Goal: Task Accomplishment & Management: Use online tool/utility

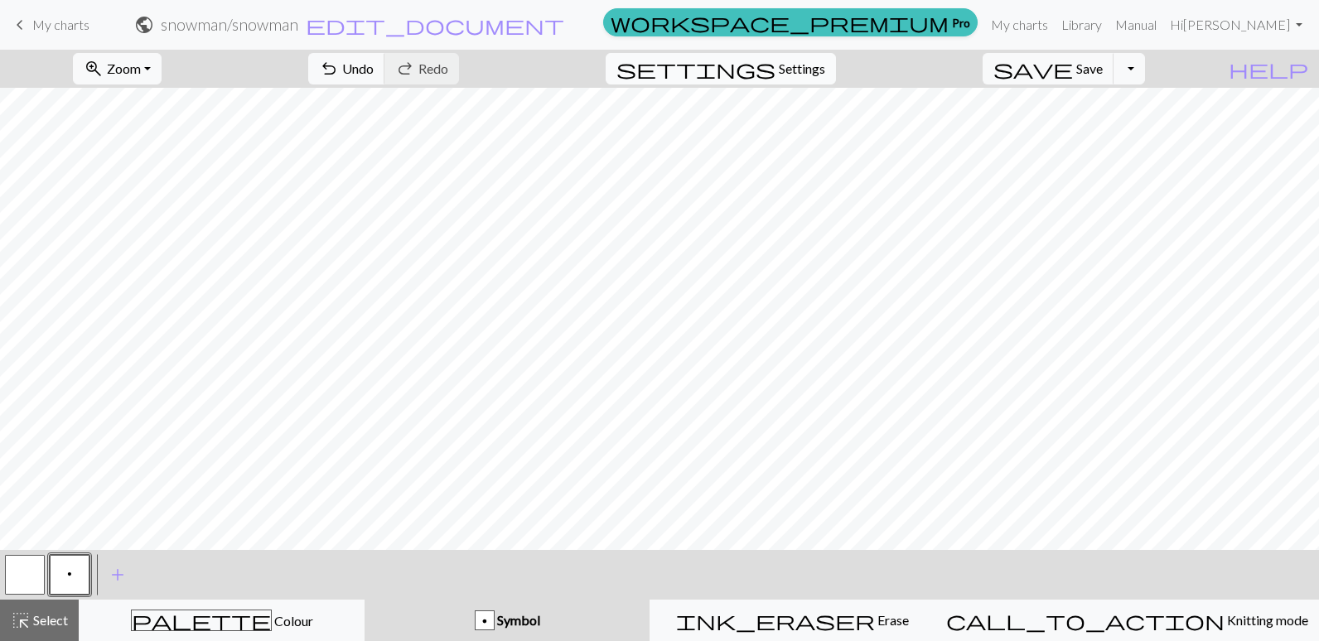
click at [775, 71] on span "settings" at bounding box center [695, 68] width 159 height 23
select select "aran"
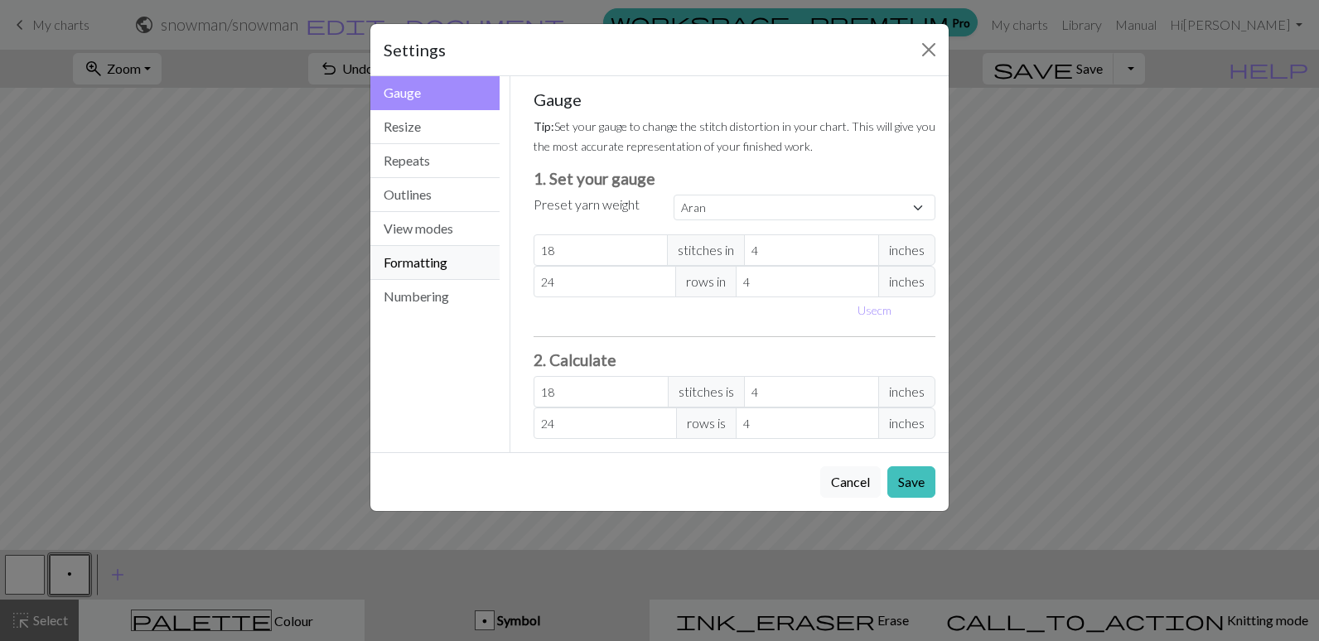
click at [417, 263] on button "Formatting" at bounding box center [434, 263] width 129 height 34
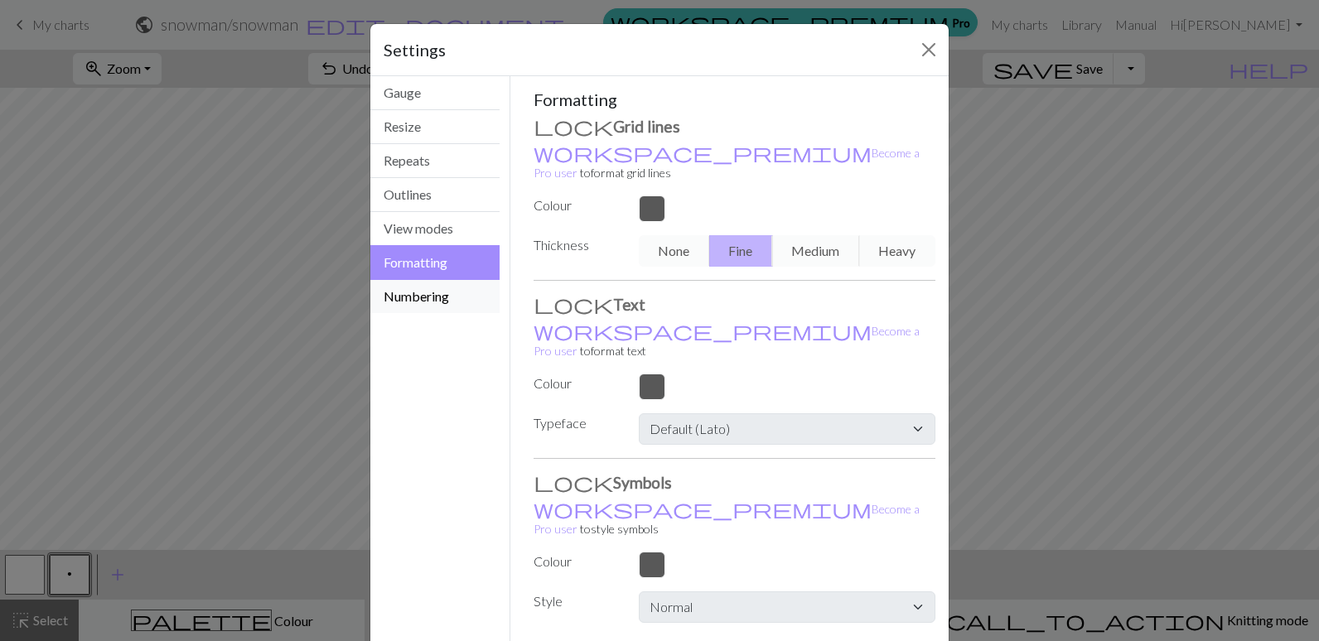
click at [398, 300] on button "Numbering" at bounding box center [434, 296] width 129 height 33
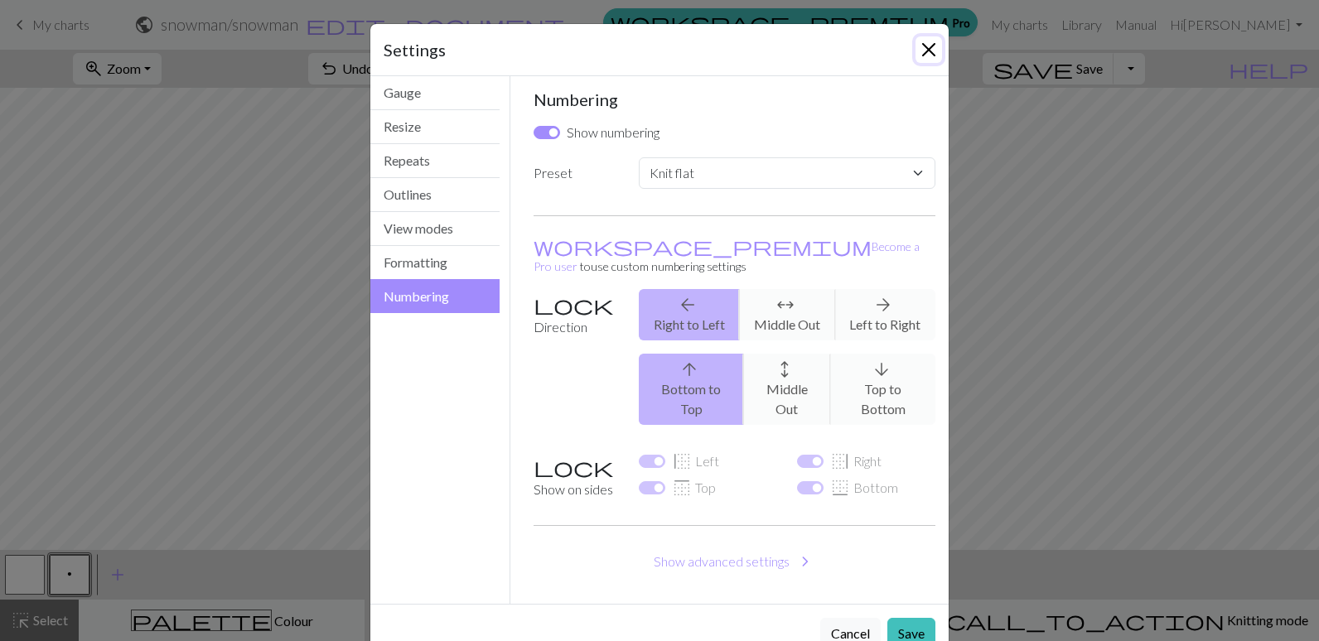
click at [923, 44] on button "Close" at bounding box center [928, 49] width 27 height 27
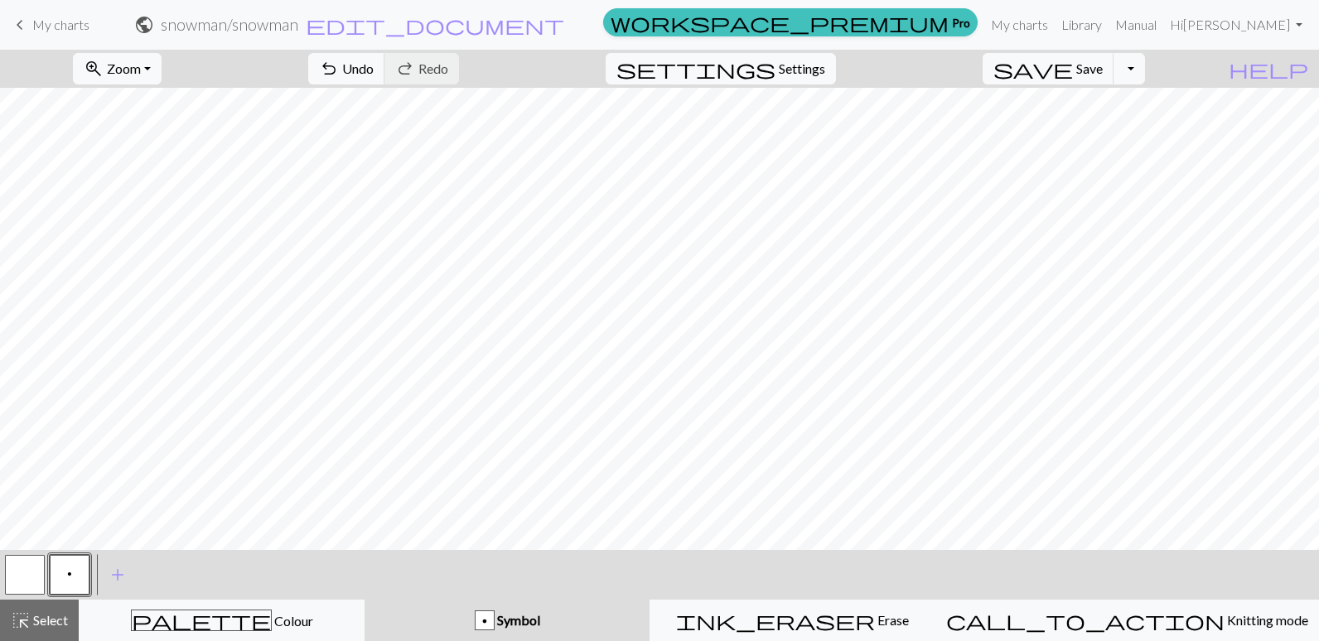
click at [298, 17] on h2 "snowman / snowman" at bounding box center [229, 24] width 137 height 19
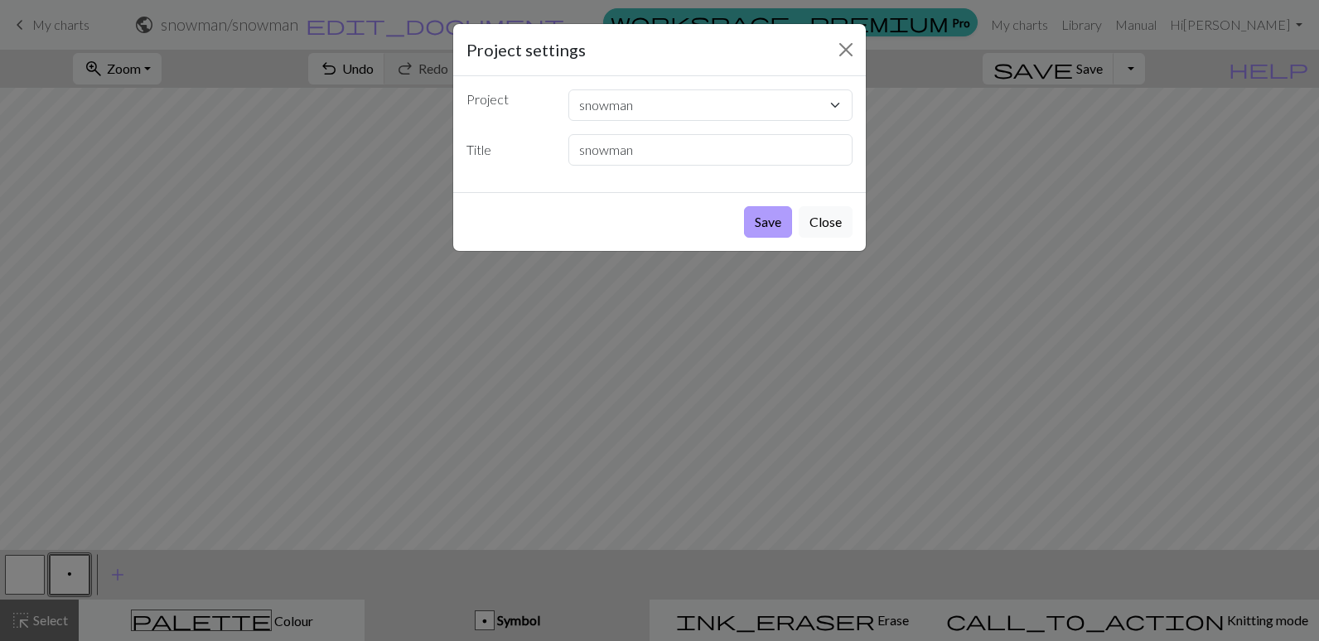
click at [776, 221] on button "Save" at bounding box center [768, 221] width 48 height 31
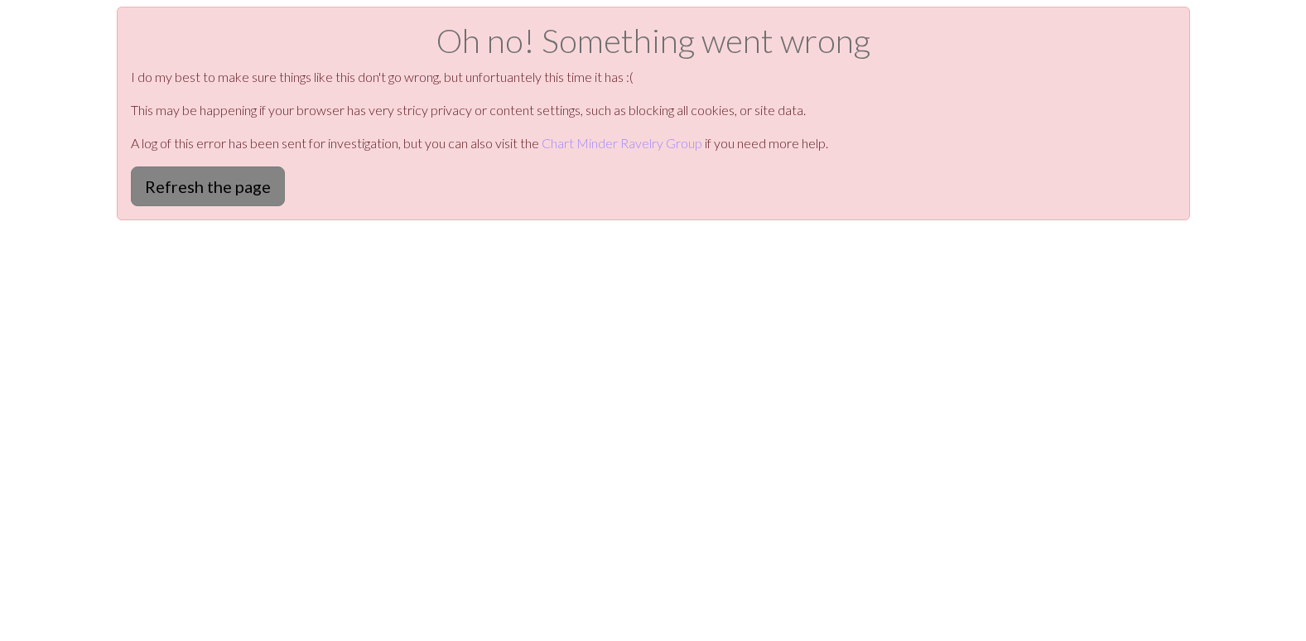
click at [208, 181] on button "Refresh the page" at bounding box center [208, 186] width 154 height 40
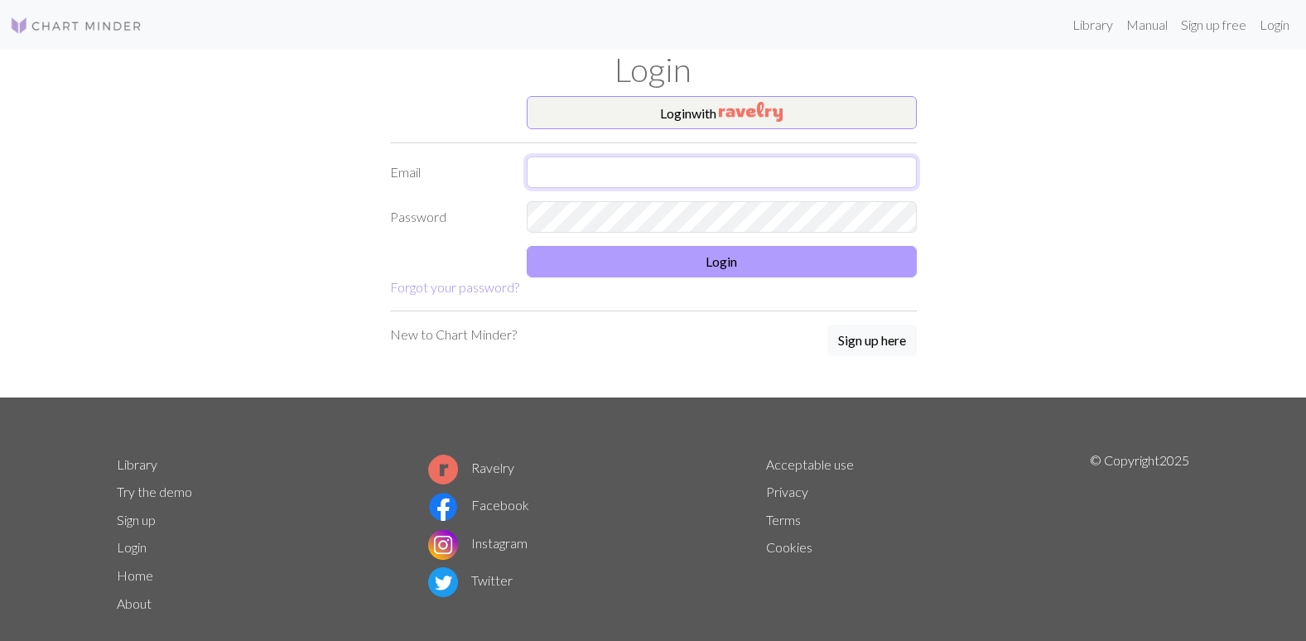
type input "[EMAIL_ADDRESS][DOMAIN_NAME]"
click at [759, 265] on button "Login" at bounding box center [722, 261] width 390 height 31
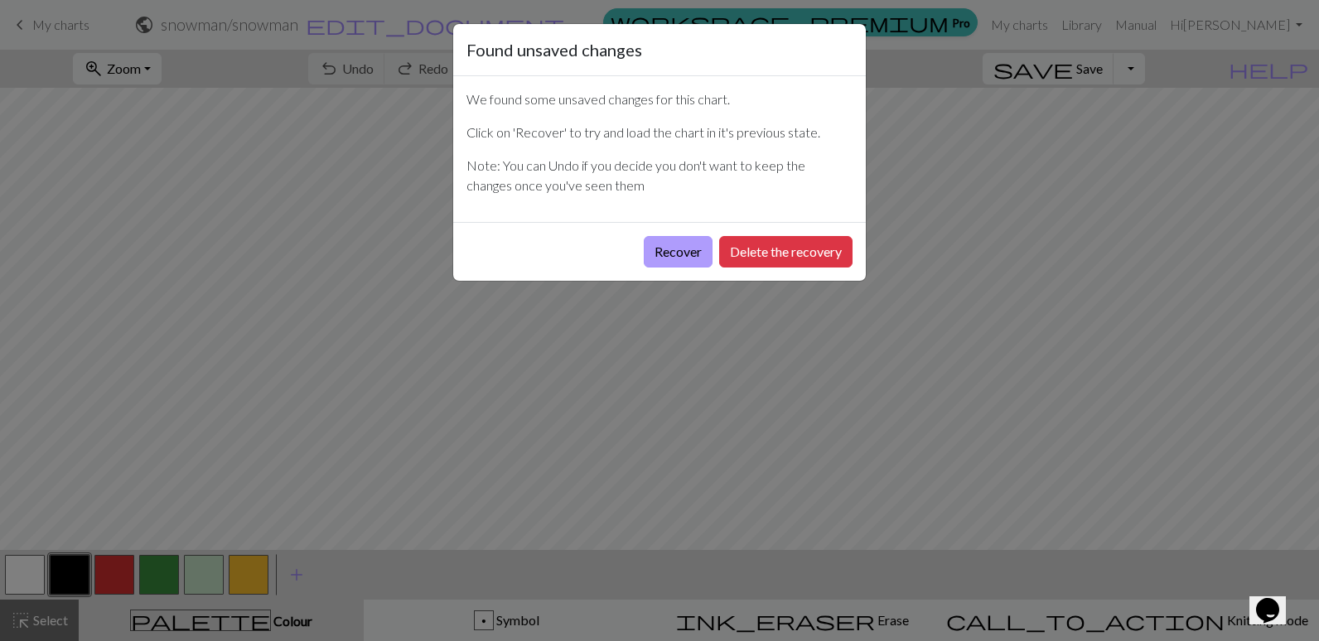
click at [668, 250] on button "Recover" at bounding box center [678, 251] width 69 height 31
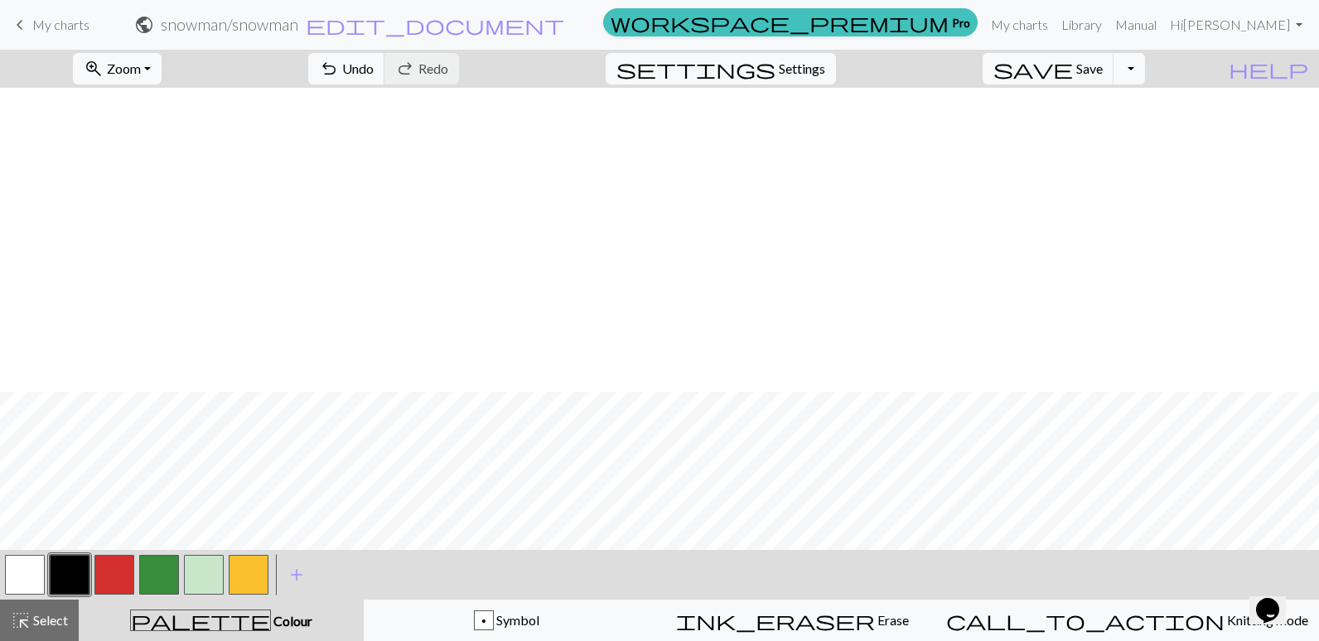
scroll to position [304, 0]
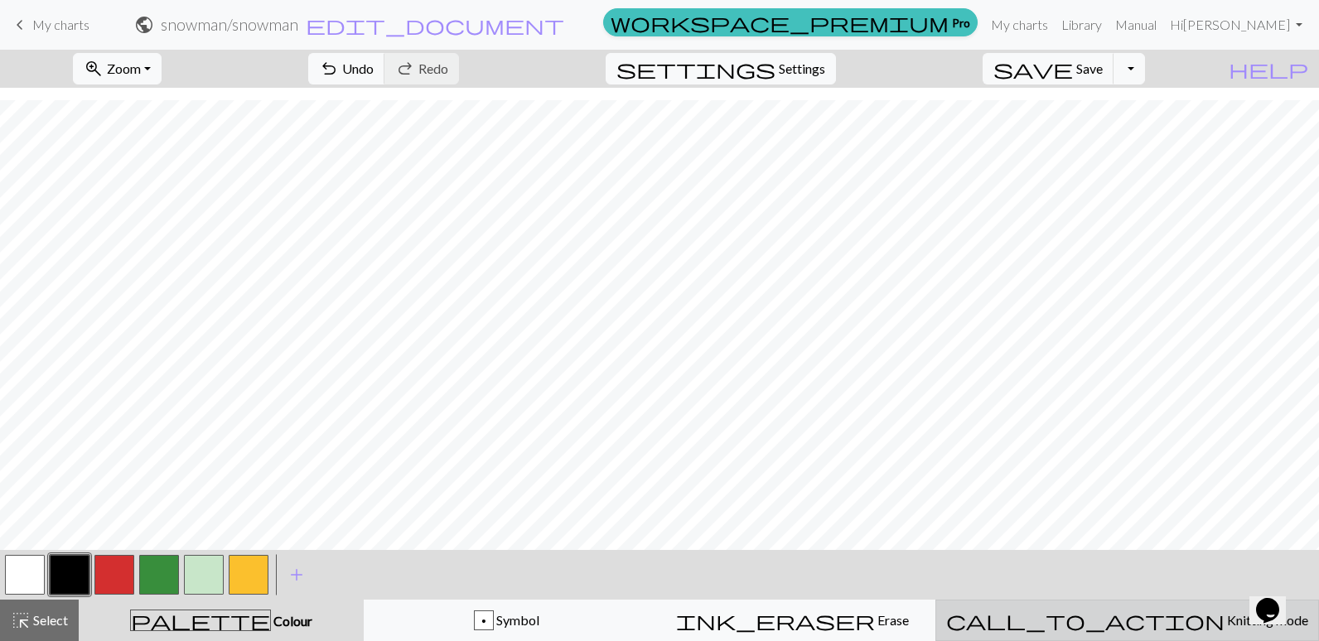
drag, startPoint x: 1157, startPoint y: 622, endPoint x: 1141, endPoint y: 625, distance: 15.9
click at [1162, 633] on button "call_to_action Knitting mode Knitting mode" at bounding box center [1127, 620] width 384 height 41
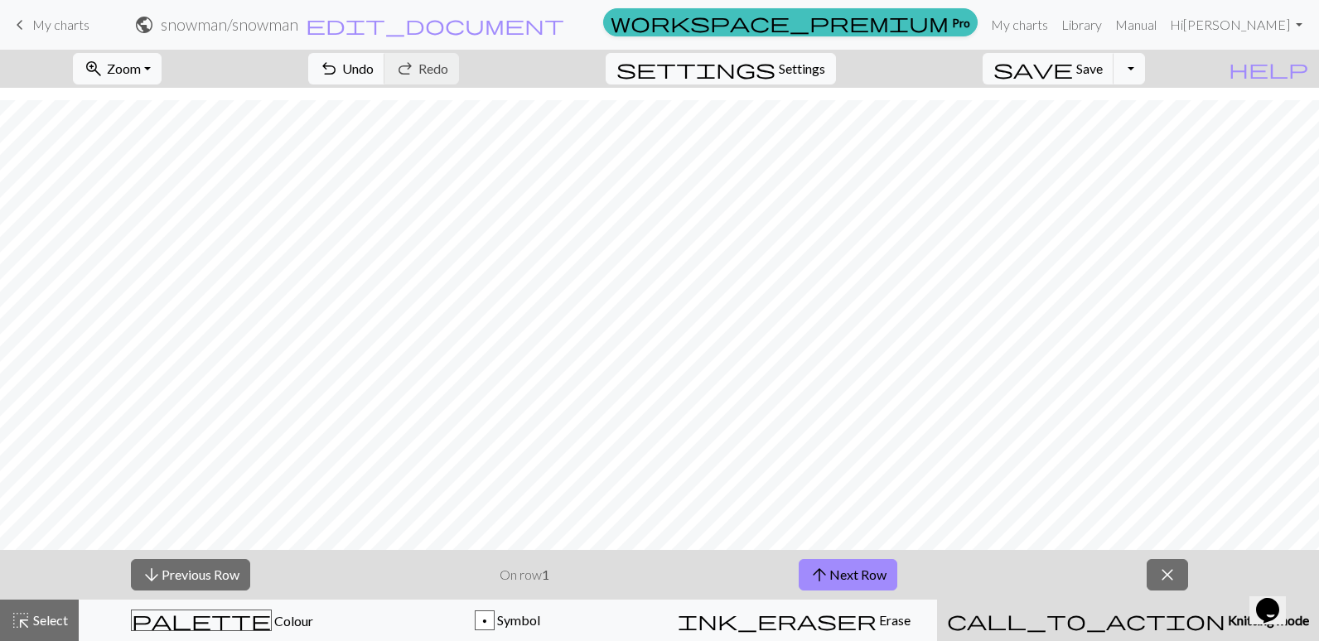
click at [1261, 603] on icon "Opens Chat This icon Opens the chat window." at bounding box center [1267, 610] width 27 height 27
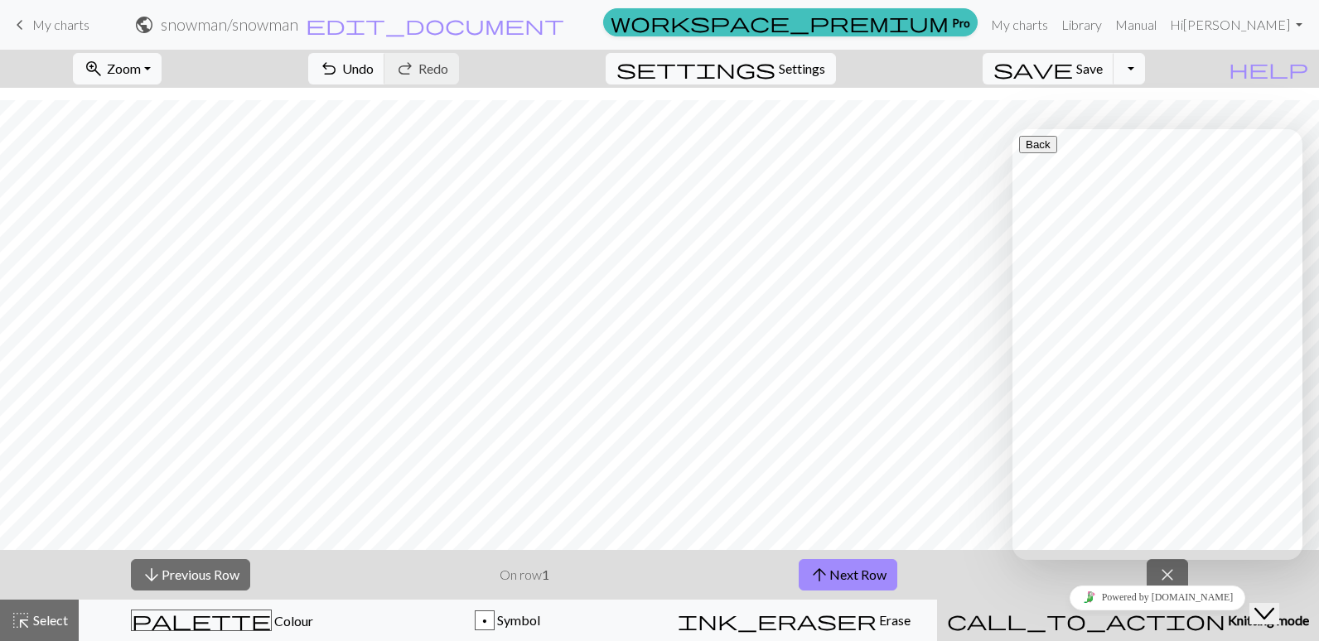
type input "s"
type input "add rows at top"
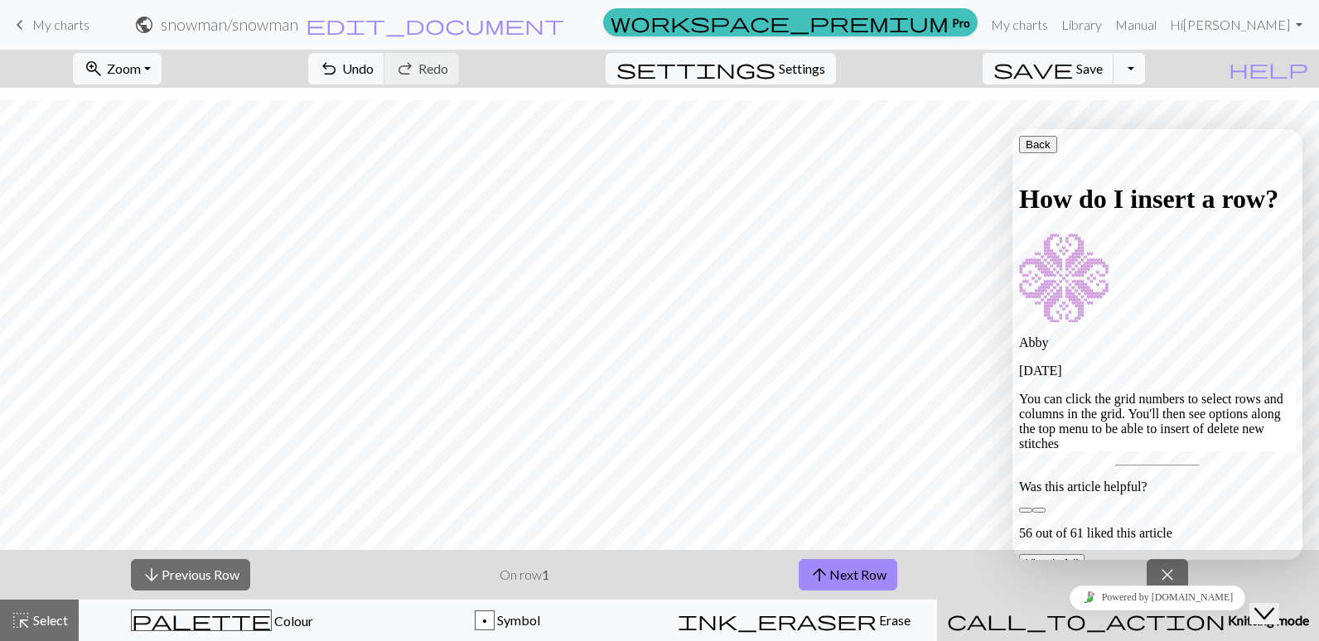
click at [1025, 151] on icon "button" at bounding box center [1025, 144] width 0 height 12
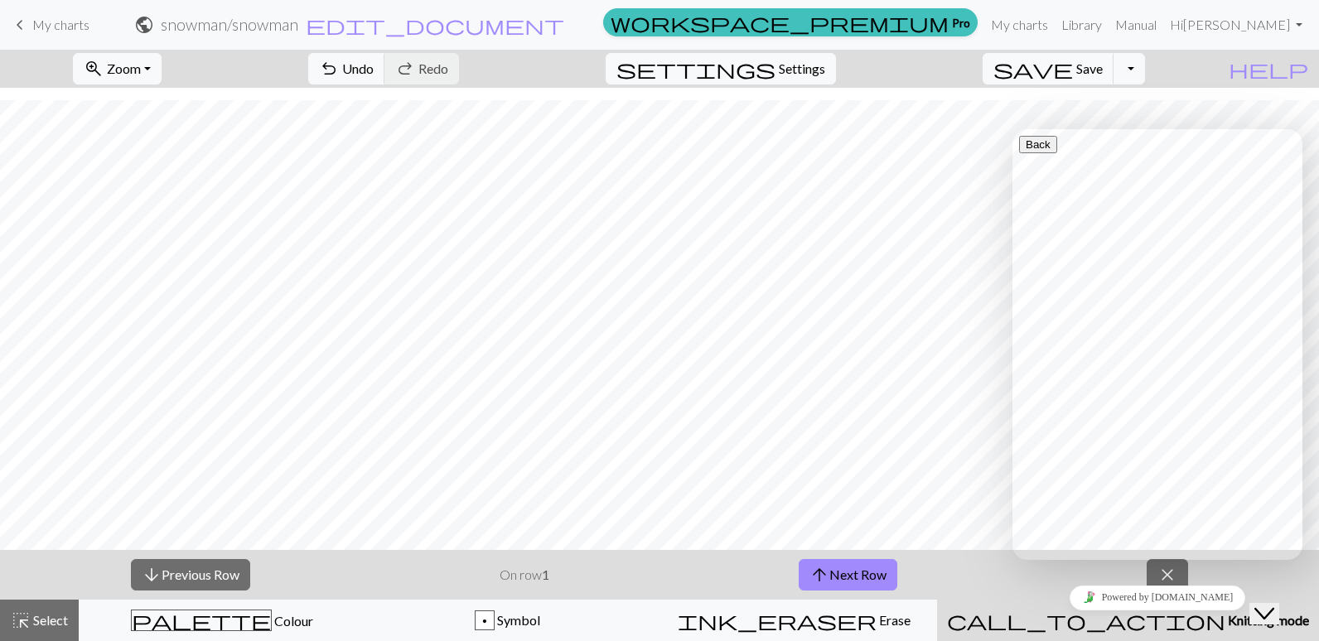
drag, startPoint x: 1141, startPoint y: 188, endPoint x: 1300, endPoint y: 176, distance: 159.5
copy div "Hi there Search the help center for answers - available in English and in Finni…"
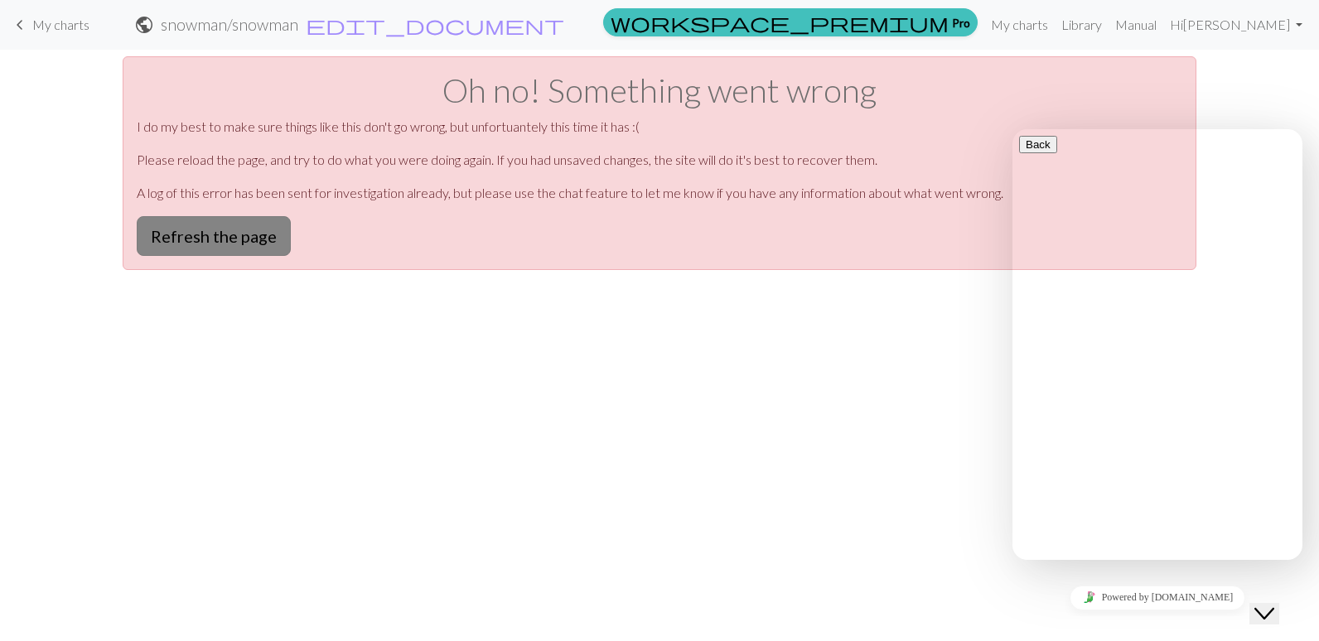
click at [213, 250] on button "Refresh the page" at bounding box center [214, 236] width 154 height 40
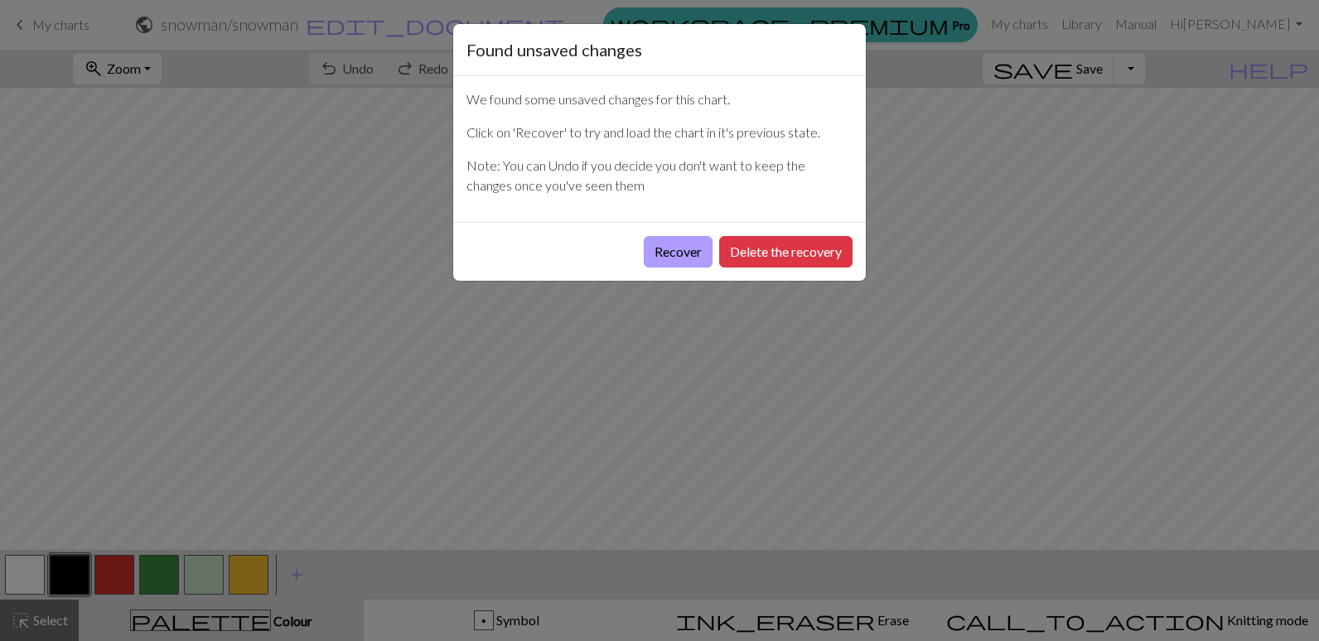
click at [686, 253] on button "Recover" at bounding box center [678, 251] width 69 height 31
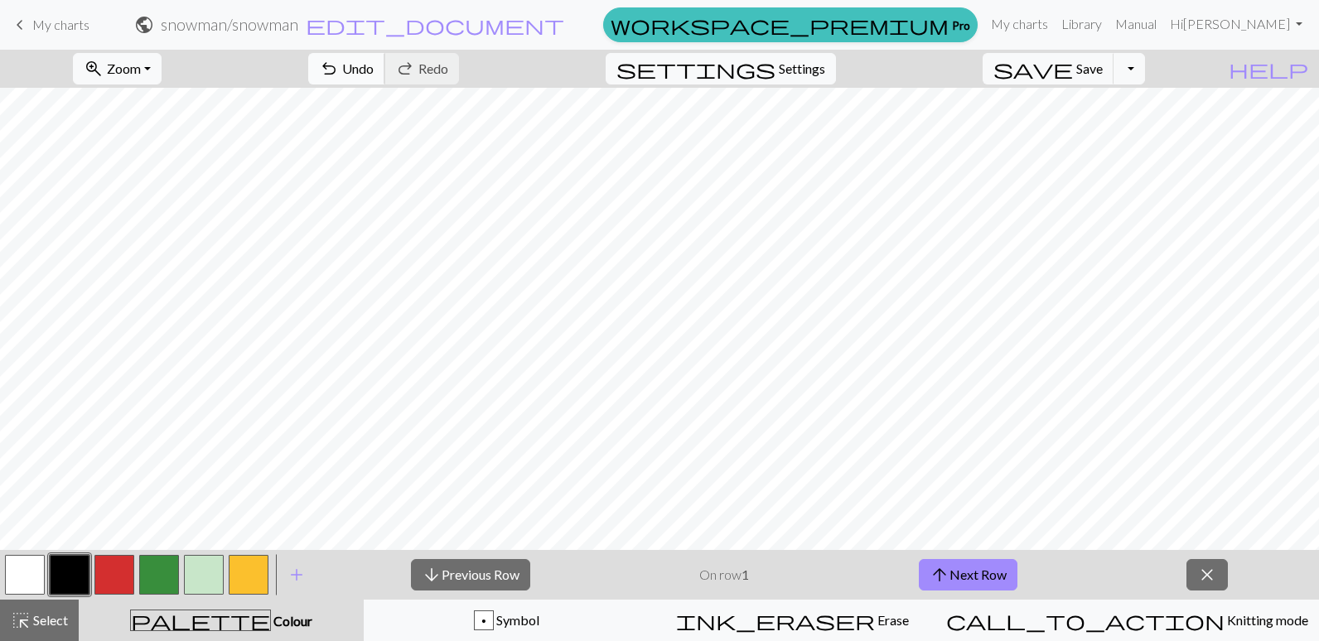
click at [339, 62] on span "undo" at bounding box center [329, 68] width 20 height 23
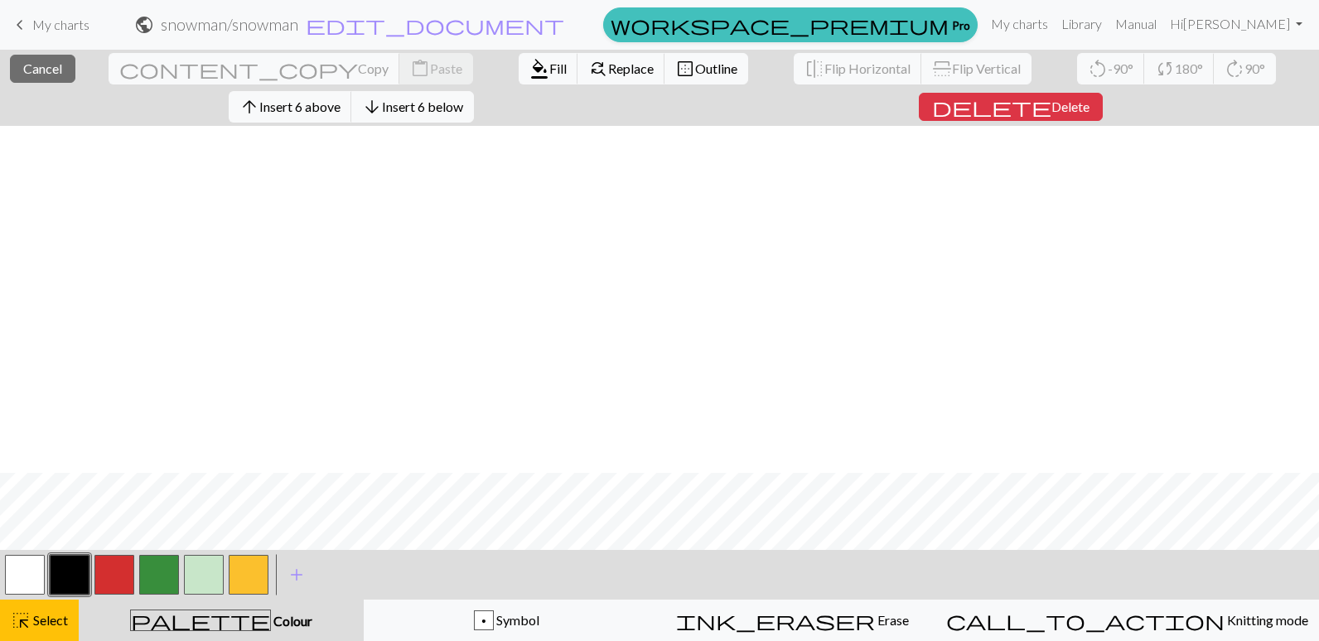
scroll to position [349, 0]
click at [919, 93] on button "delete Delete" at bounding box center [1011, 107] width 184 height 28
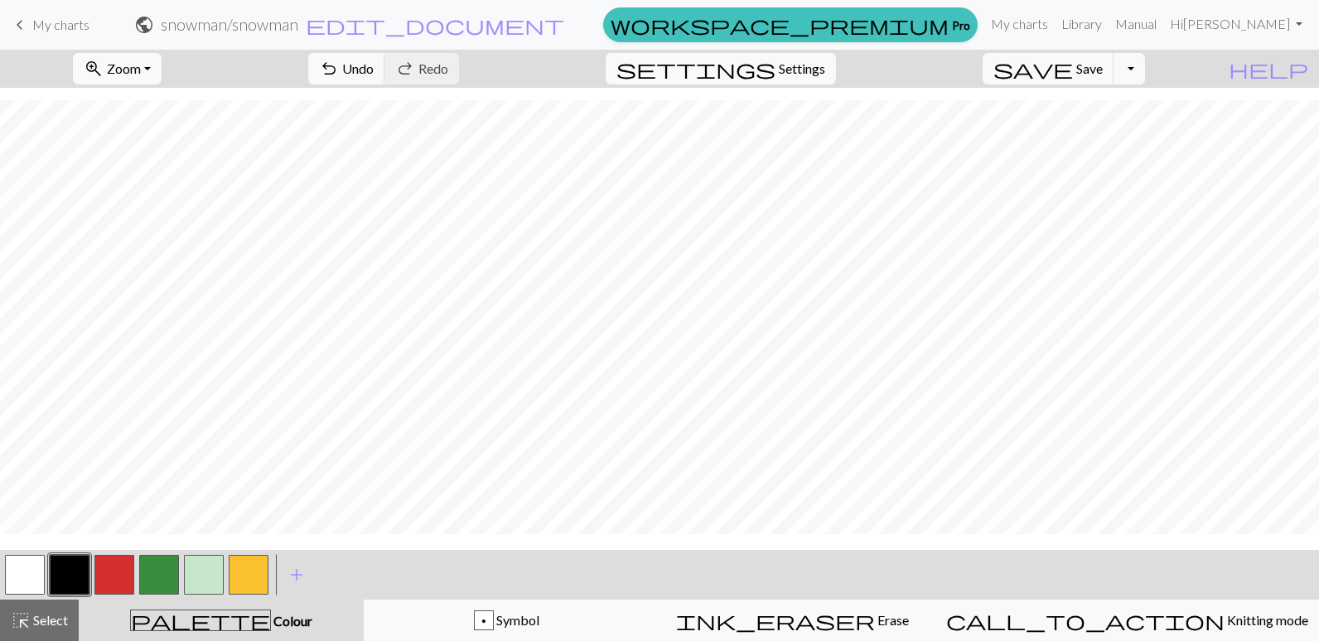
scroll to position [221, 0]
click at [531, 621] on span "Symbol" at bounding box center [517, 620] width 46 height 16
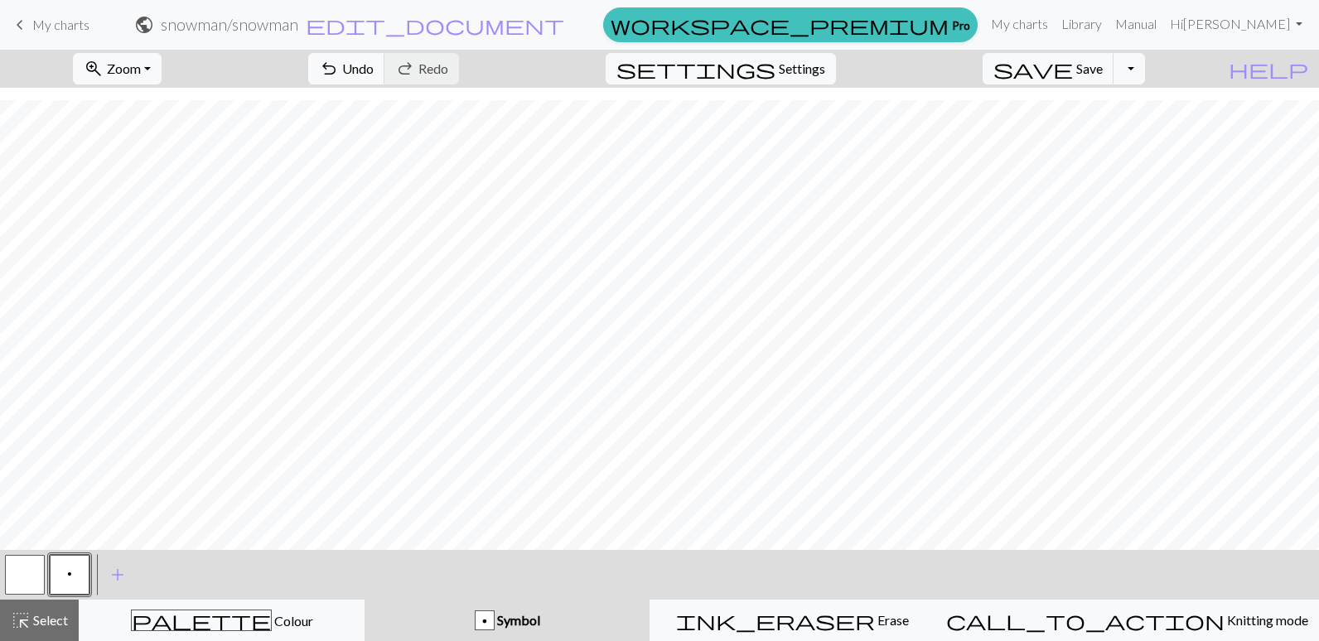
click at [29, 578] on button "button" at bounding box center [25, 575] width 40 height 40
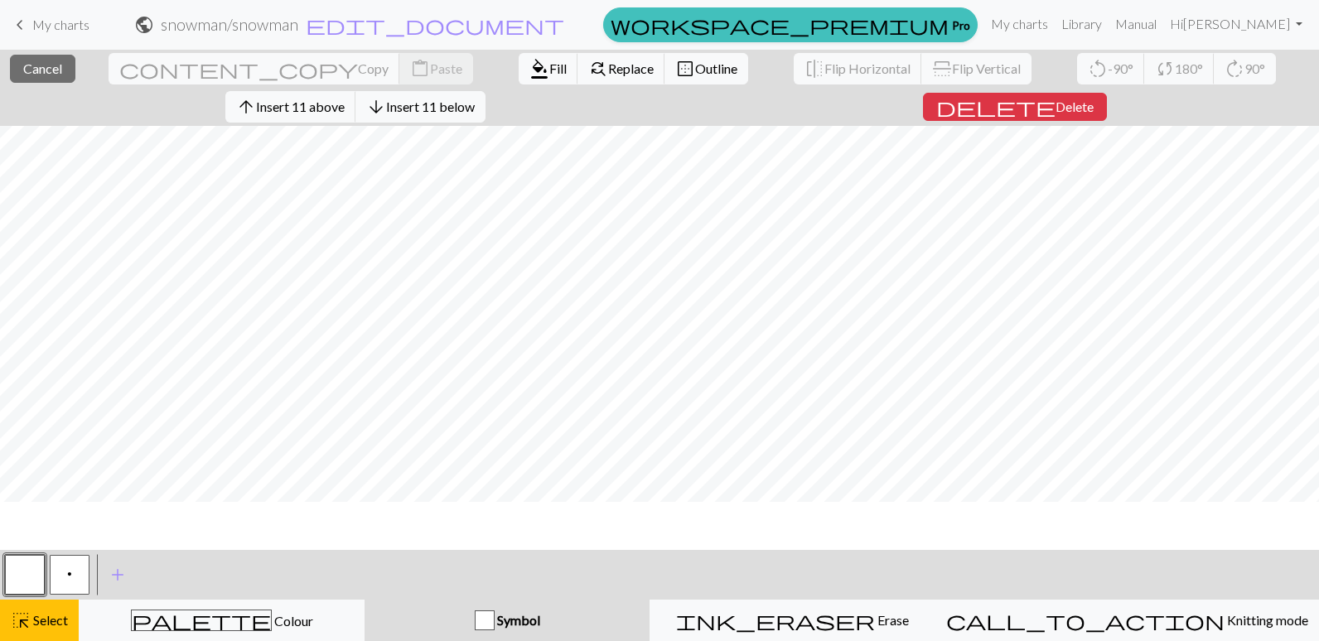
scroll to position [0, 0]
click at [345, 99] on span "Insert 36 above" at bounding box center [300, 107] width 89 height 16
click at [340, 99] on span "Insert 1 above" at bounding box center [299, 107] width 81 height 16
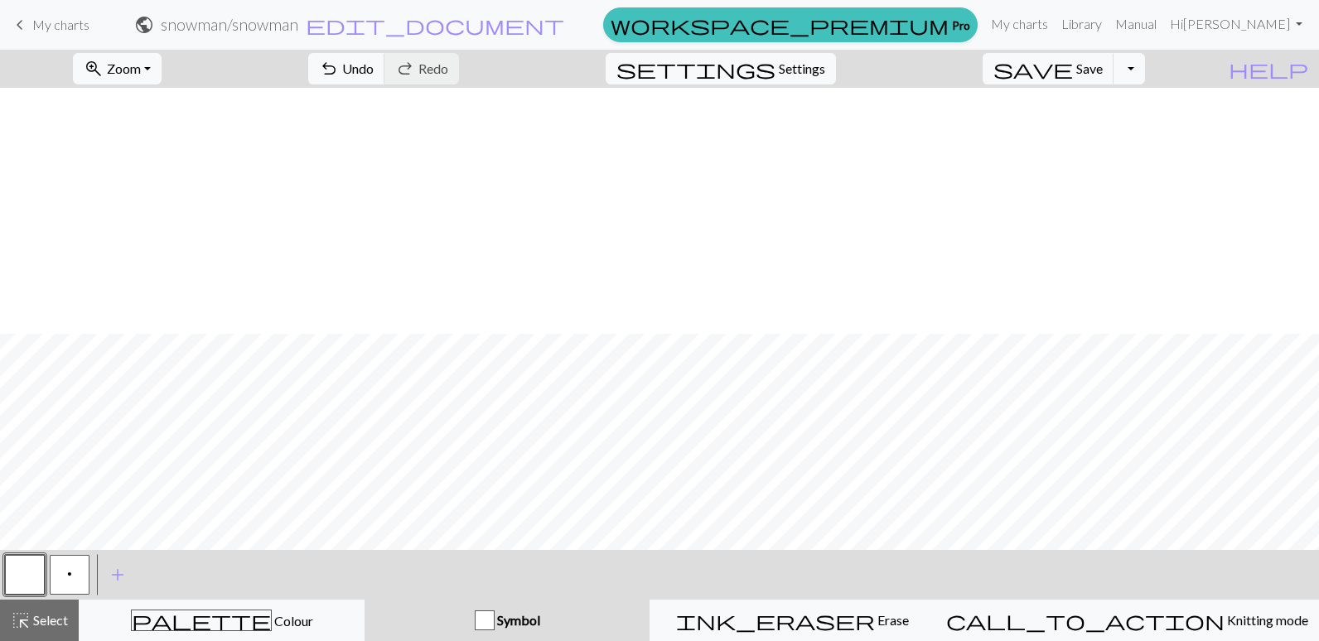
scroll to position [828, 0]
click at [215, 617] on span "palette" at bounding box center [201, 620] width 139 height 23
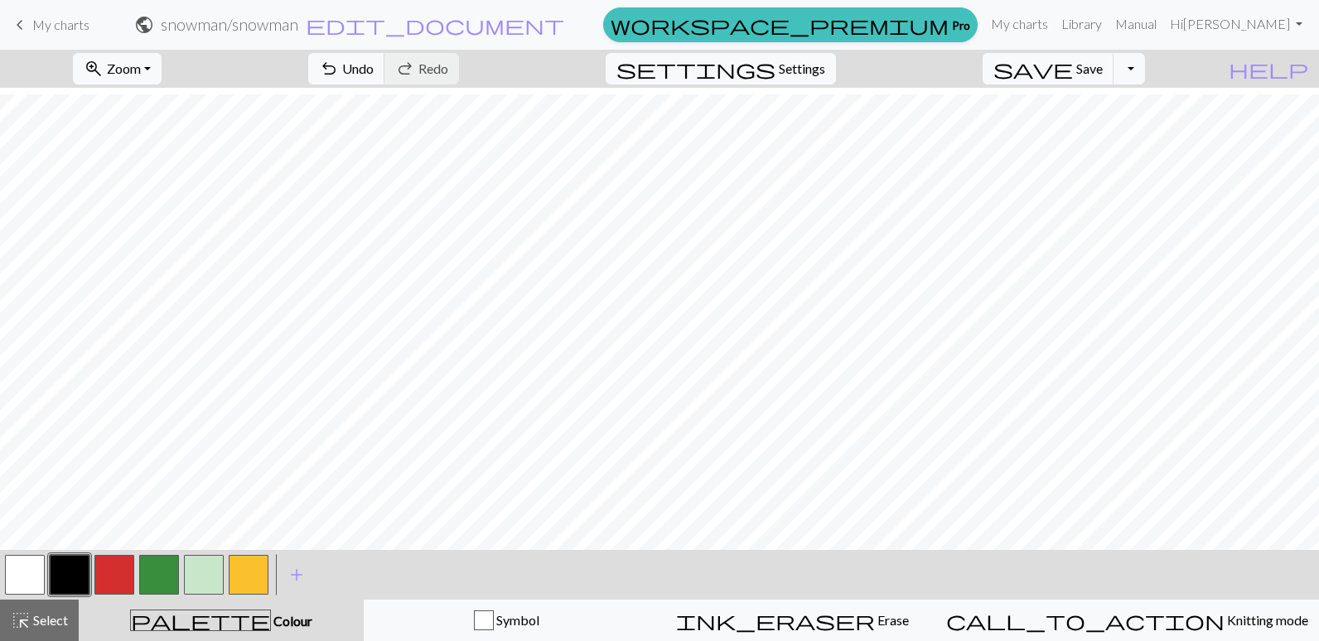
click at [65, 564] on button "button" at bounding box center [70, 575] width 40 height 40
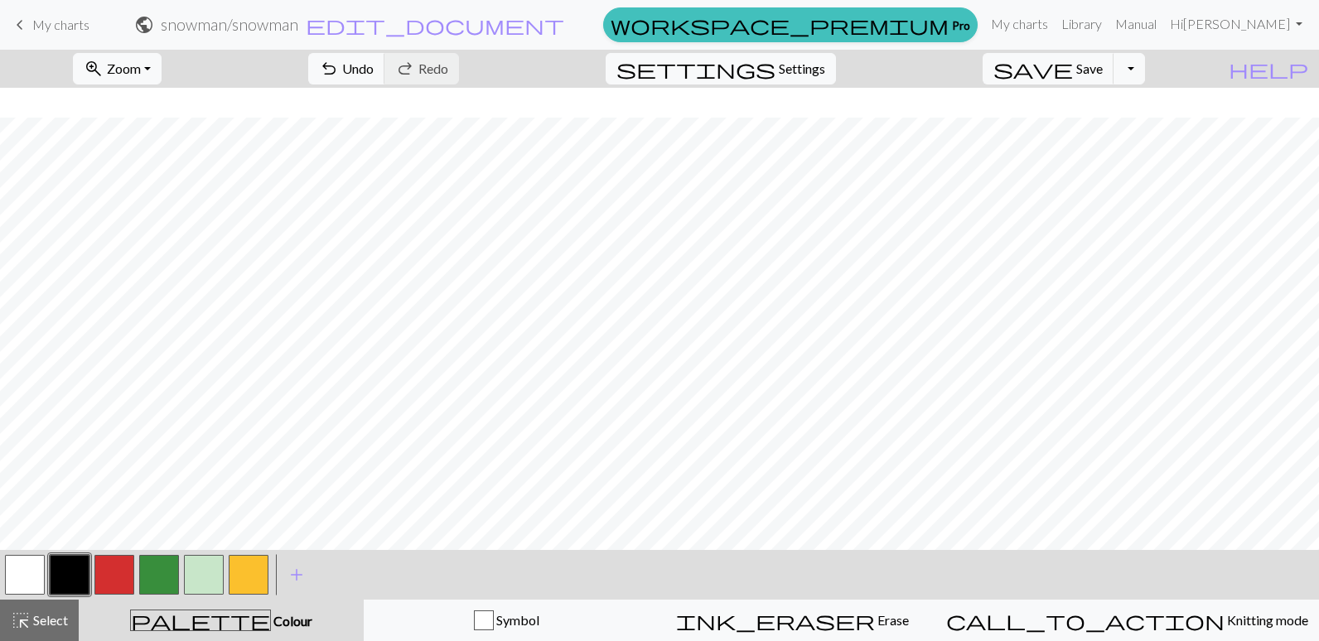
scroll to position [497, 0]
click at [157, 575] on button "button" at bounding box center [159, 575] width 40 height 40
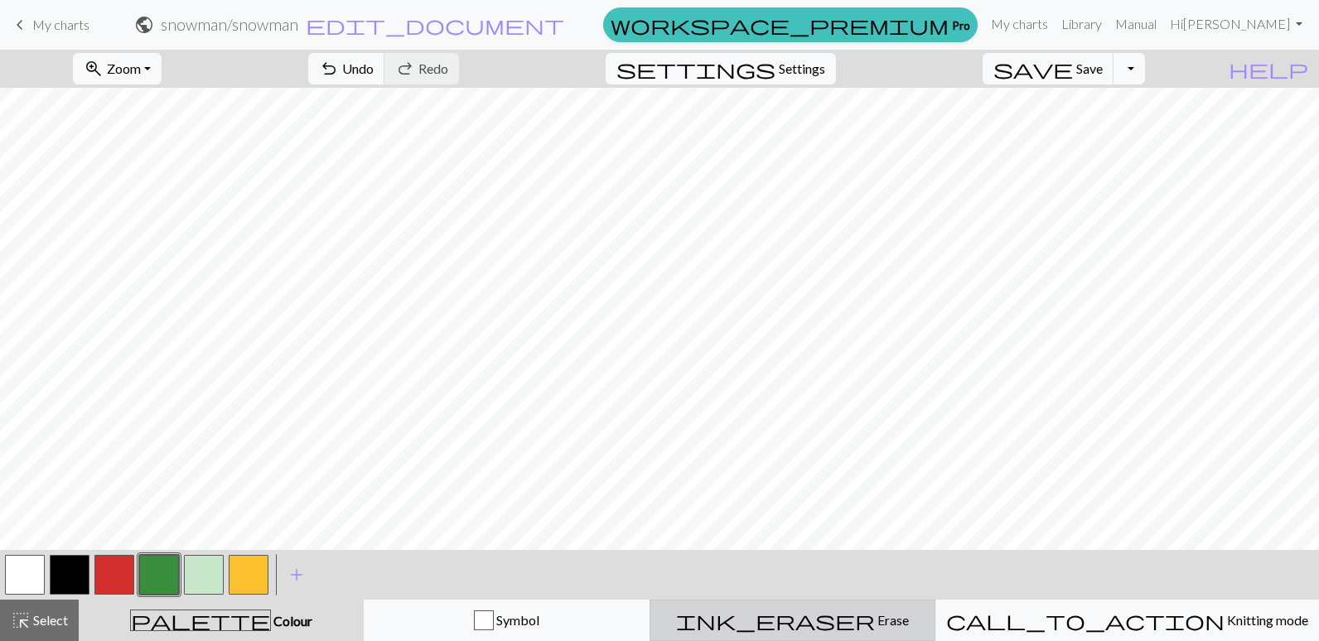
click at [875, 622] on span "Erase" at bounding box center [892, 620] width 34 height 16
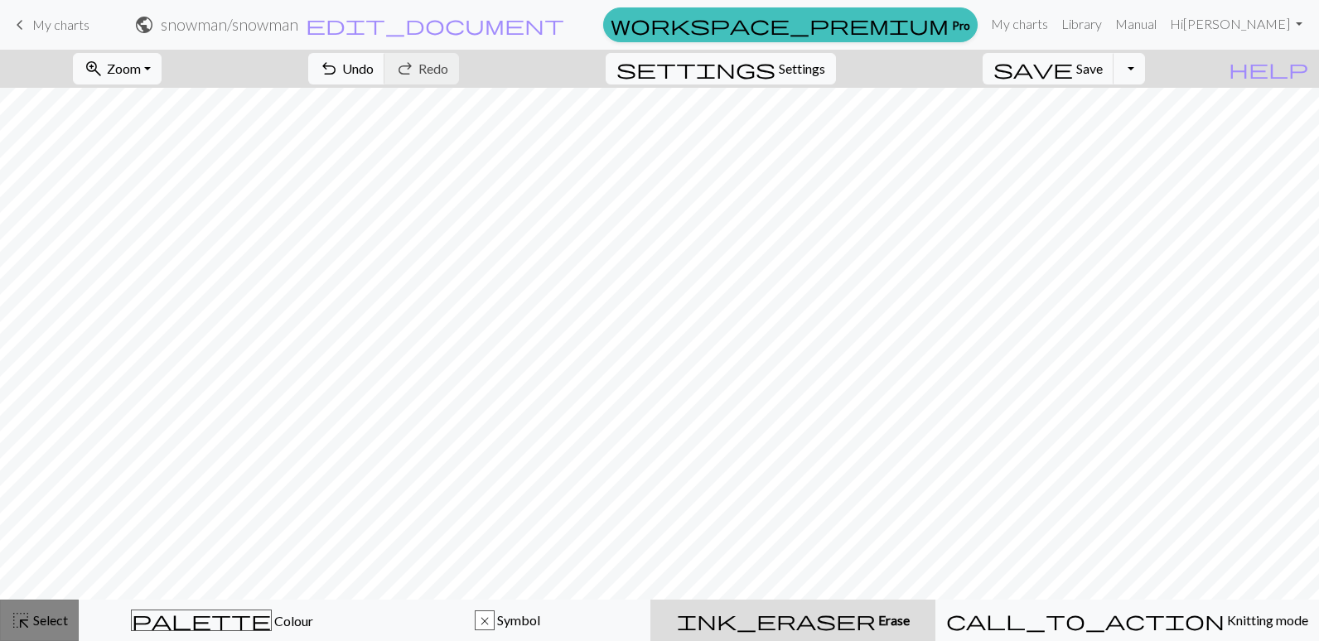
click at [75, 618] on button "highlight_alt Select Select" at bounding box center [39, 620] width 79 height 41
click at [60, 620] on span "Select" at bounding box center [49, 620] width 37 height 16
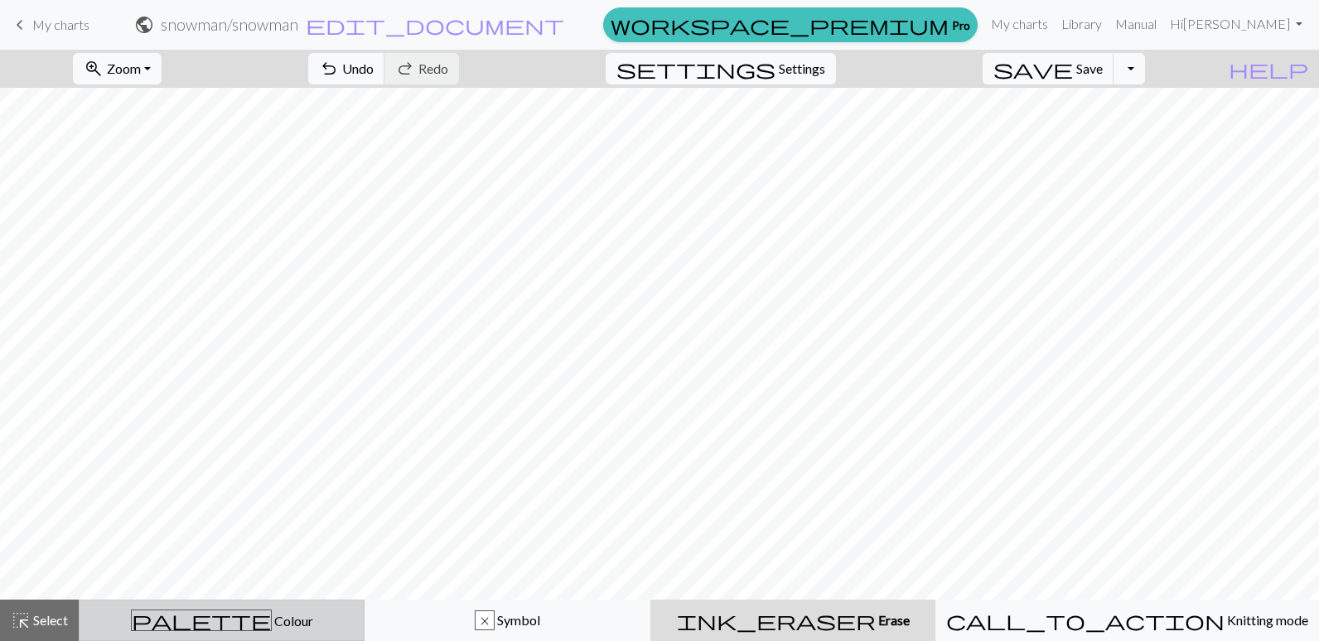
click at [215, 620] on span "palette" at bounding box center [201, 620] width 139 height 23
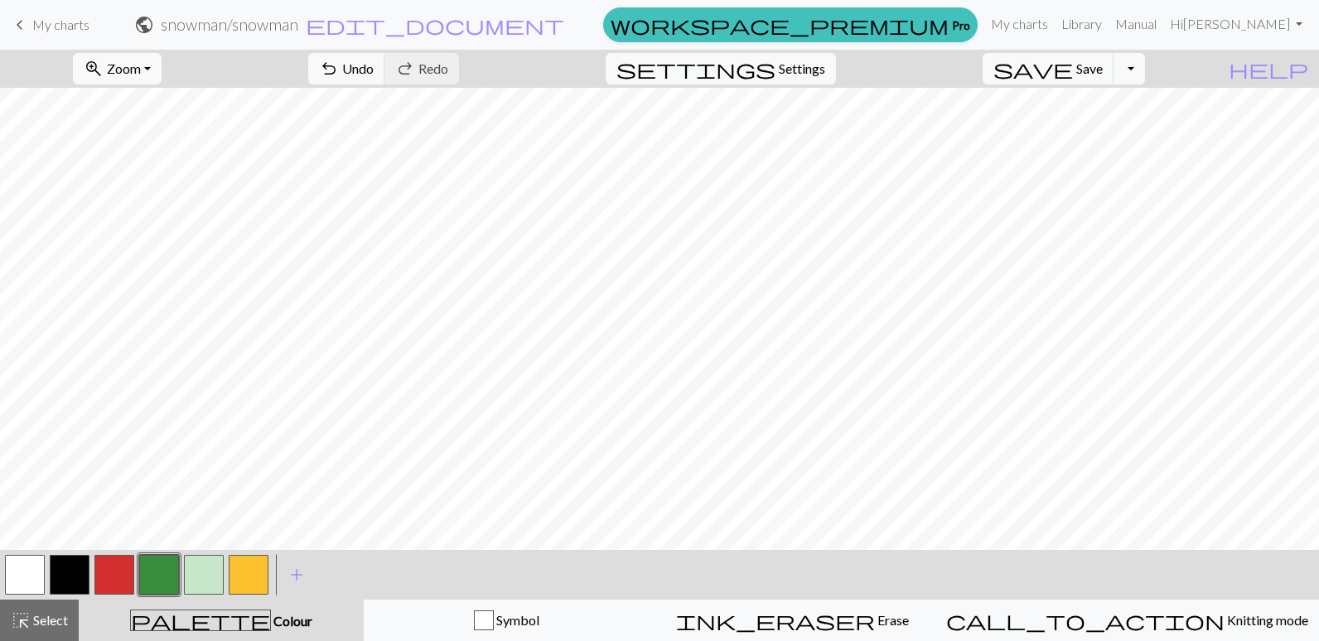
click at [214, 567] on button "button" at bounding box center [204, 575] width 40 height 40
click at [216, 624] on span "palette" at bounding box center [200, 620] width 139 height 23
click at [48, 621] on span "Select" at bounding box center [49, 620] width 37 height 16
click at [203, 581] on button "button" at bounding box center [204, 575] width 40 height 40
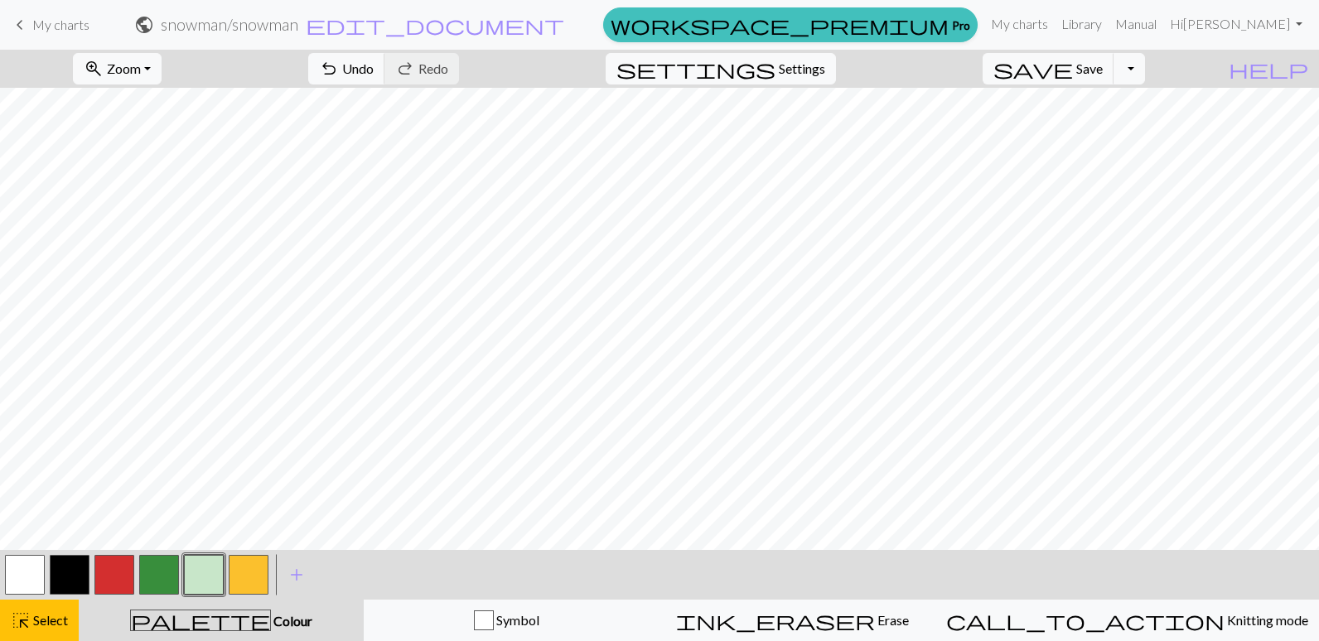
click at [211, 562] on button "button" at bounding box center [204, 575] width 40 height 40
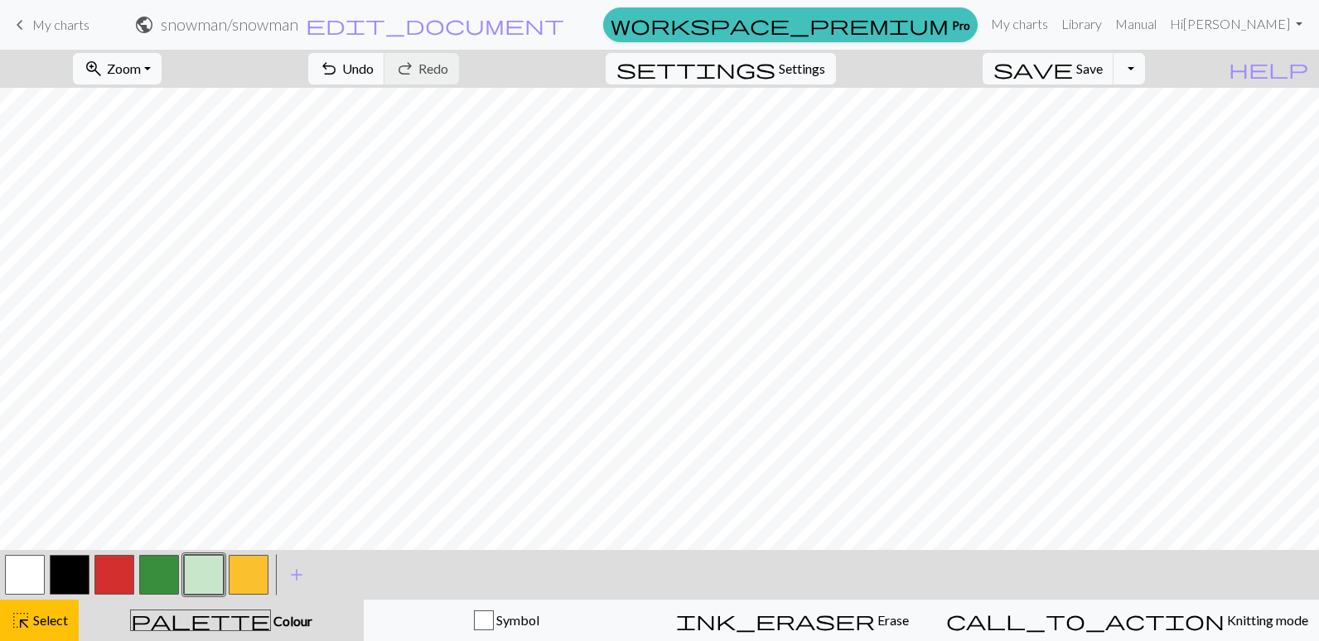
click at [169, 566] on button "button" at bounding box center [159, 575] width 40 height 40
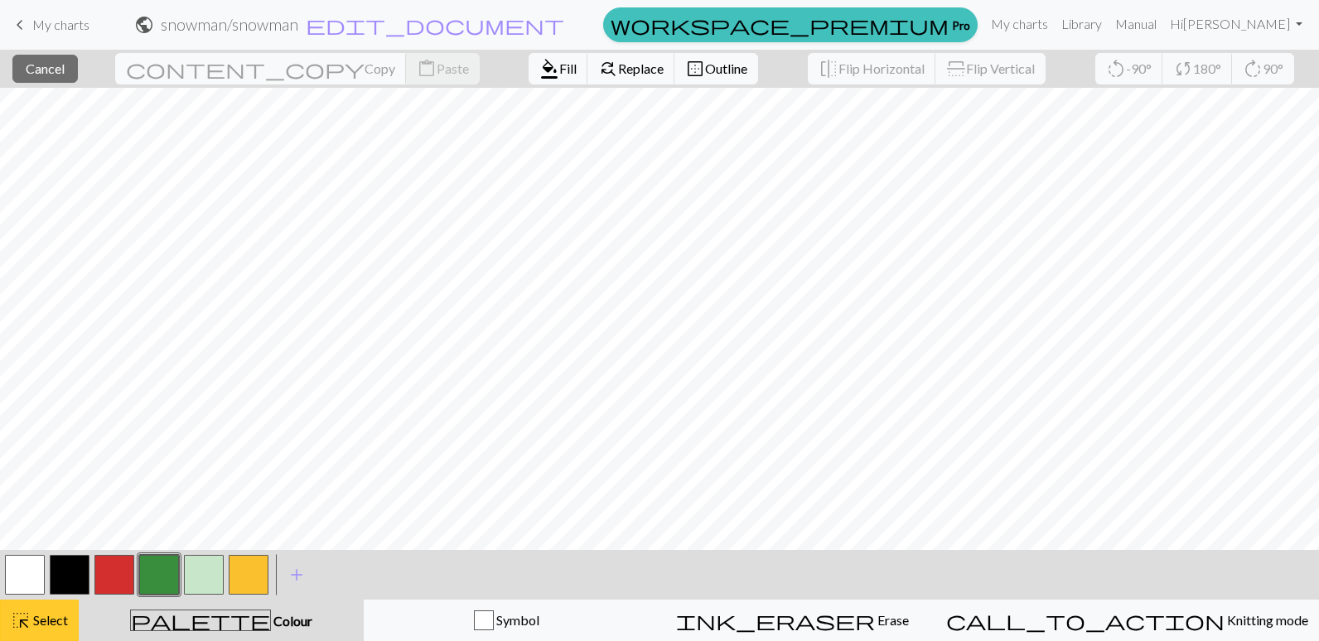
click at [15, 626] on span "highlight_alt" at bounding box center [21, 620] width 20 height 23
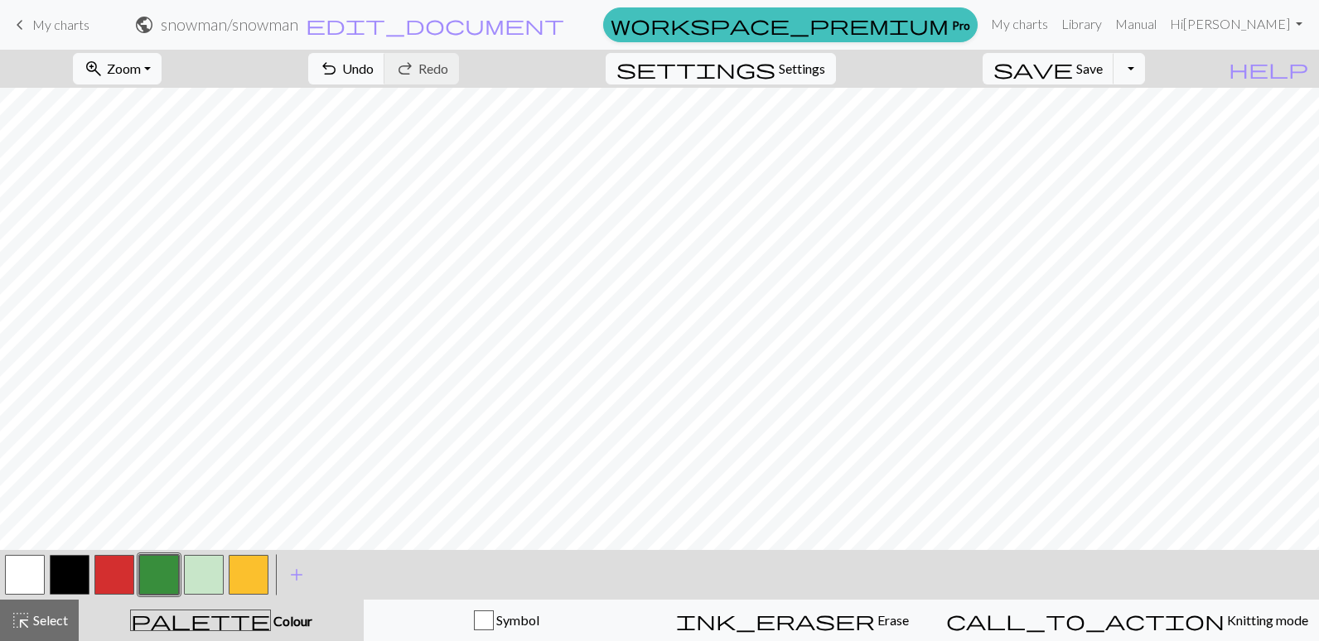
click at [205, 574] on button "button" at bounding box center [204, 575] width 40 height 40
click at [159, 573] on button "button" at bounding box center [159, 575] width 40 height 40
click at [197, 581] on button "button" at bounding box center [204, 575] width 40 height 40
drag, startPoint x: 845, startPoint y: 613, endPoint x: 853, endPoint y: 596, distance: 18.5
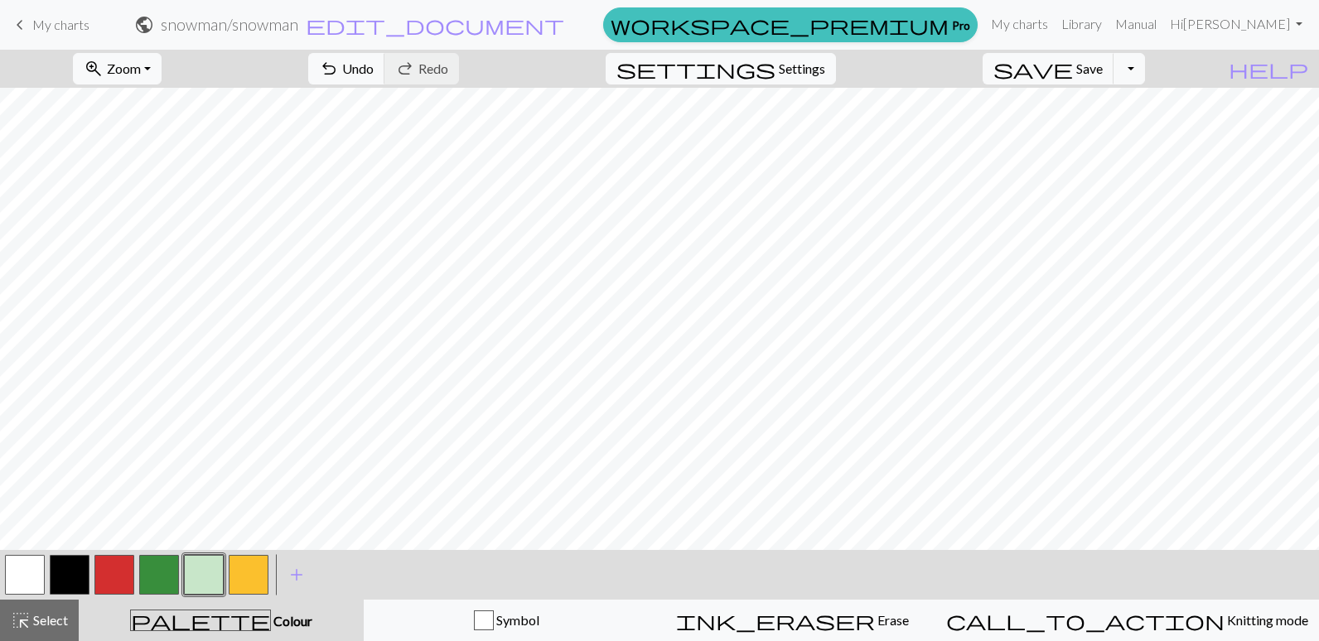
click at [847, 612] on div "ink_eraser Erase Erase" at bounding box center [792, 620] width 264 height 20
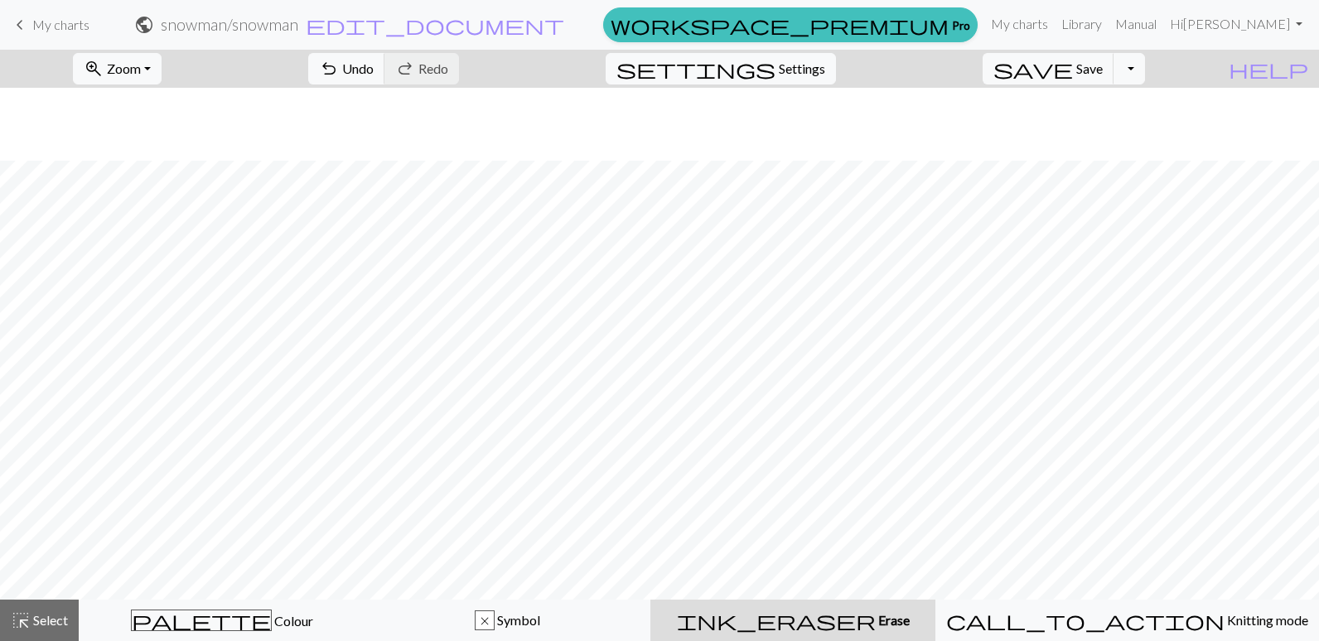
scroll to position [355, 0]
click at [51, 620] on span "Select" at bounding box center [49, 620] width 37 height 16
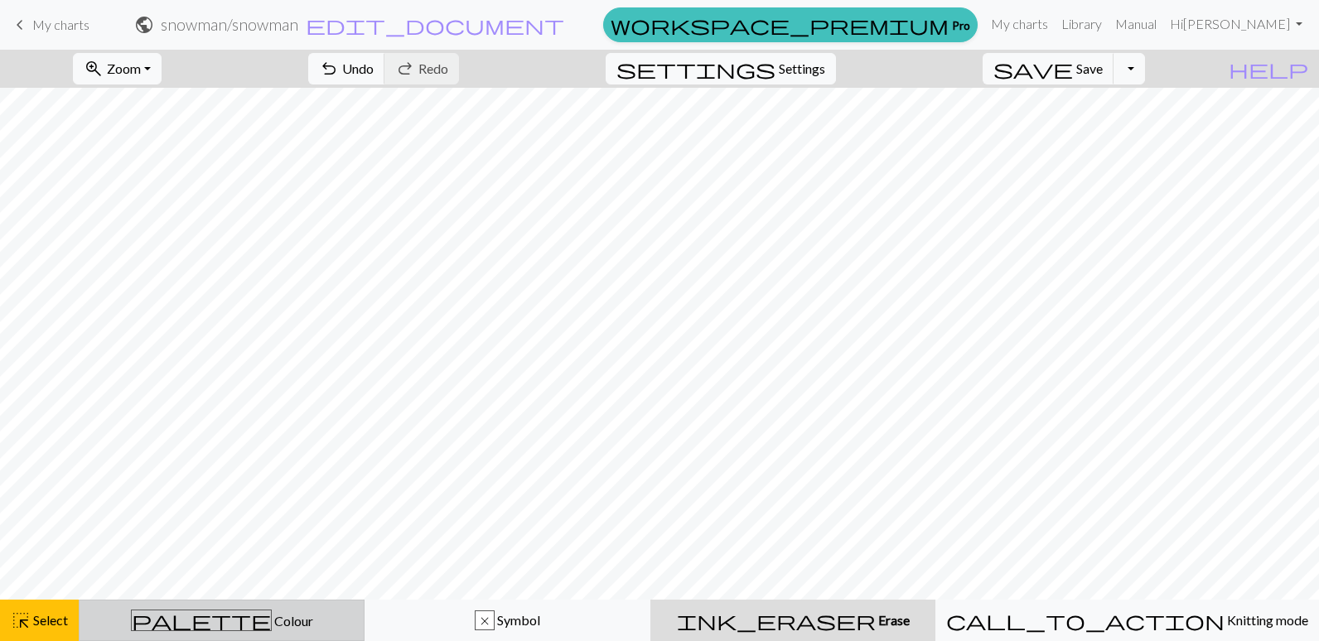
click at [237, 629] on div "palette Colour Colour" at bounding box center [221, 621] width 264 height 22
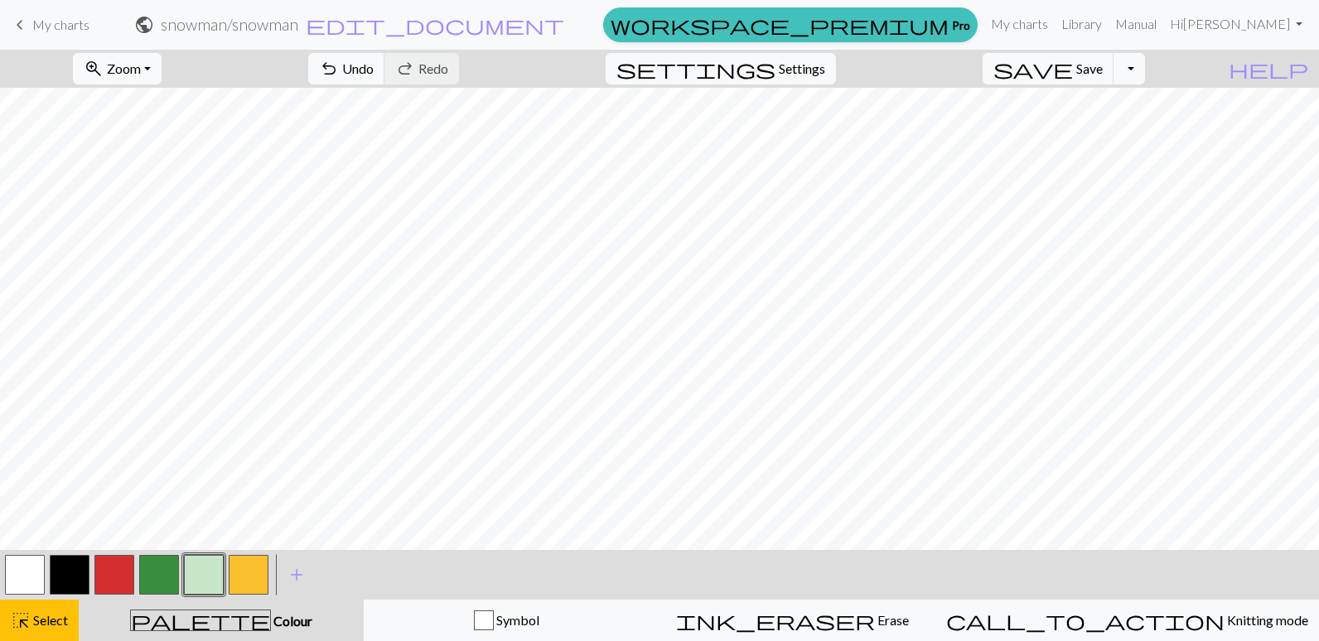
click at [214, 573] on button "button" at bounding box center [204, 575] width 40 height 40
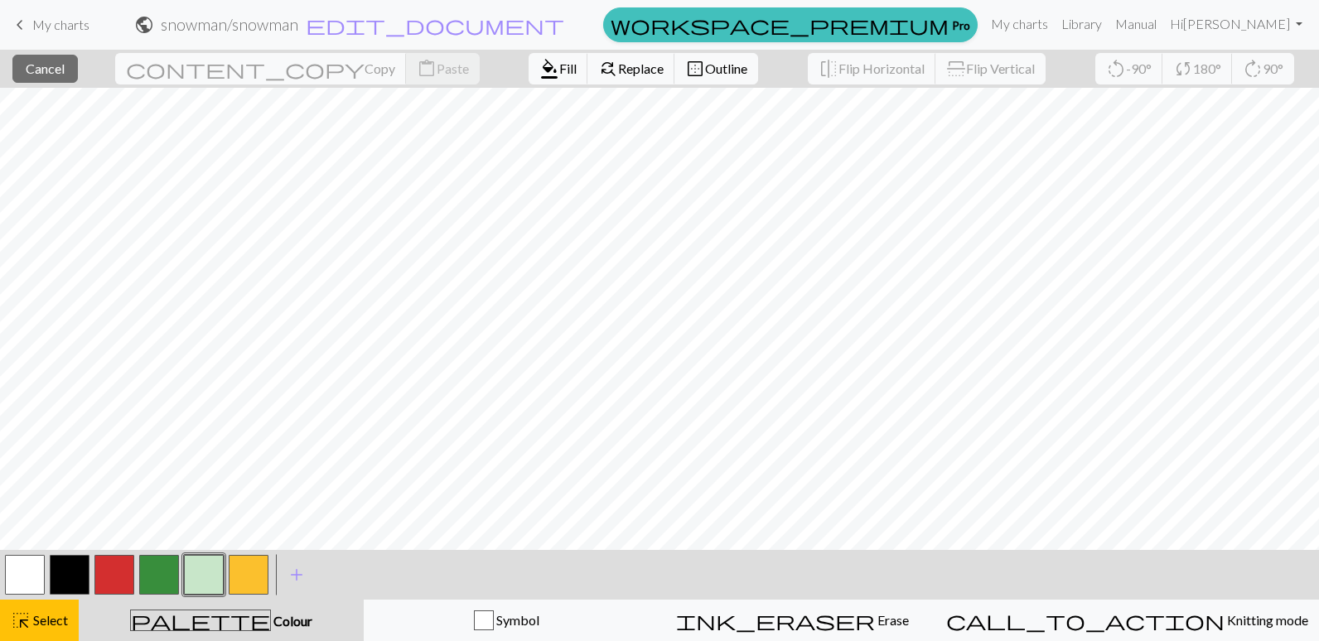
click at [203, 578] on button "button" at bounding box center [204, 575] width 40 height 40
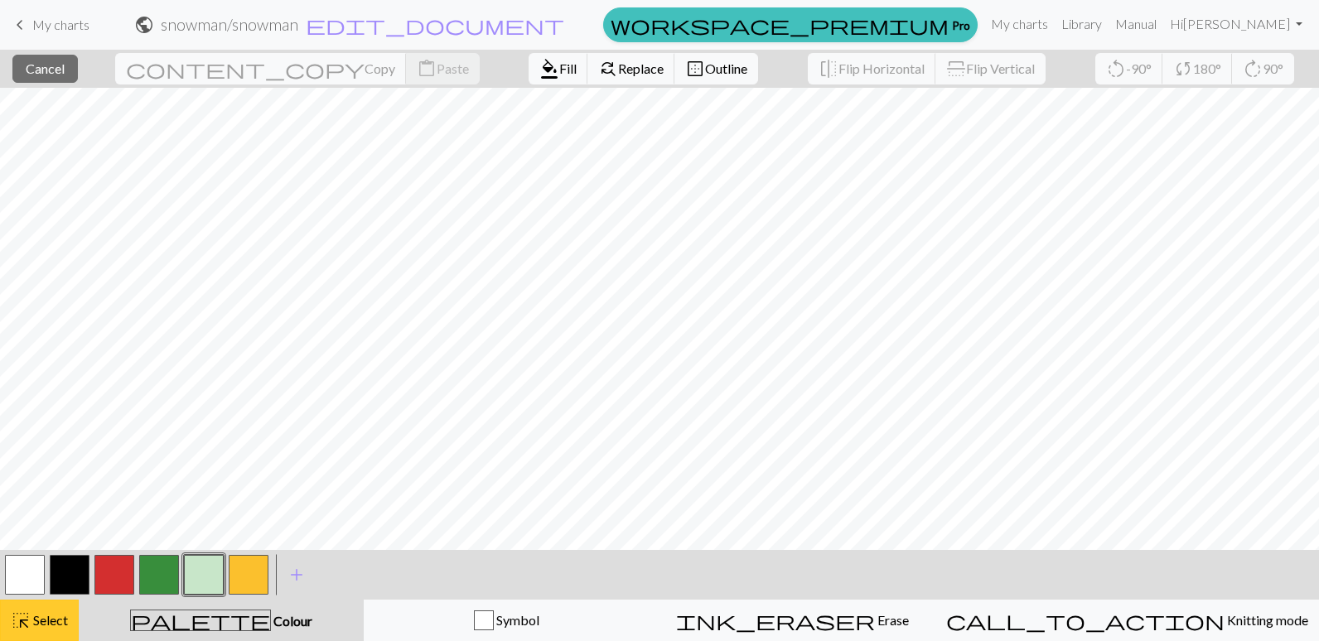
click at [43, 635] on button "highlight_alt Select Select" at bounding box center [39, 620] width 79 height 41
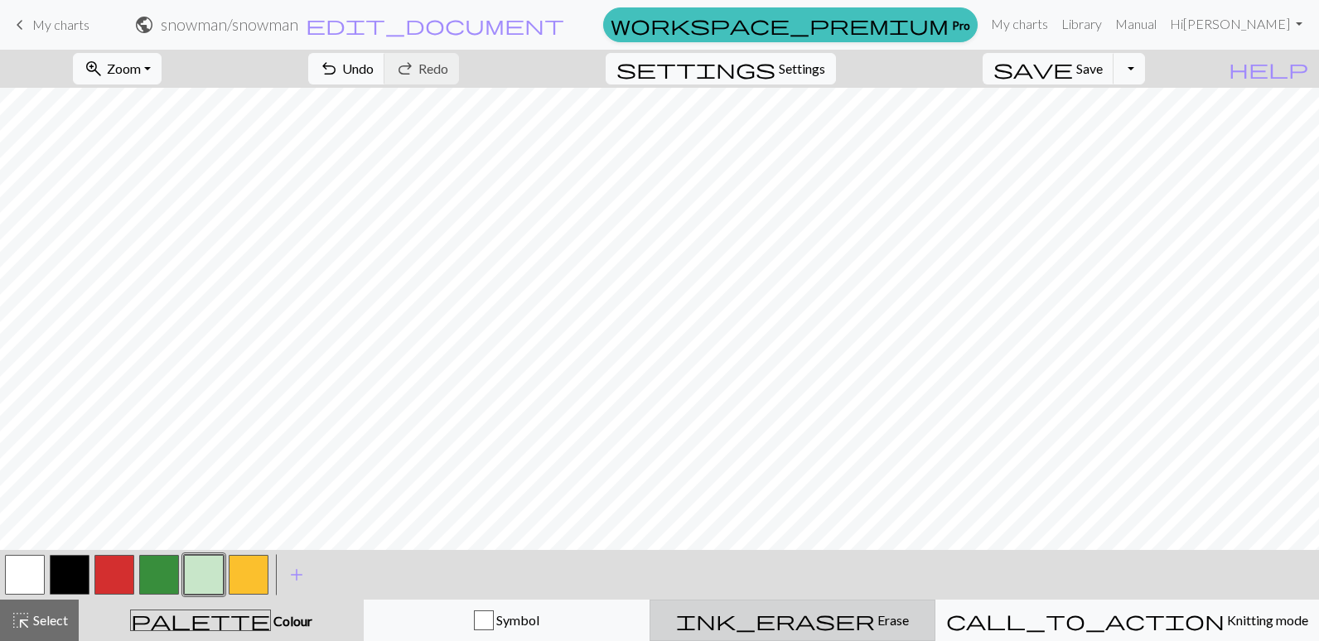
click at [839, 611] on span "ink_eraser" at bounding box center [775, 620] width 199 height 23
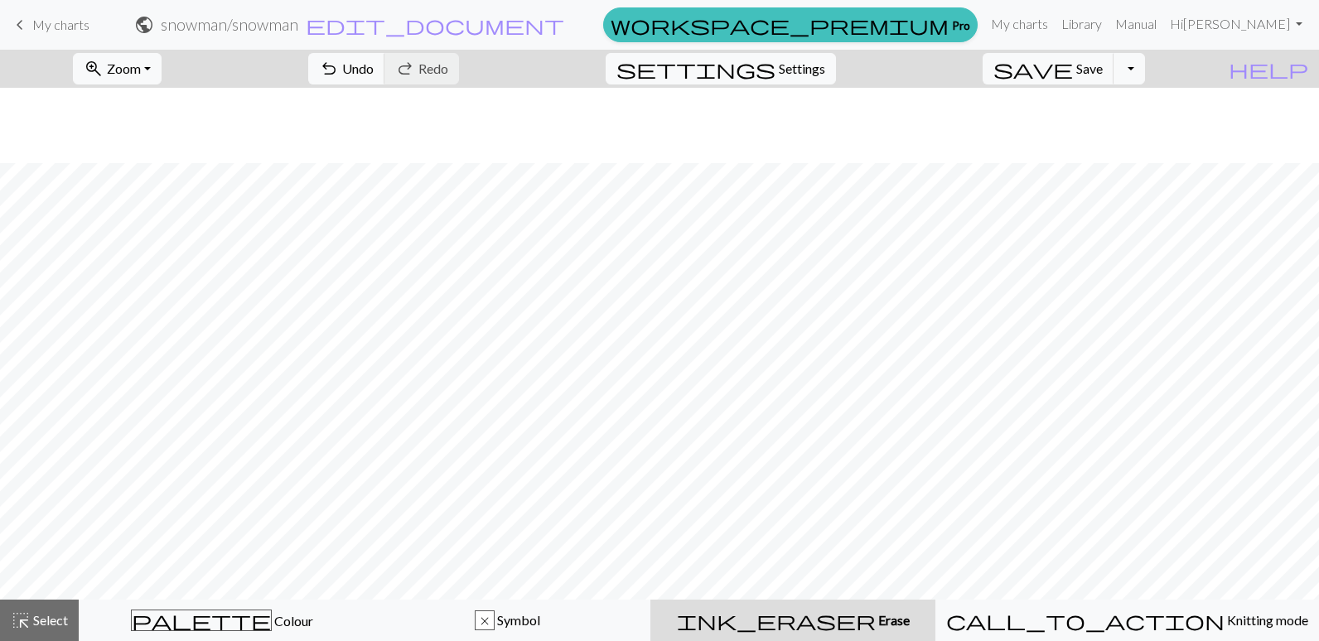
scroll to position [520, 0]
click at [205, 619] on span "palette" at bounding box center [201, 620] width 139 height 23
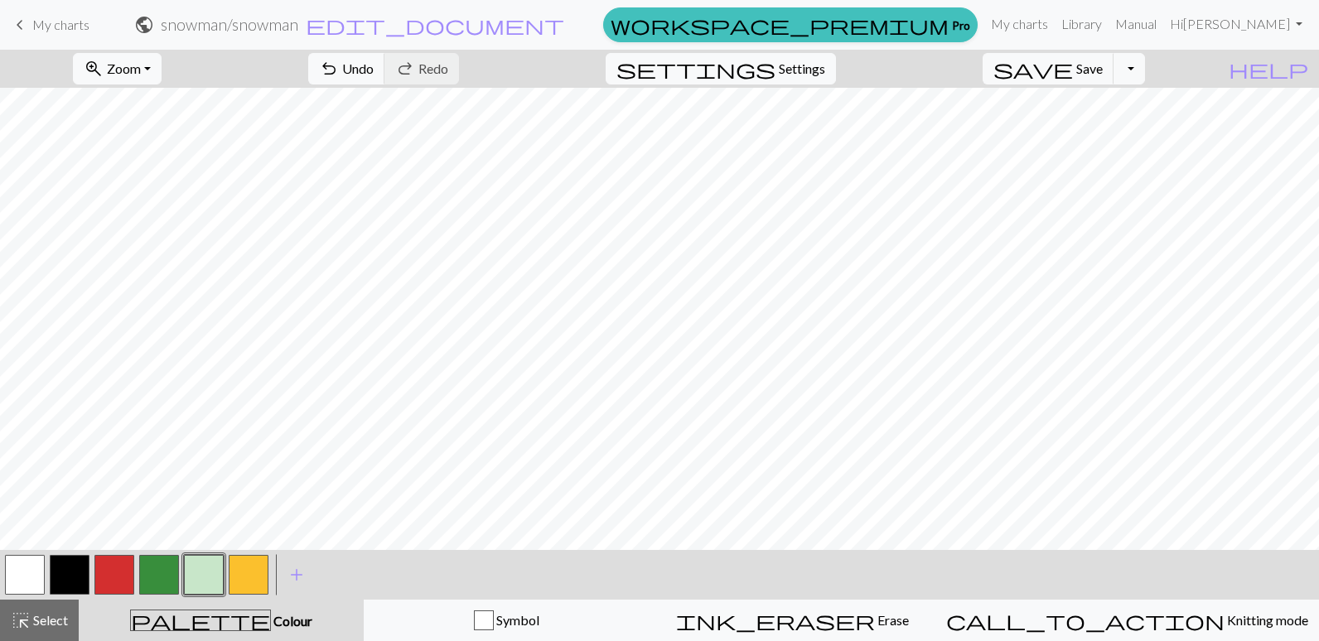
click at [208, 574] on button "button" at bounding box center [204, 575] width 40 height 40
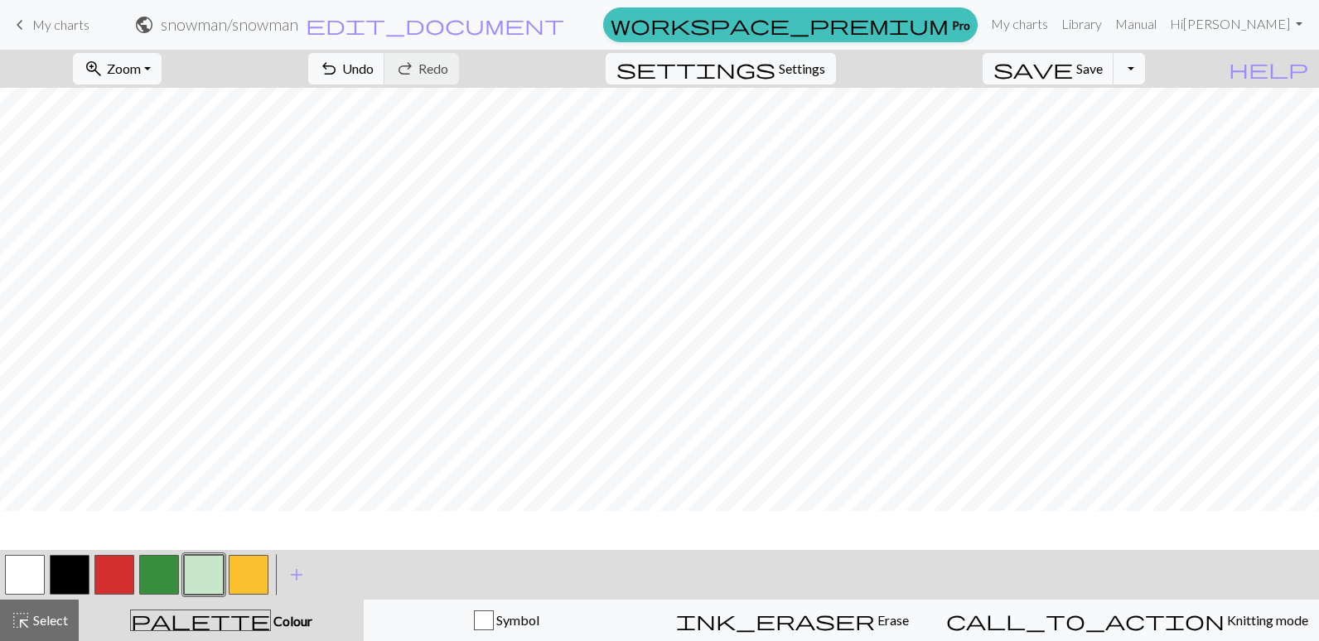
scroll to position [272, 0]
drag, startPoint x: 875, startPoint y: 624, endPoint x: 872, endPoint y: 601, distance: 22.5
click at [875, 621] on span "Erase" at bounding box center [892, 620] width 34 height 16
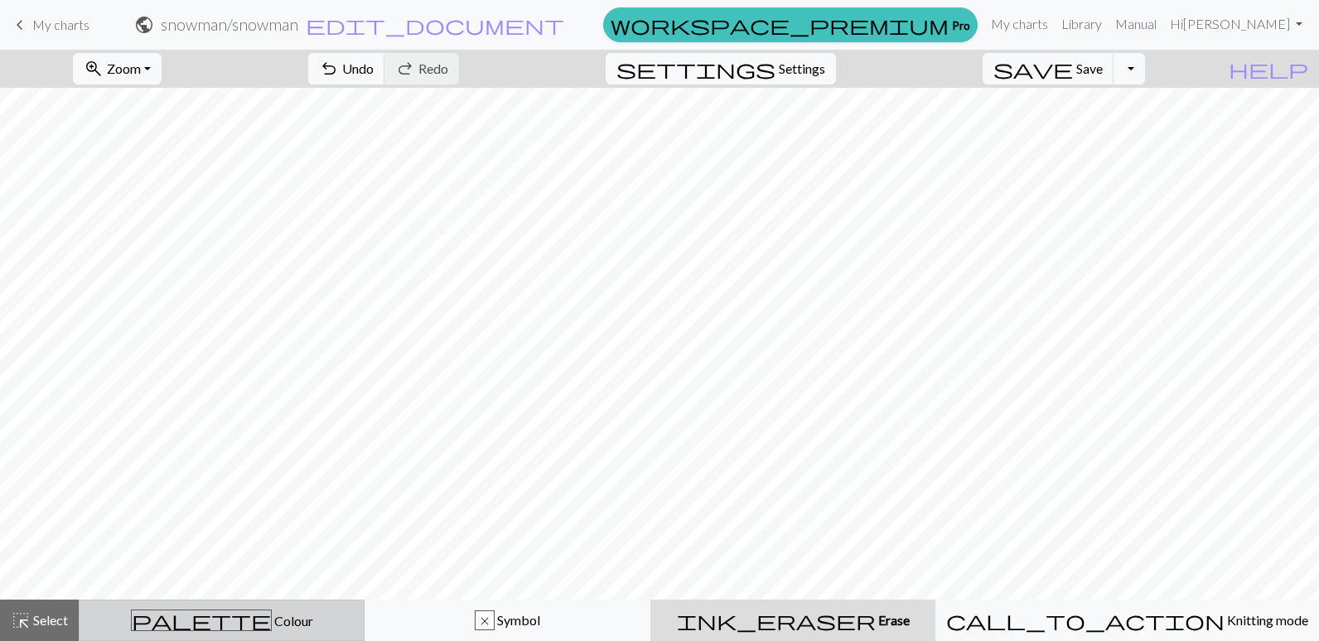
click at [220, 622] on span "palette" at bounding box center [201, 620] width 139 height 23
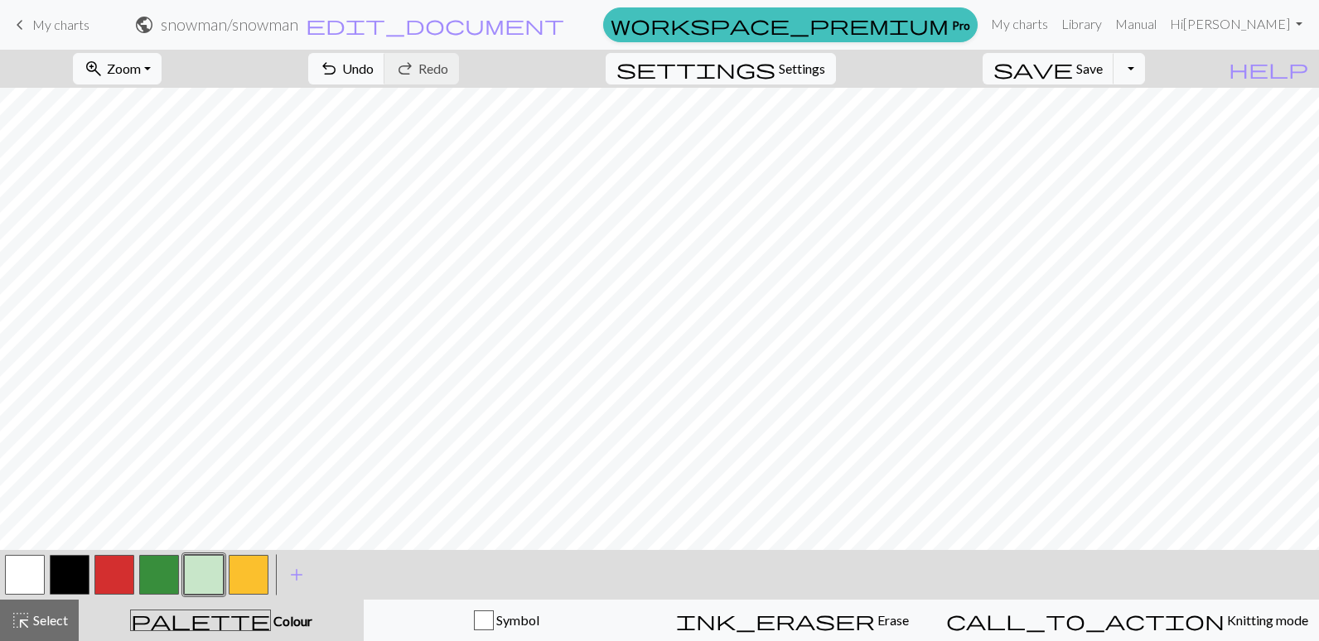
click at [63, 568] on button "button" at bounding box center [70, 575] width 40 height 40
click at [208, 574] on button "button" at bounding box center [204, 575] width 40 height 40
click at [875, 622] on span "Erase" at bounding box center [892, 620] width 34 height 16
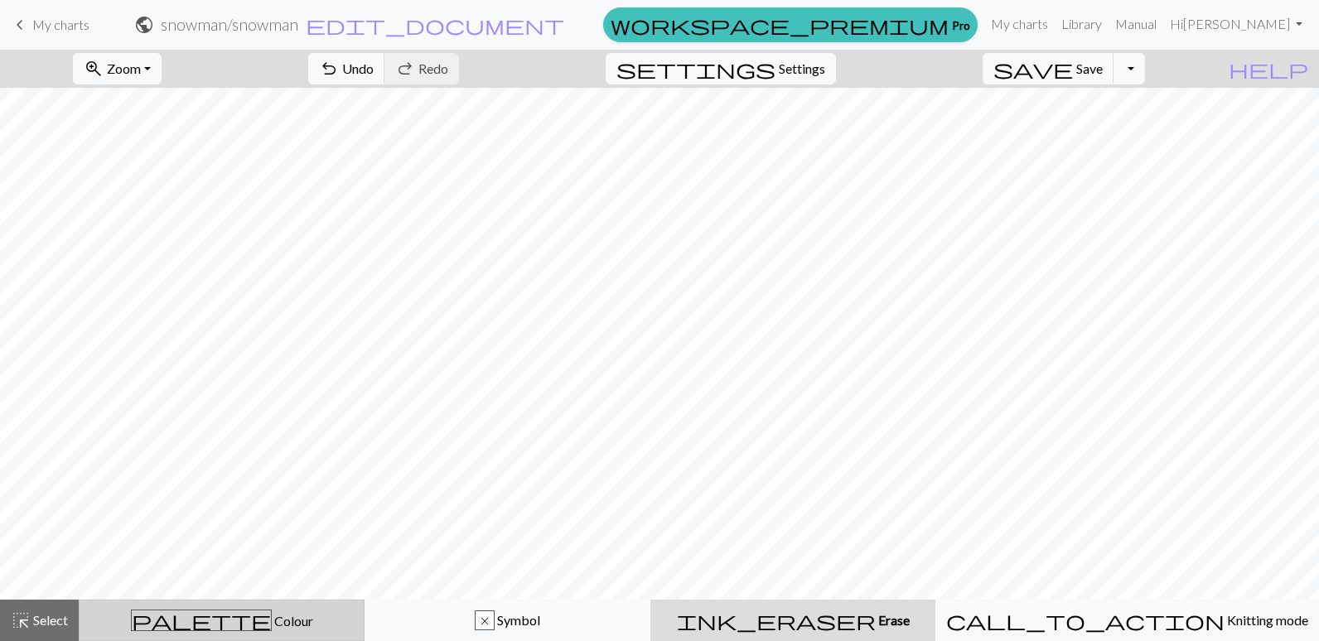
click at [220, 621] on span "palette" at bounding box center [201, 620] width 139 height 23
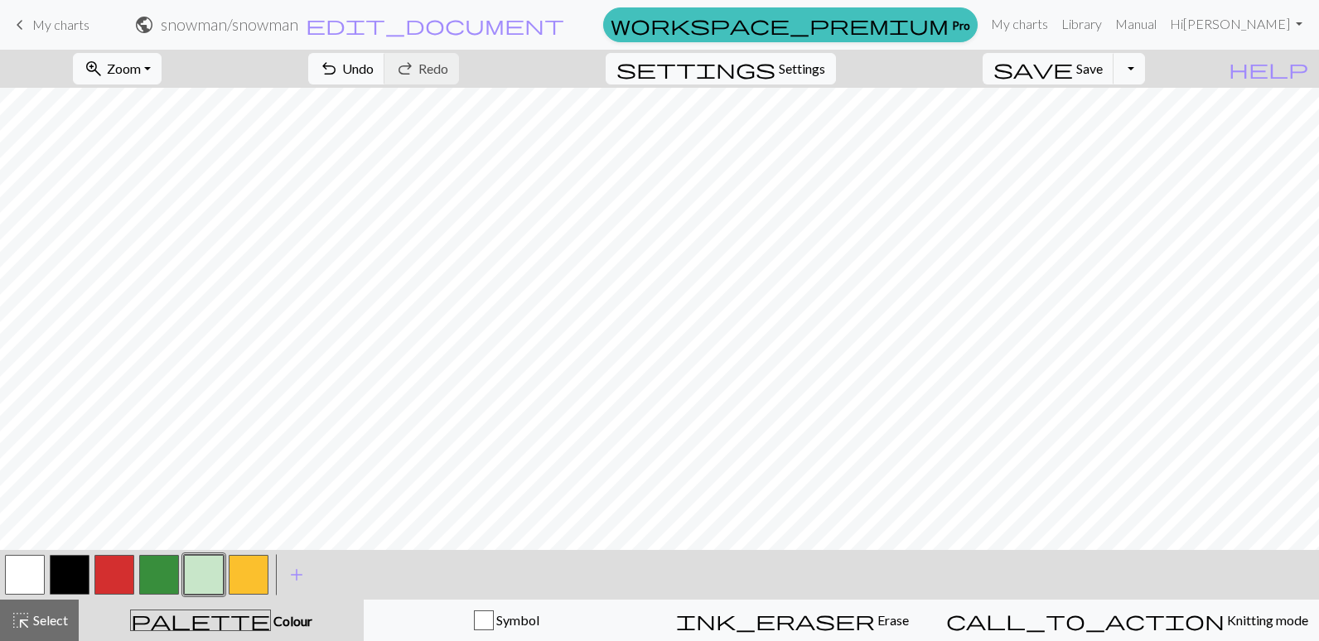
click at [72, 560] on button "button" at bounding box center [70, 575] width 40 height 40
click at [199, 568] on button "button" at bounding box center [204, 575] width 40 height 40
click at [875, 618] on span "Erase" at bounding box center [892, 620] width 34 height 16
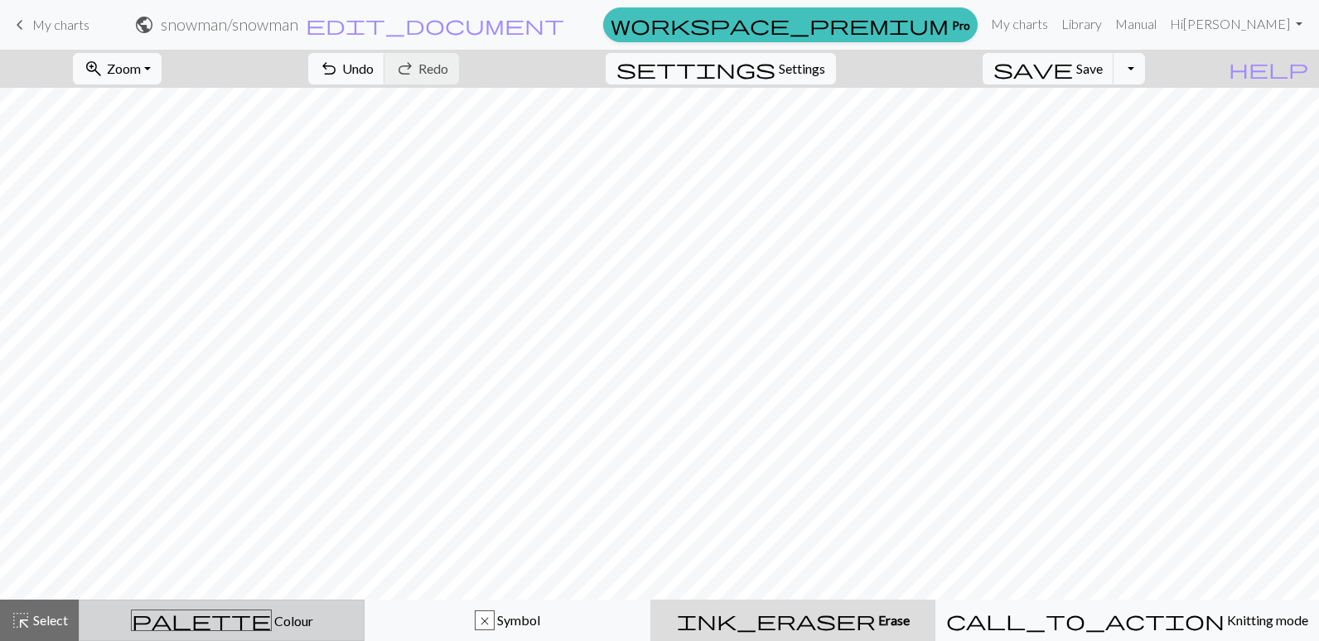
click at [208, 625] on span "palette" at bounding box center [201, 620] width 139 height 23
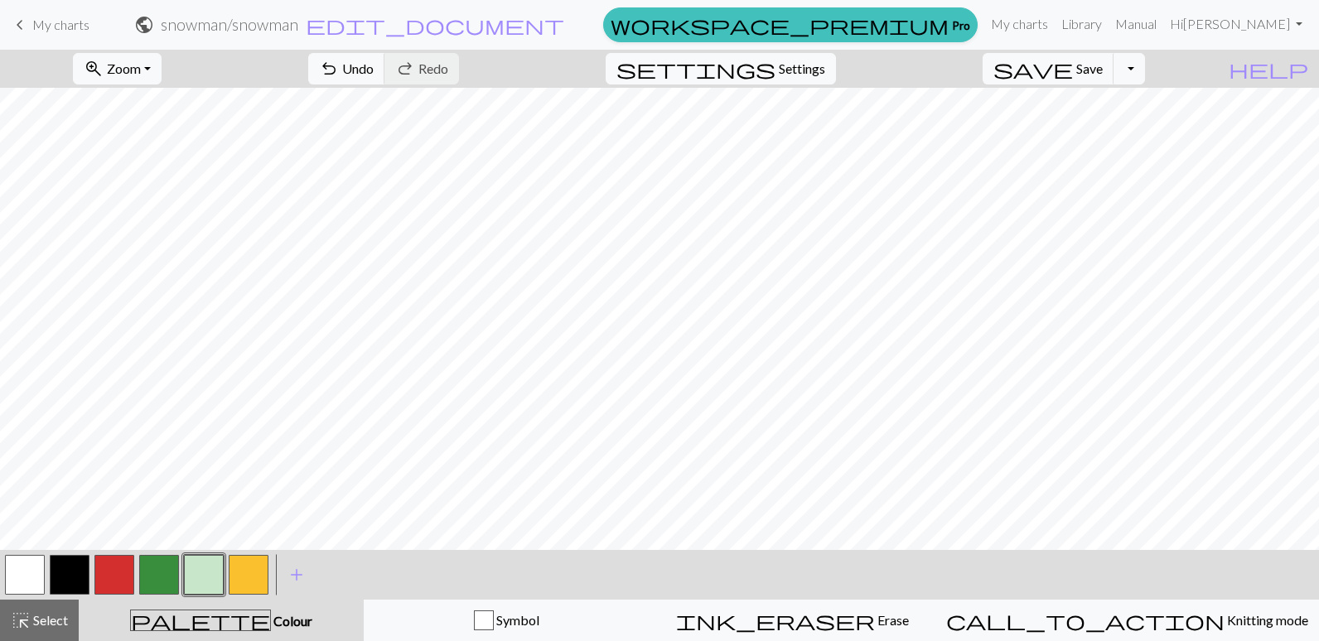
click at [200, 562] on button "button" at bounding box center [204, 575] width 40 height 40
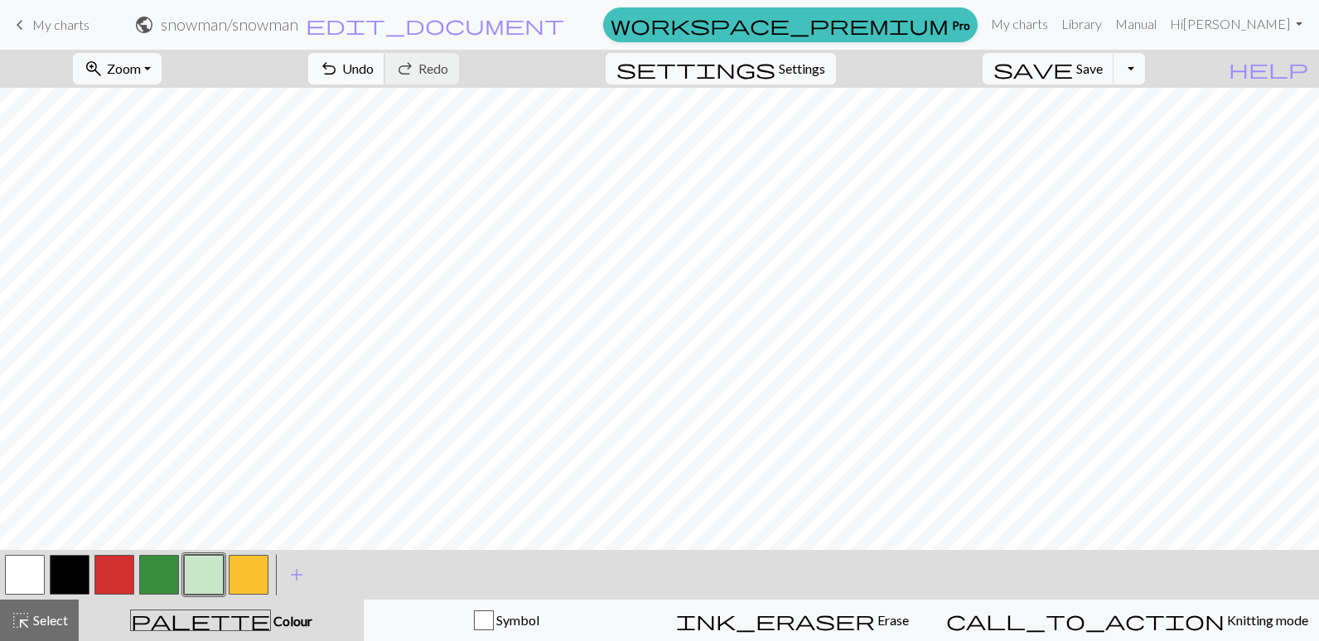
click at [374, 64] on span "Undo" at bounding box center [357, 68] width 31 height 16
click at [1102, 72] on span "Save" at bounding box center [1089, 68] width 27 height 16
click at [1145, 68] on button "Toggle Dropdown" at bounding box center [1128, 68] width 31 height 31
click at [1130, 104] on button "file_copy Save a copy" at bounding box center [1007, 105] width 273 height 27
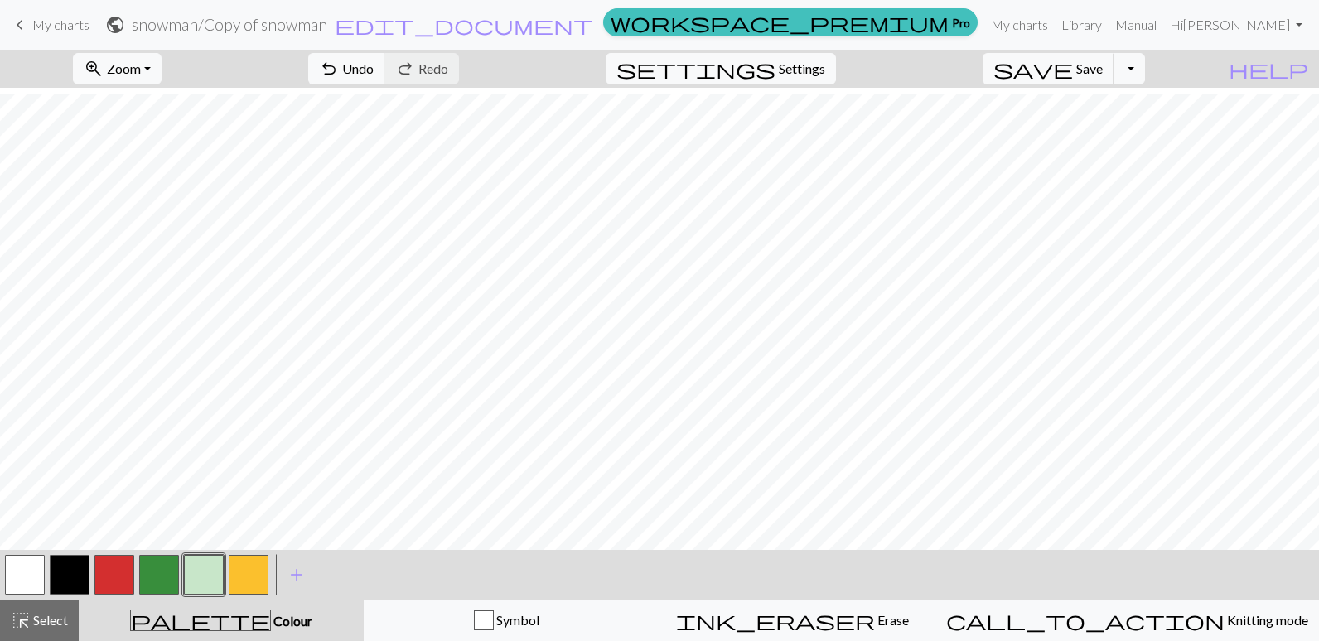
scroll to position [603, 0]
click at [875, 620] on span "Erase" at bounding box center [892, 620] width 34 height 16
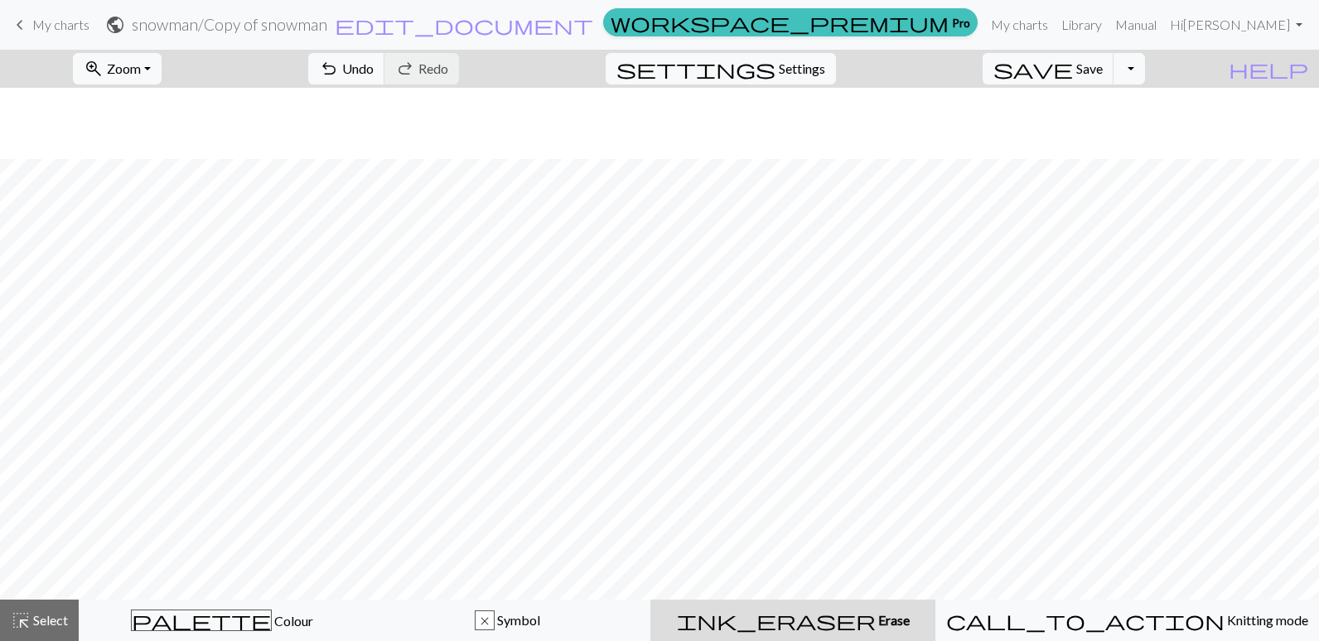
scroll to position [437, 0]
click at [24, 615] on span "highlight_alt" at bounding box center [21, 620] width 20 height 23
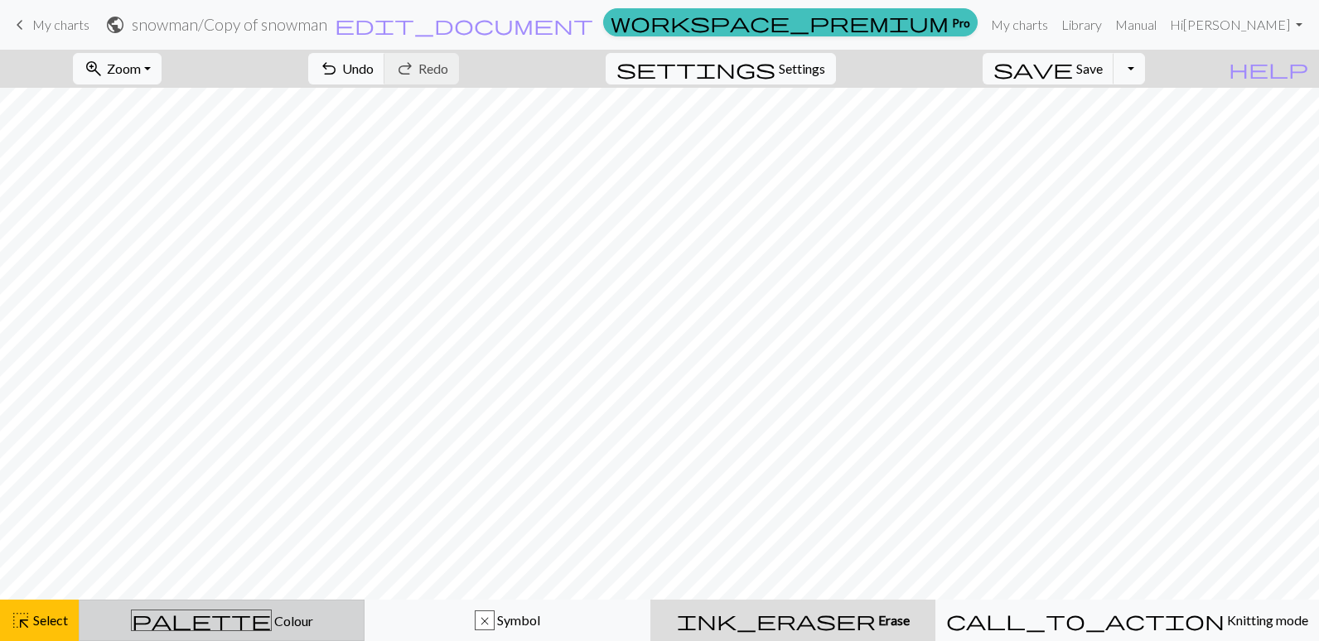
click at [207, 622] on span "palette" at bounding box center [201, 620] width 139 height 23
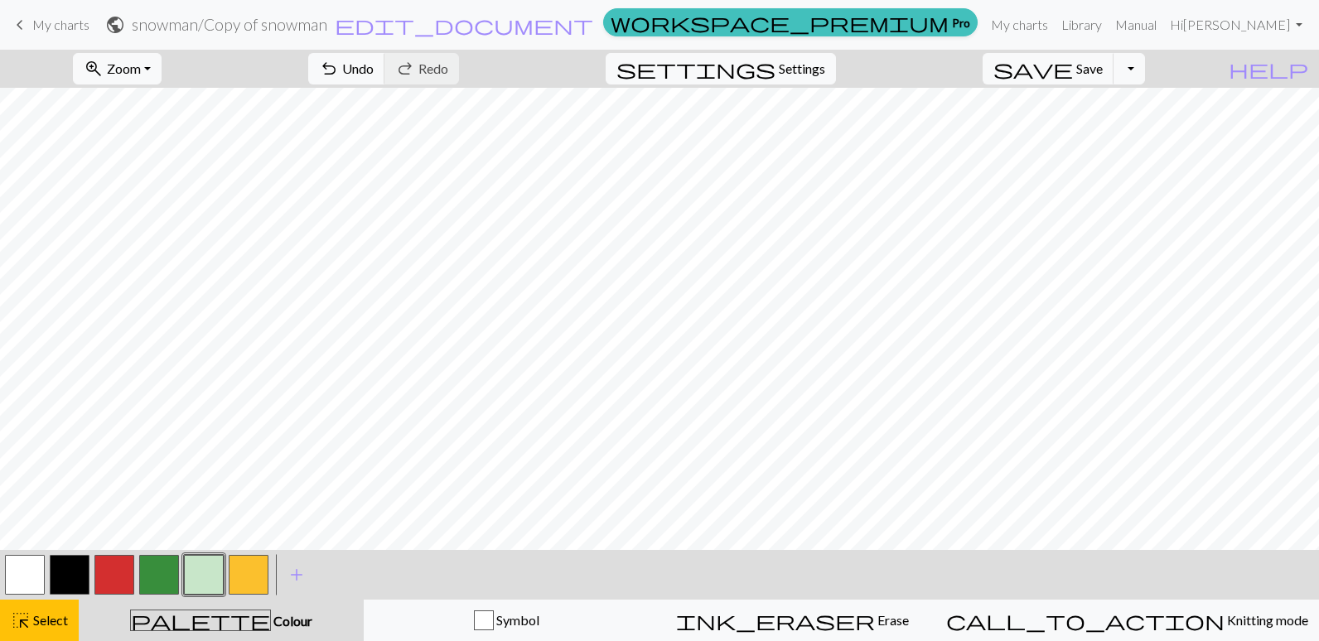
click at [198, 574] on button "button" at bounding box center [204, 575] width 40 height 40
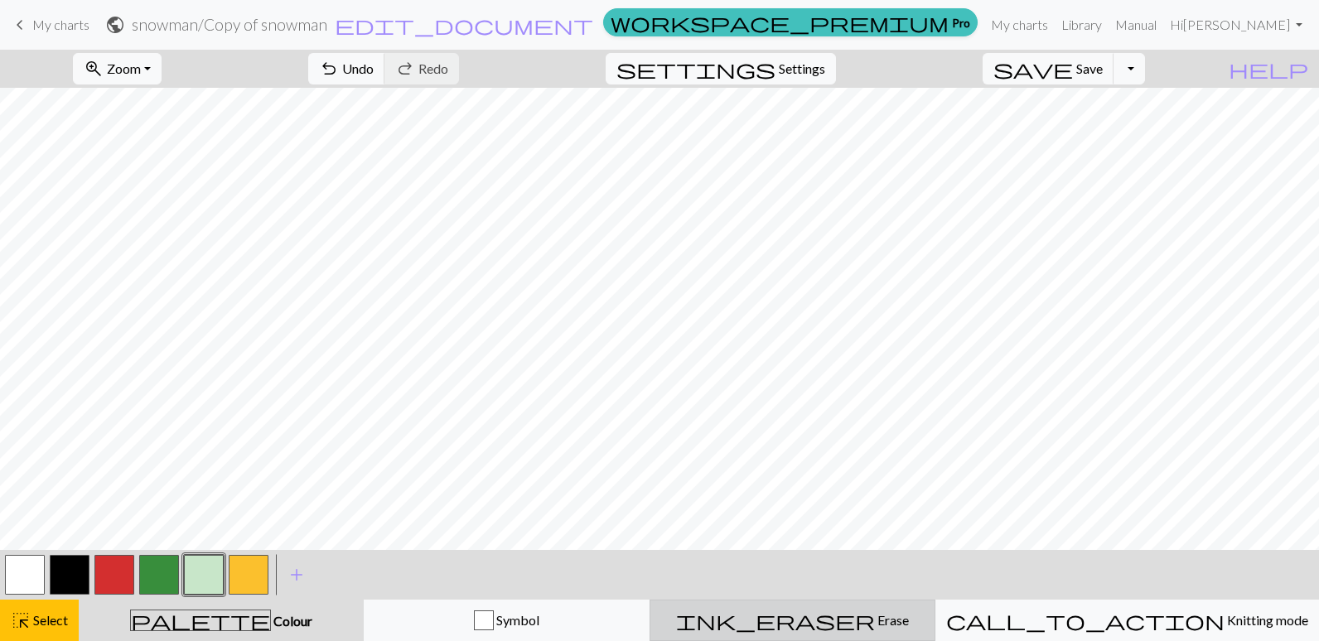
click at [843, 615] on span "ink_eraser" at bounding box center [775, 620] width 199 height 23
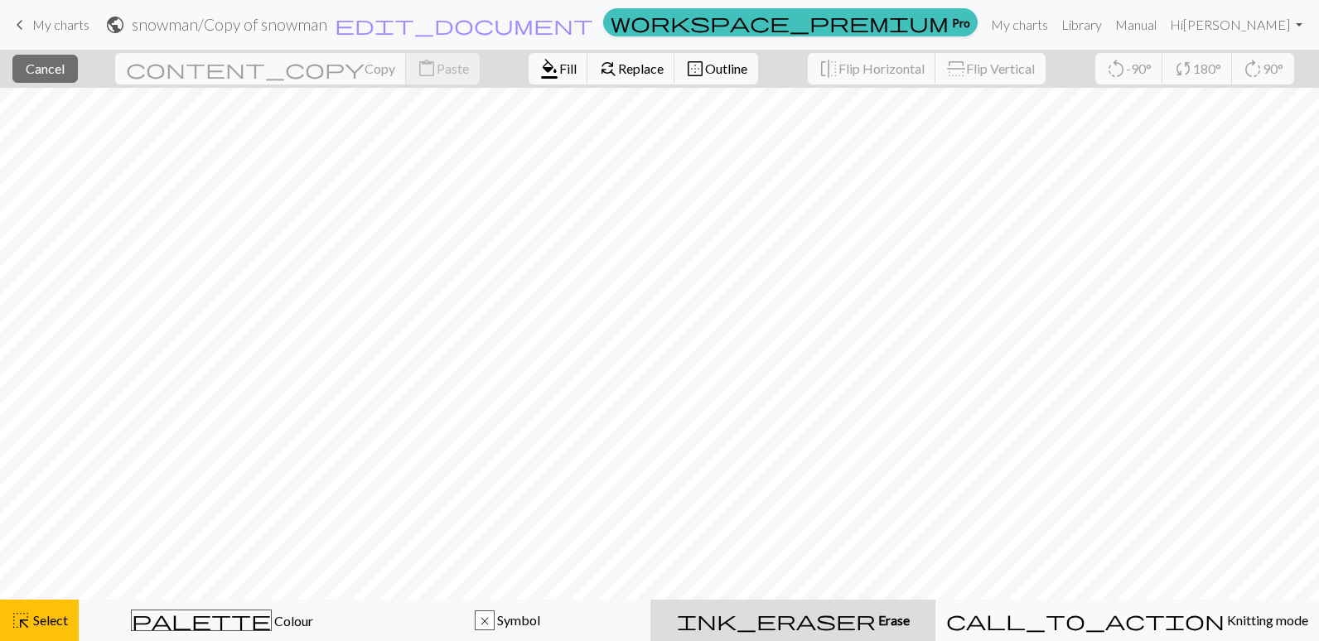
click at [876, 621] on span "Erase" at bounding box center [893, 620] width 34 height 16
click at [876, 622] on span "Erase" at bounding box center [893, 620] width 34 height 16
click at [55, 619] on span "Select" at bounding box center [49, 620] width 37 height 16
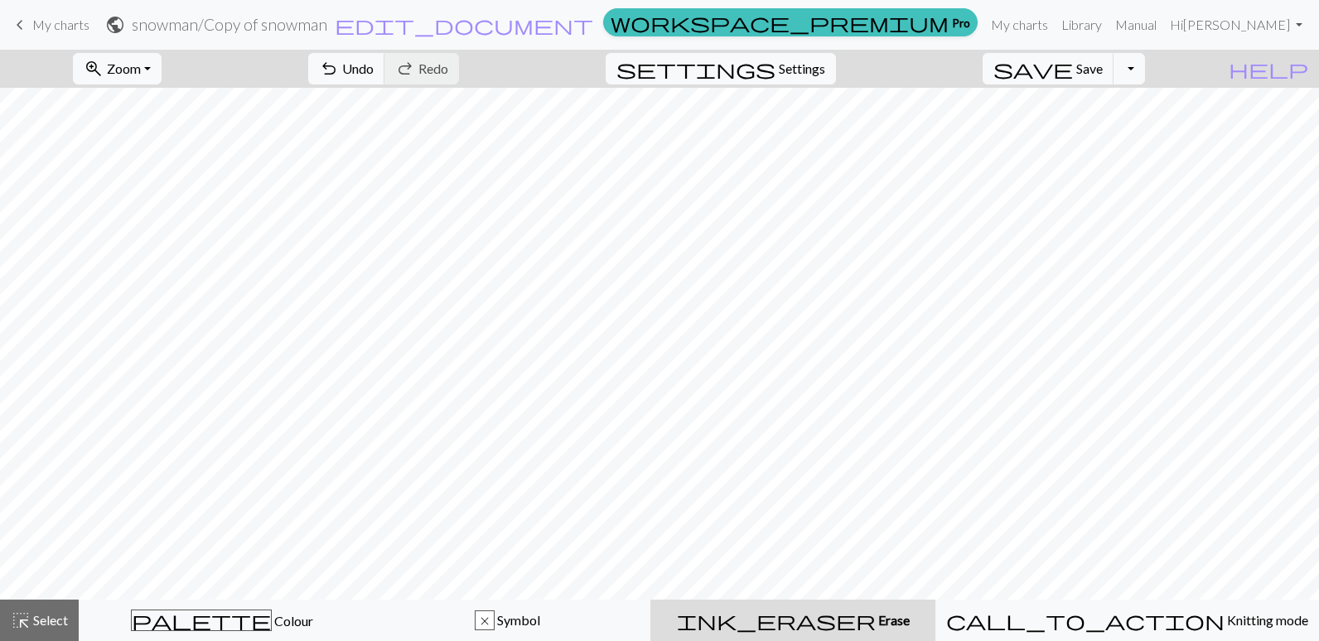
click at [807, 617] on div "ink_eraser Erase Erase" at bounding box center [792, 620] width 265 height 20
drag, startPoint x: 60, startPoint y: 619, endPoint x: 93, endPoint y: 617, distance: 33.2
click at [61, 619] on span "Select" at bounding box center [49, 620] width 37 height 16
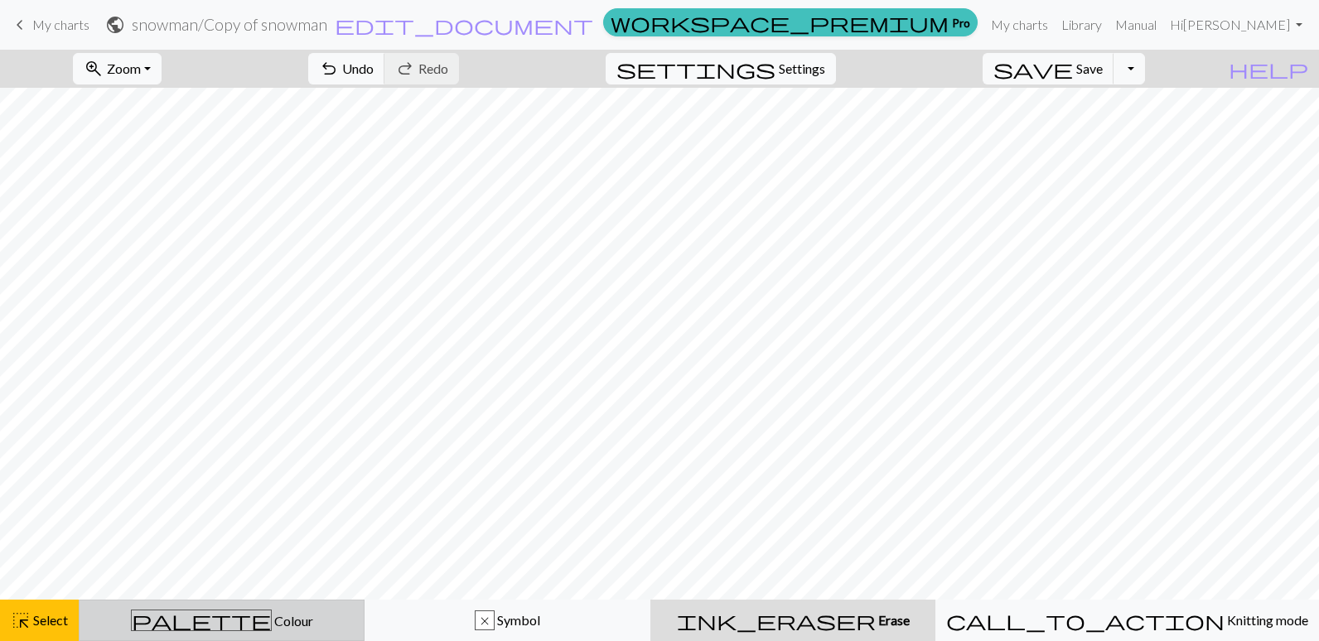
click at [272, 618] on span "Colour" at bounding box center [292, 621] width 41 height 16
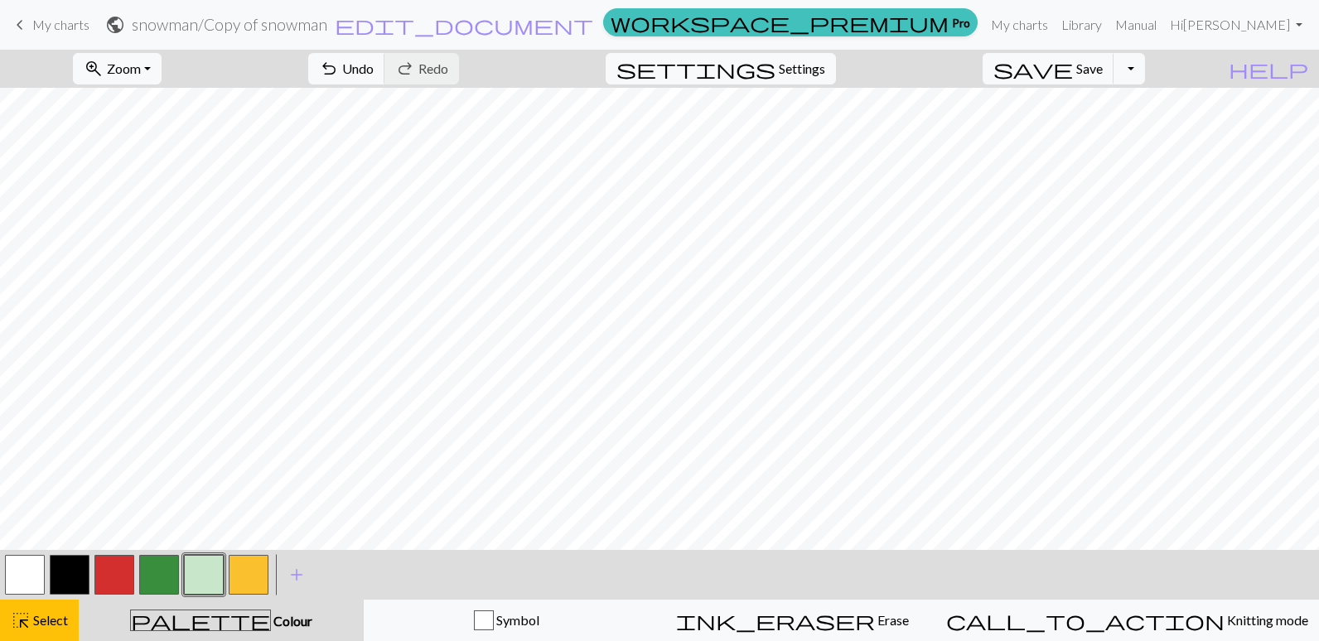
click at [196, 572] on button "button" at bounding box center [204, 575] width 40 height 40
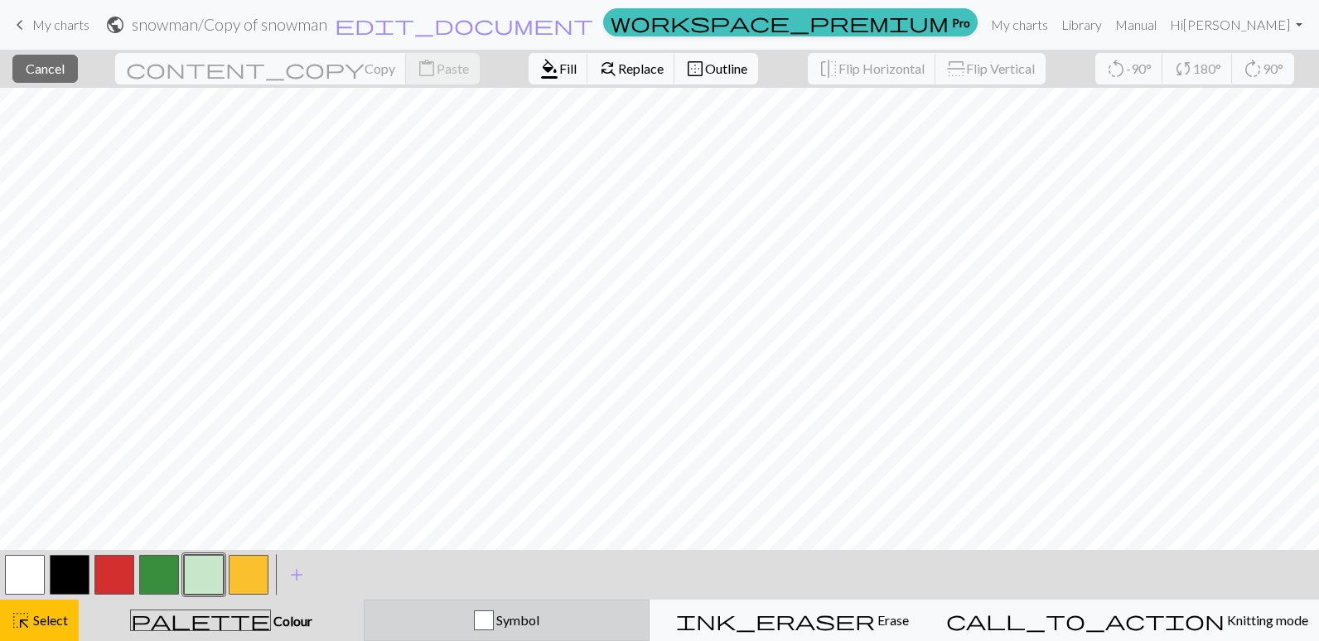
click at [494, 619] on div "button" at bounding box center [484, 620] width 20 height 20
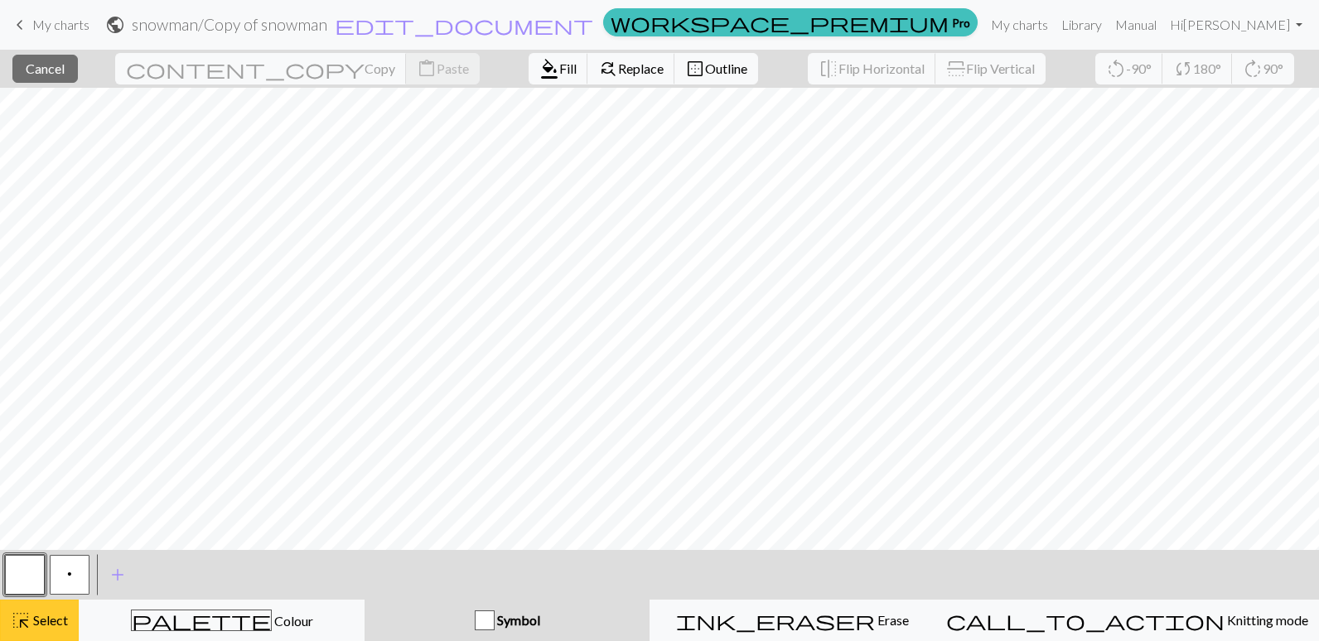
click at [54, 616] on span "Select" at bounding box center [49, 620] width 37 height 16
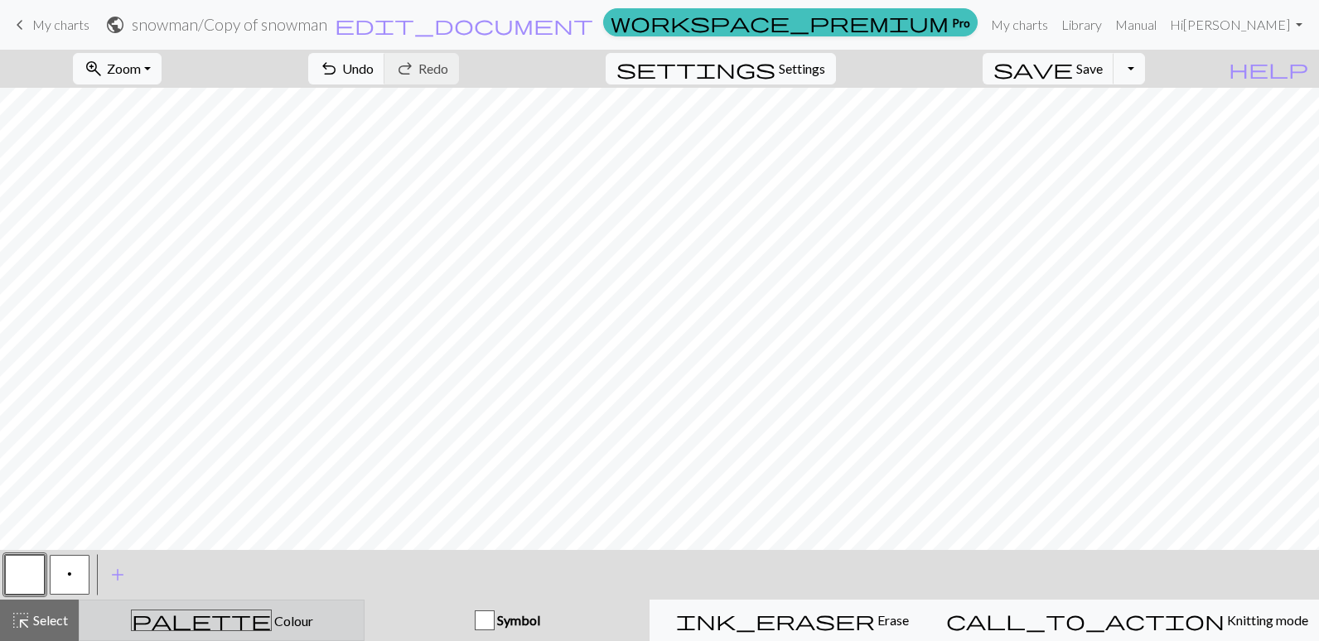
click at [208, 624] on span "palette" at bounding box center [201, 620] width 139 height 23
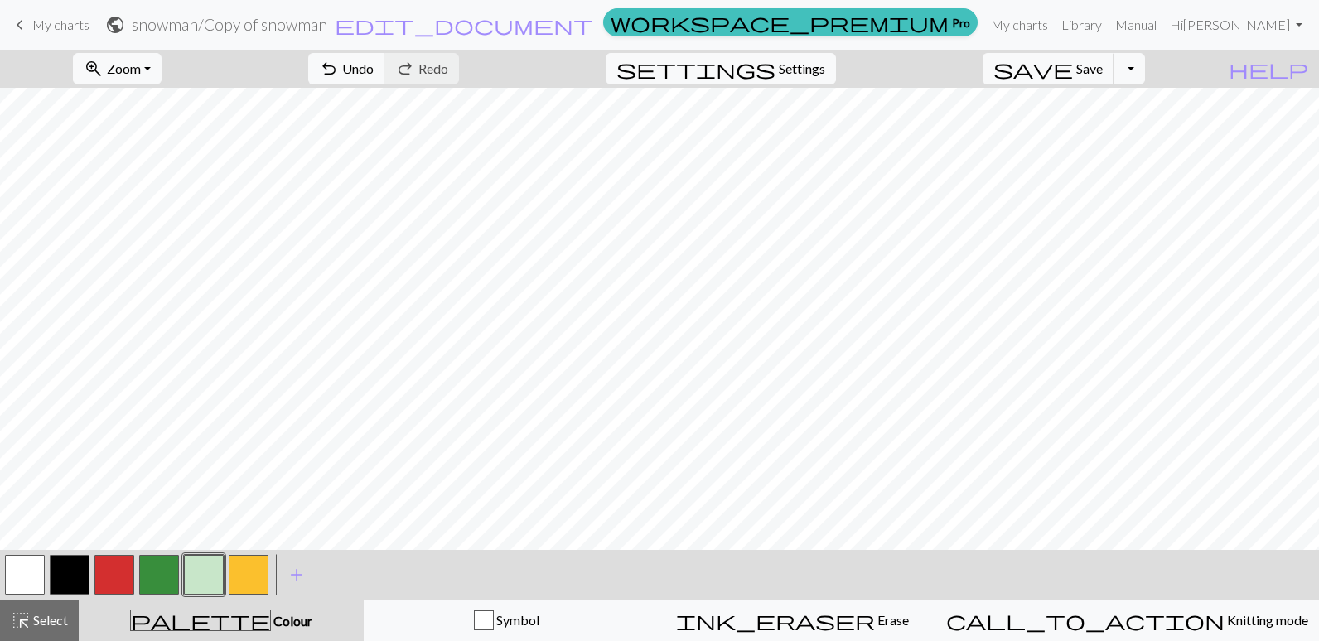
click at [199, 575] on button "button" at bounding box center [204, 575] width 40 height 40
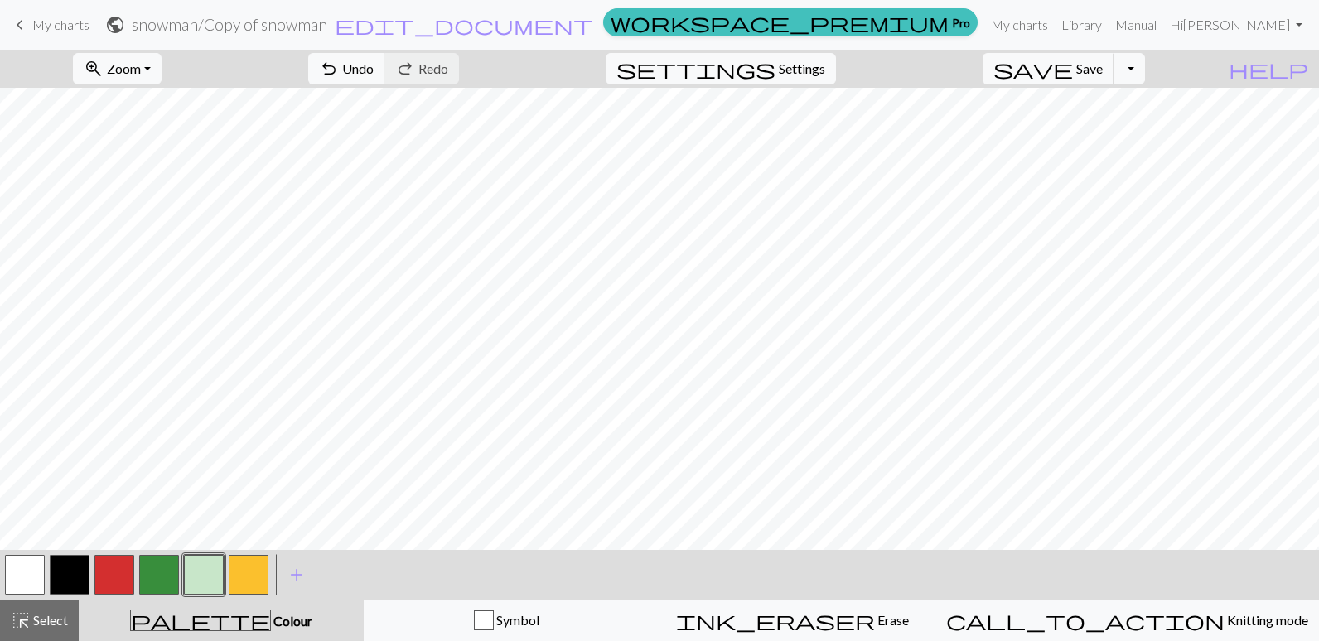
click at [55, 569] on button "button" at bounding box center [70, 575] width 40 height 40
click at [198, 576] on button "button" at bounding box center [204, 575] width 40 height 40
click at [206, 579] on button "button" at bounding box center [204, 575] width 40 height 40
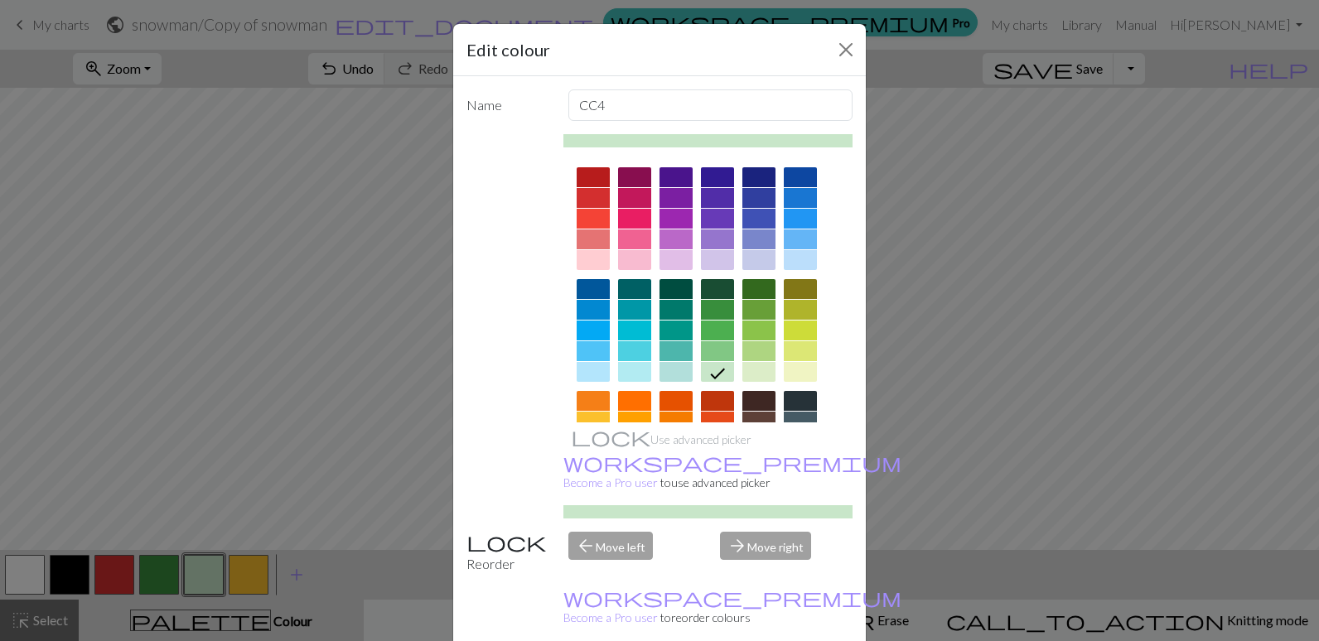
drag, startPoint x: 765, startPoint y: 627, endPoint x: 789, endPoint y: 571, distance: 61.2
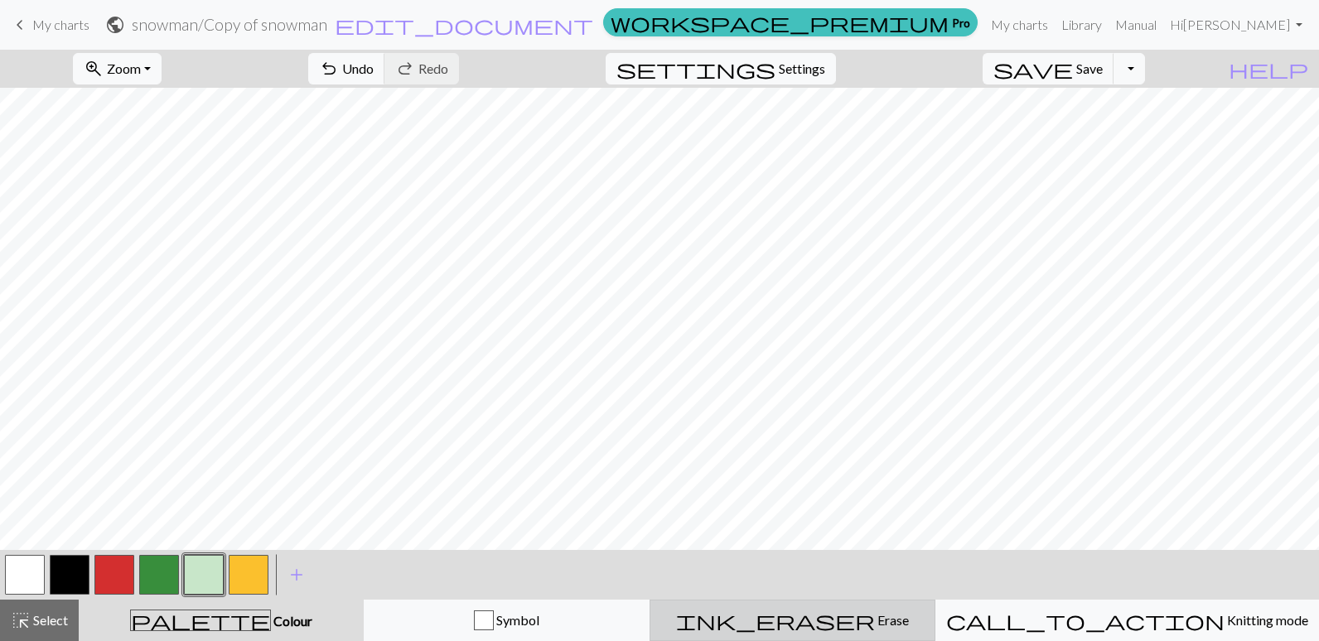
click at [901, 620] on div "ink_eraser Erase Erase" at bounding box center [792, 620] width 264 height 20
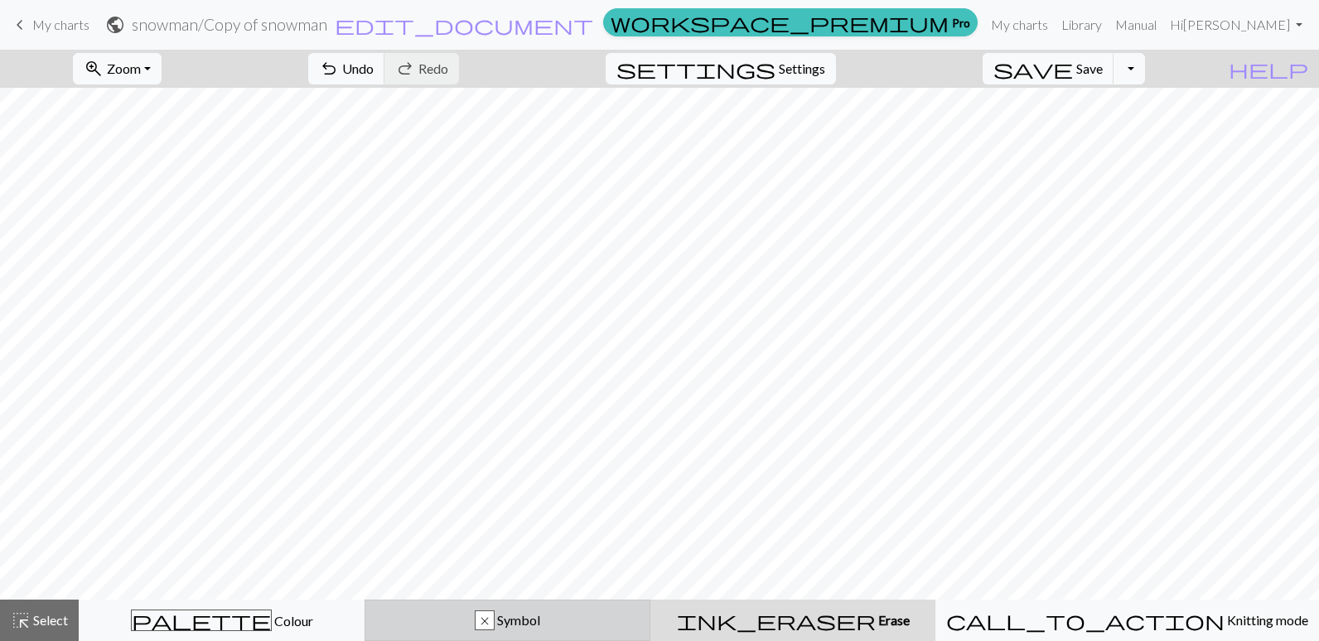
click at [494, 621] on div "x" at bounding box center [484, 621] width 18 height 20
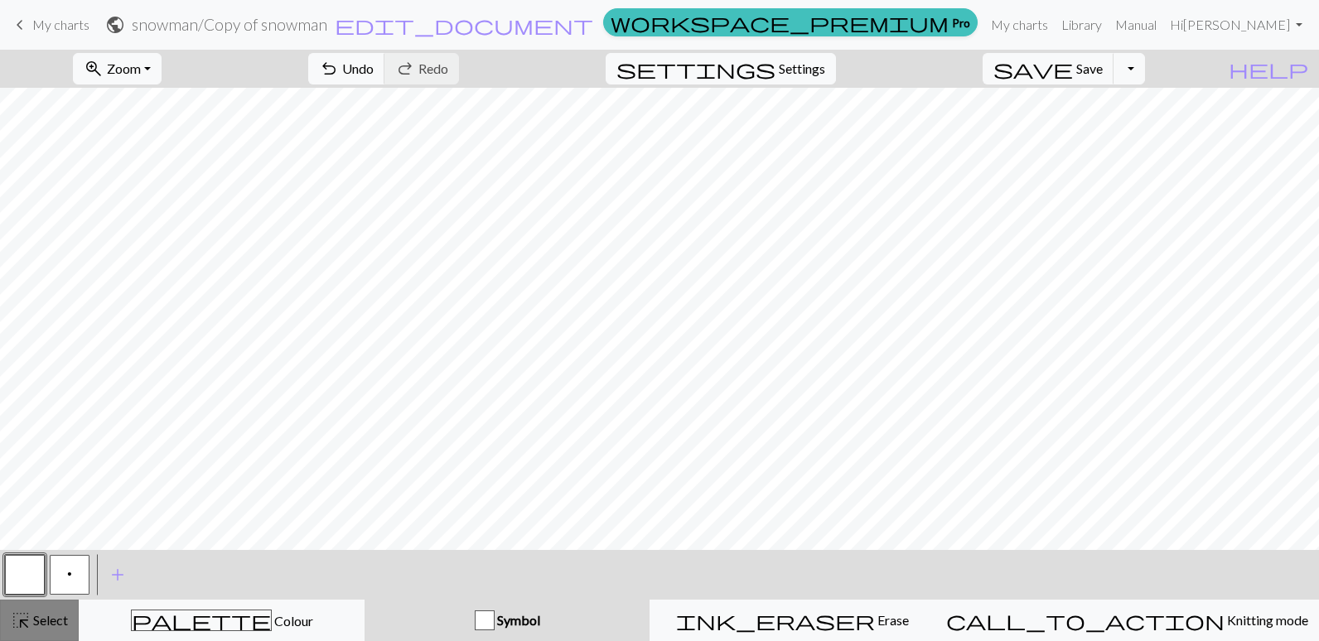
click at [45, 605] on button "highlight_alt Select Select" at bounding box center [39, 620] width 79 height 41
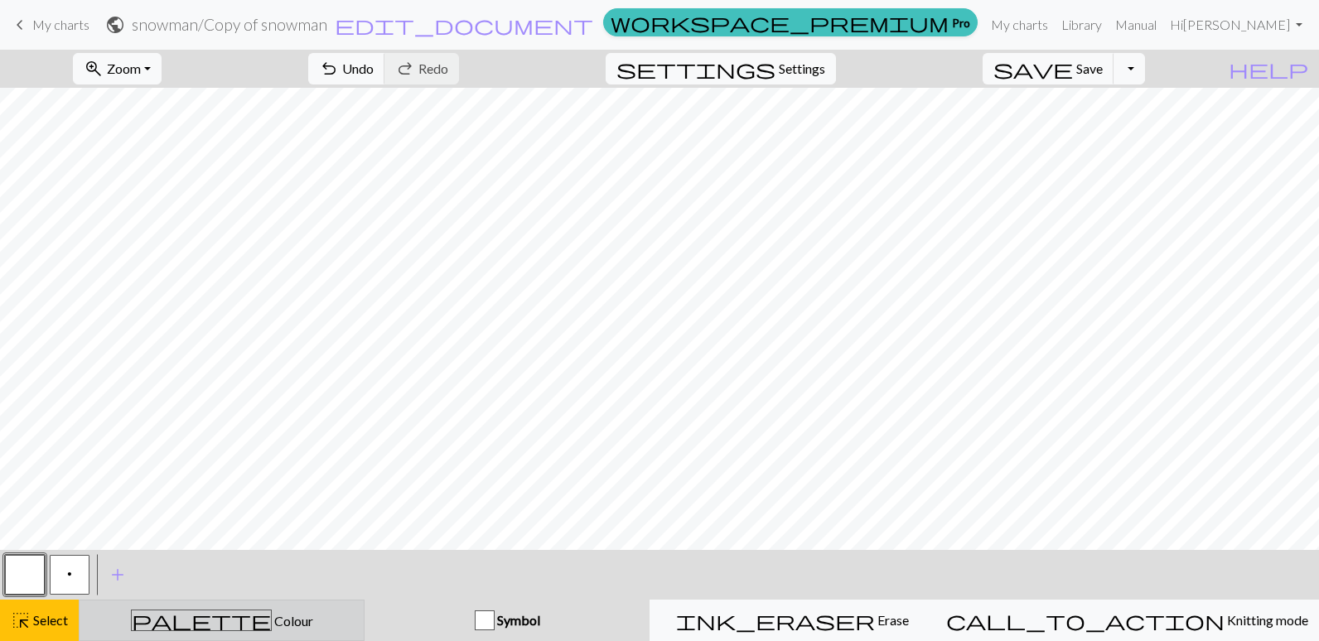
click at [267, 625] on div "palette Colour Colour" at bounding box center [221, 621] width 264 height 22
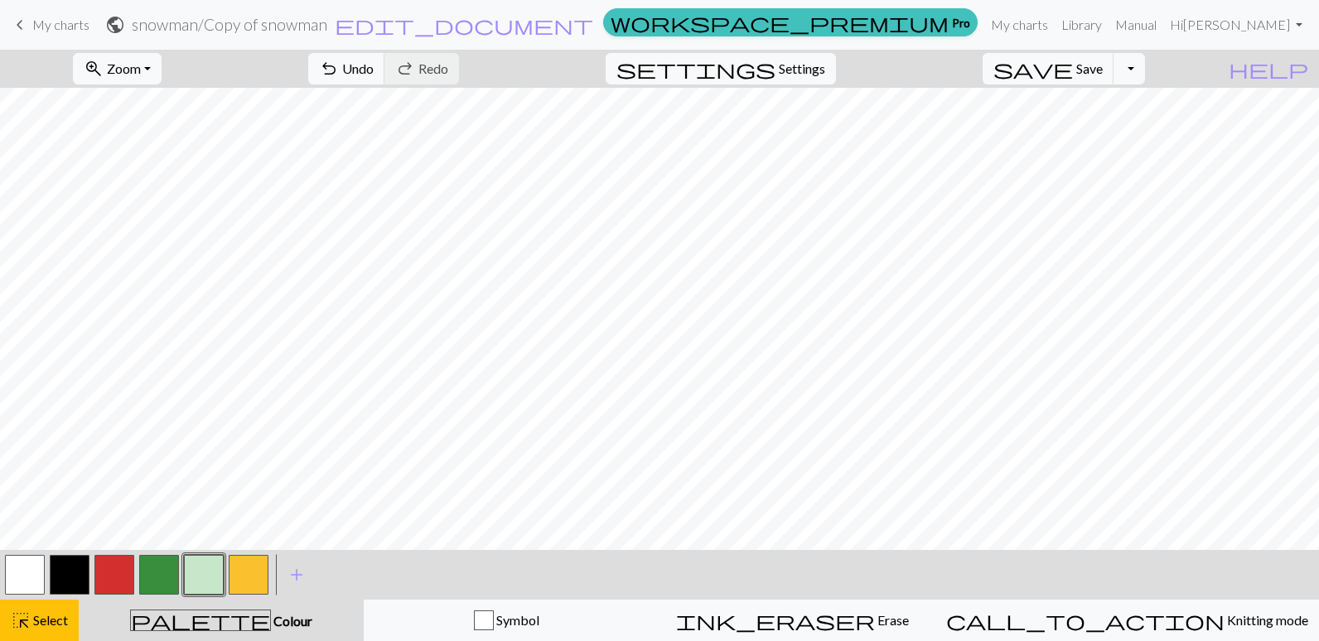
click at [210, 576] on button "button" at bounding box center [204, 575] width 40 height 40
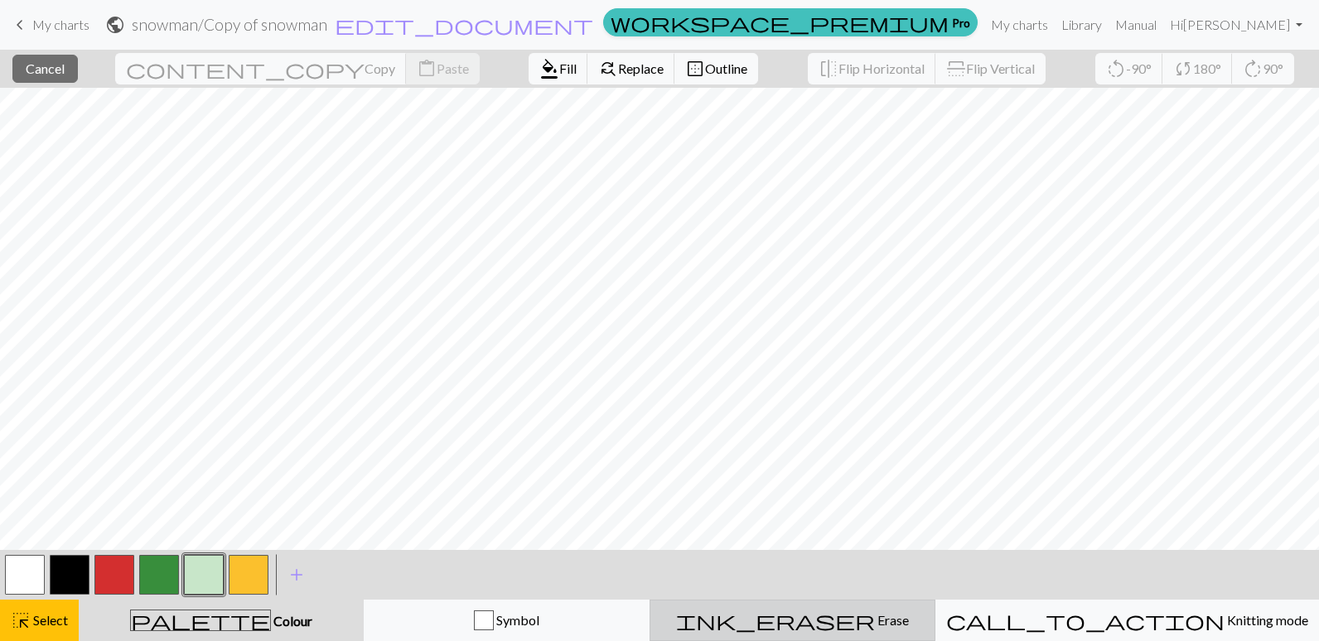
click at [875, 615] on span "Erase" at bounding box center [892, 620] width 34 height 16
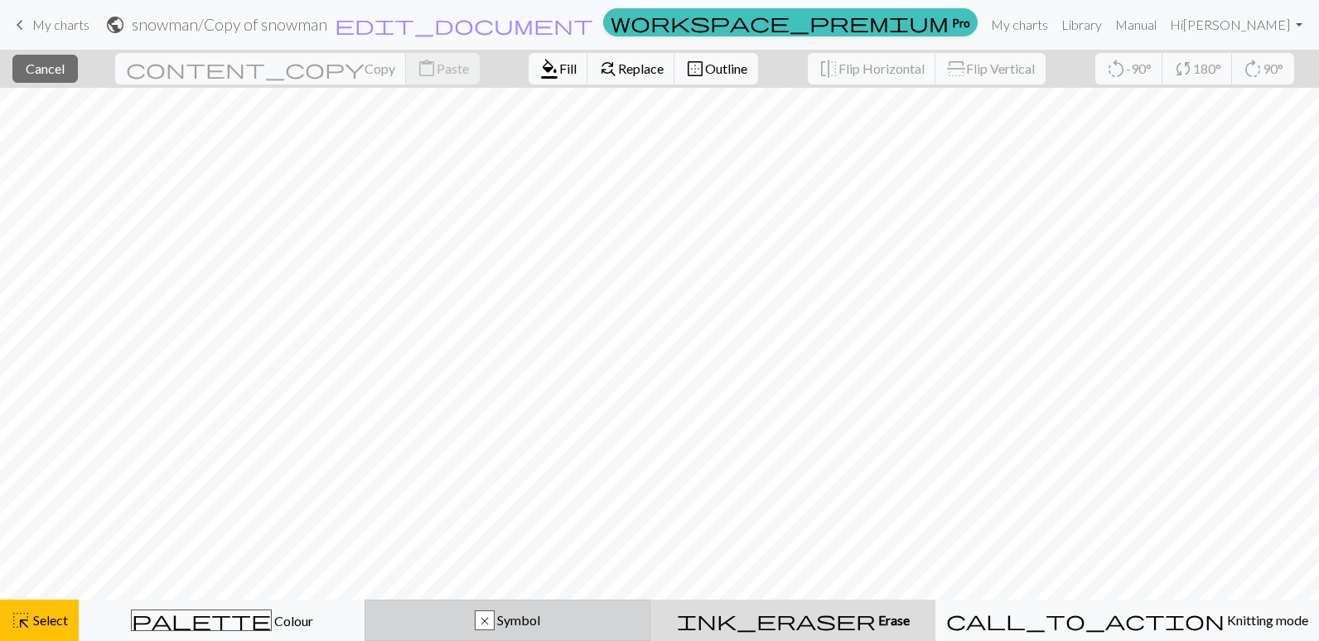
click at [539, 628] on div "x Symbol" at bounding box center [507, 620] width 264 height 20
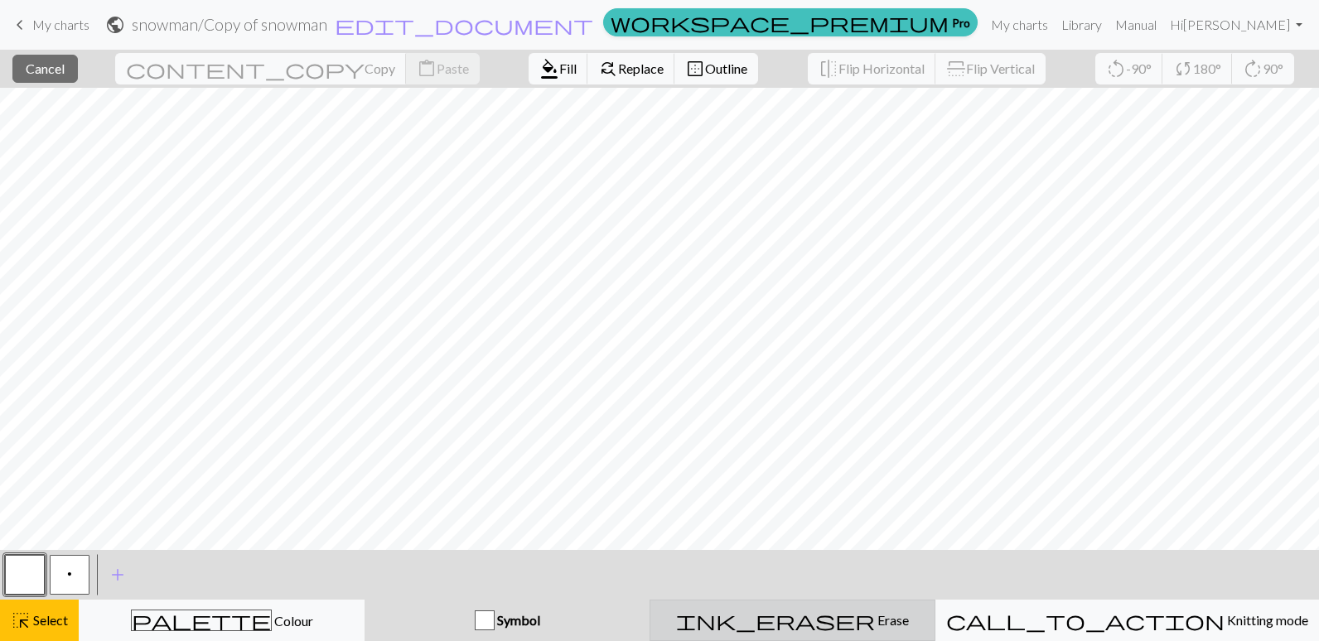
click at [822, 623] on div "ink_eraser Erase Erase" at bounding box center [792, 620] width 264 height 20
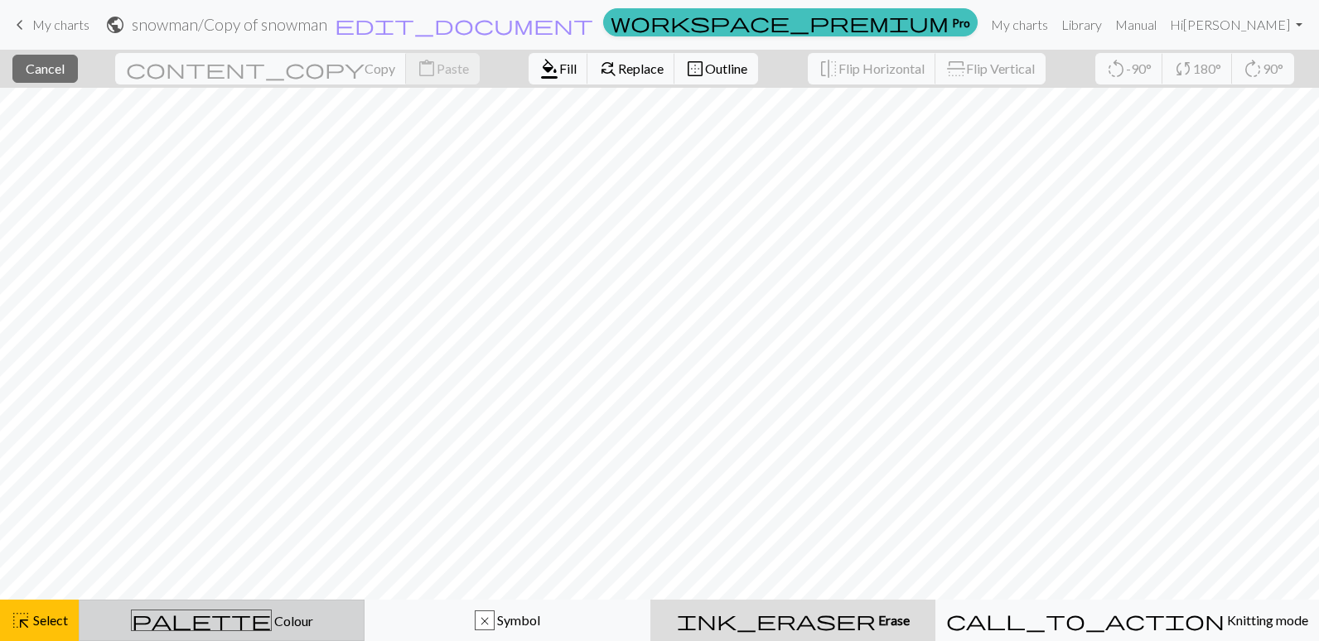
click at [201, 625] on div "palette Colour Colour" at bounding box center [221, 621] width 264 height 22
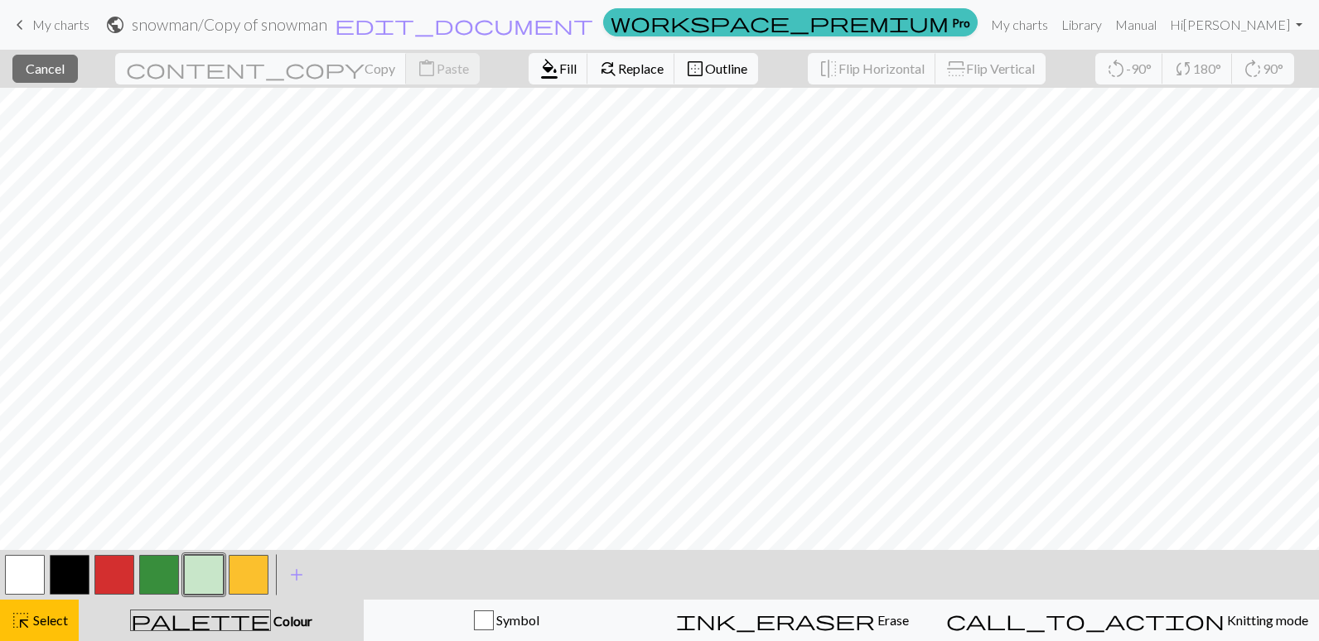
click at [199, 572] on button "button" at bounding box center [204, 575] width 40 height 40
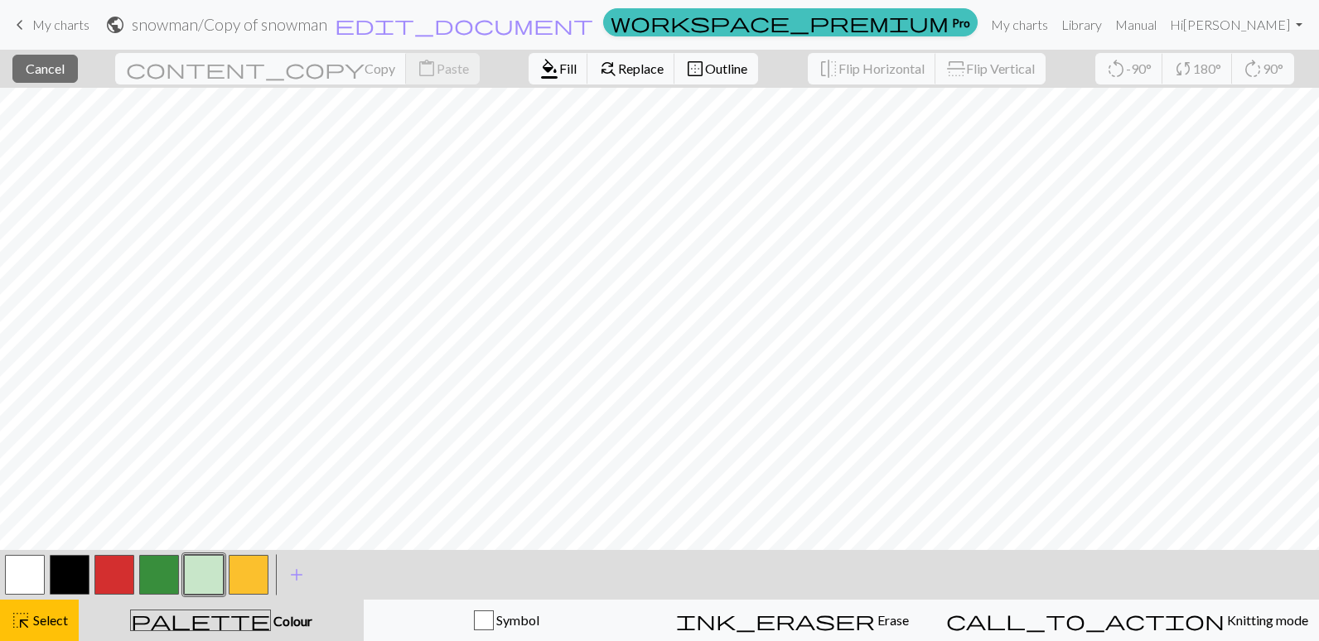
click at [194, 577] on button "button" at bounding box center [204, 575] width 40 height 40
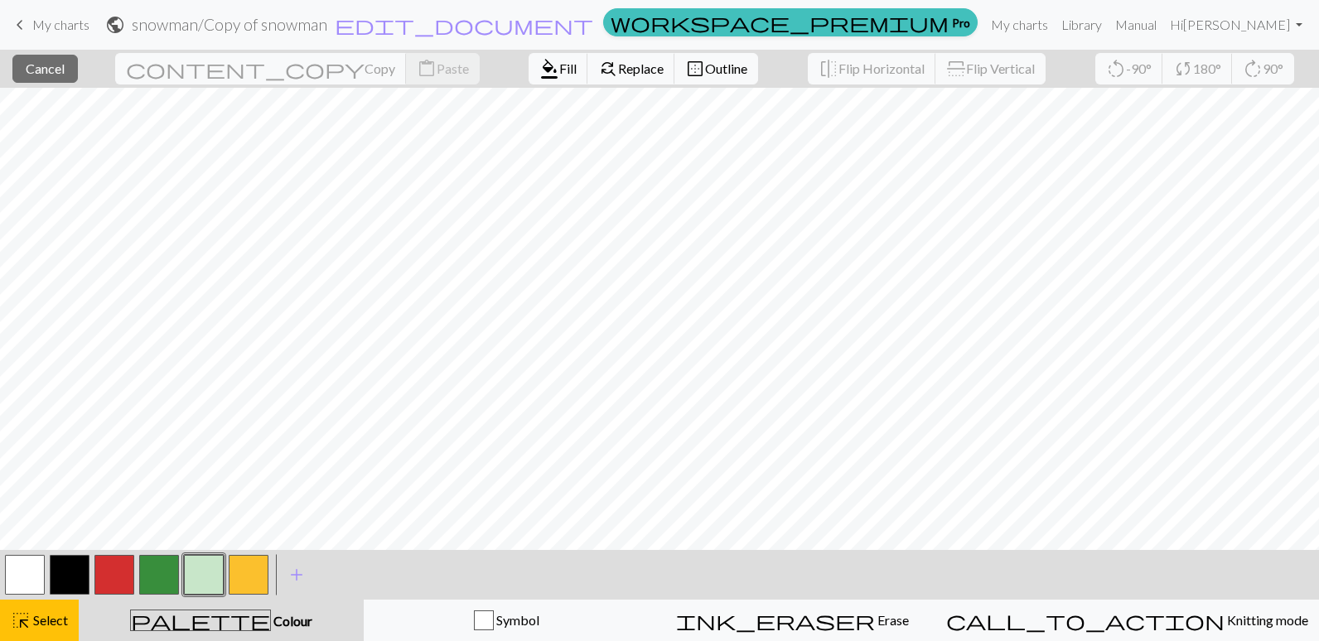
click at [139, 586] on button "button" at bounding box center [159, 575] width 40 height 40
click at [197, 578] on button "button" at bounding box center [204, 575] width 40 height 40
drag, startPoint x: 287, startPoint y: 547, endPoint x: 526, endPoint y: 617, distance: 249.5
click at [494, 617] on div "button" at bounding box center [484, 620] width 20 height 20
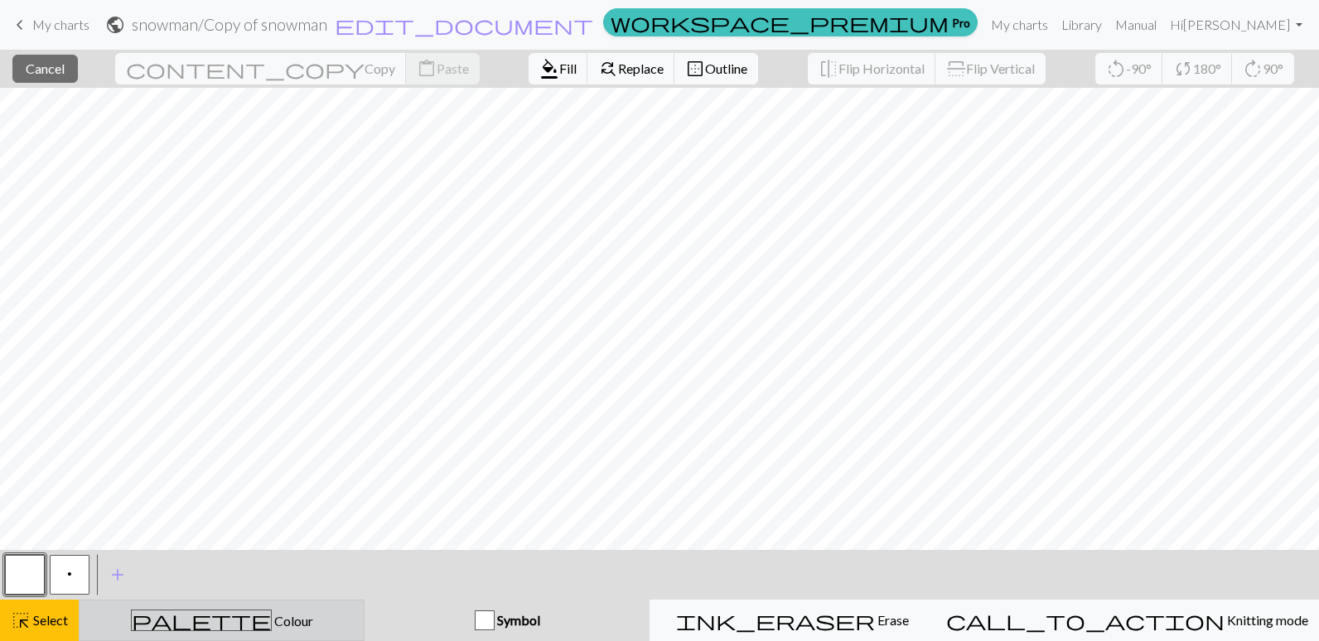
click at [290, 618] on div "palette Colour Colour" at bounding box center [221, 621] width 264 height 22
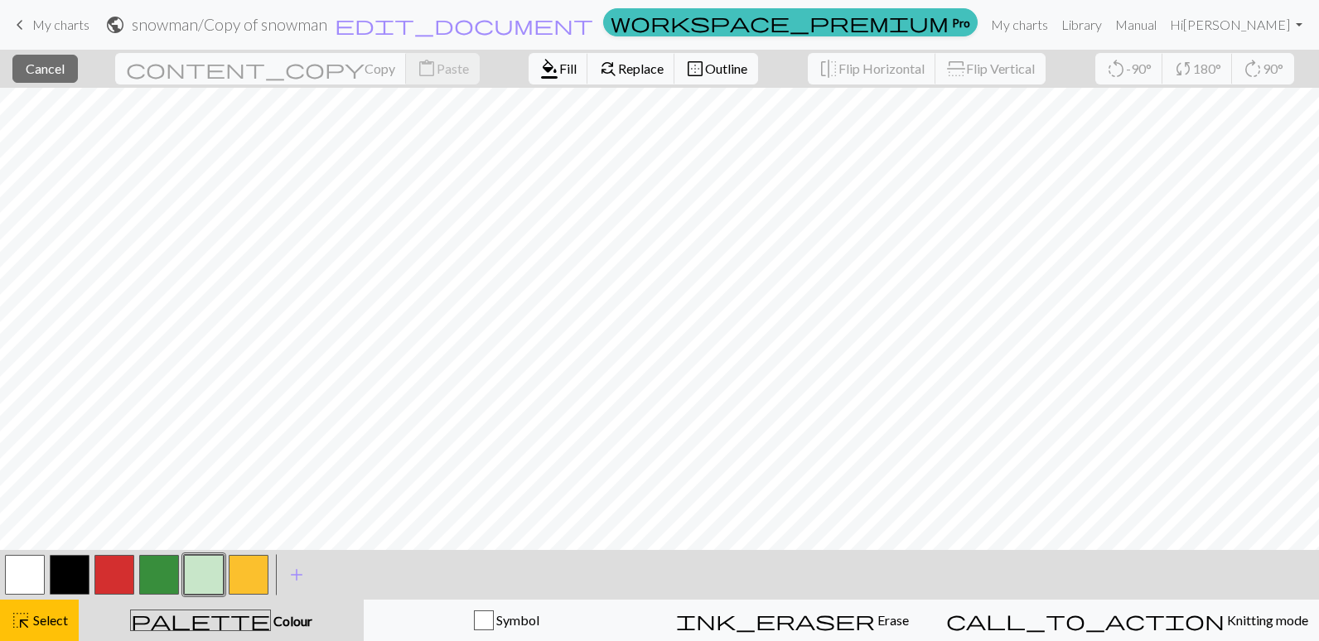
click at [205, 576] on button "button" at bounding box center [204, 575] width 40 height 40
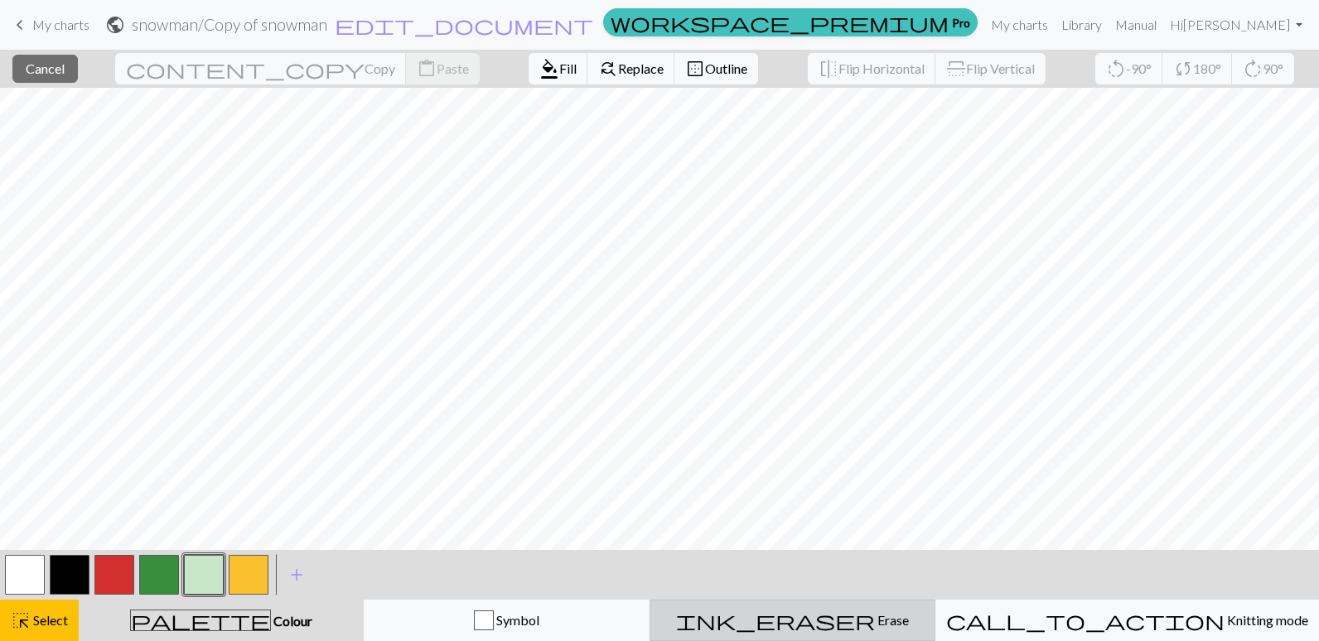
click at [875, 618] on span "Erase" at bounding box center [892, 620] width 34 height 16
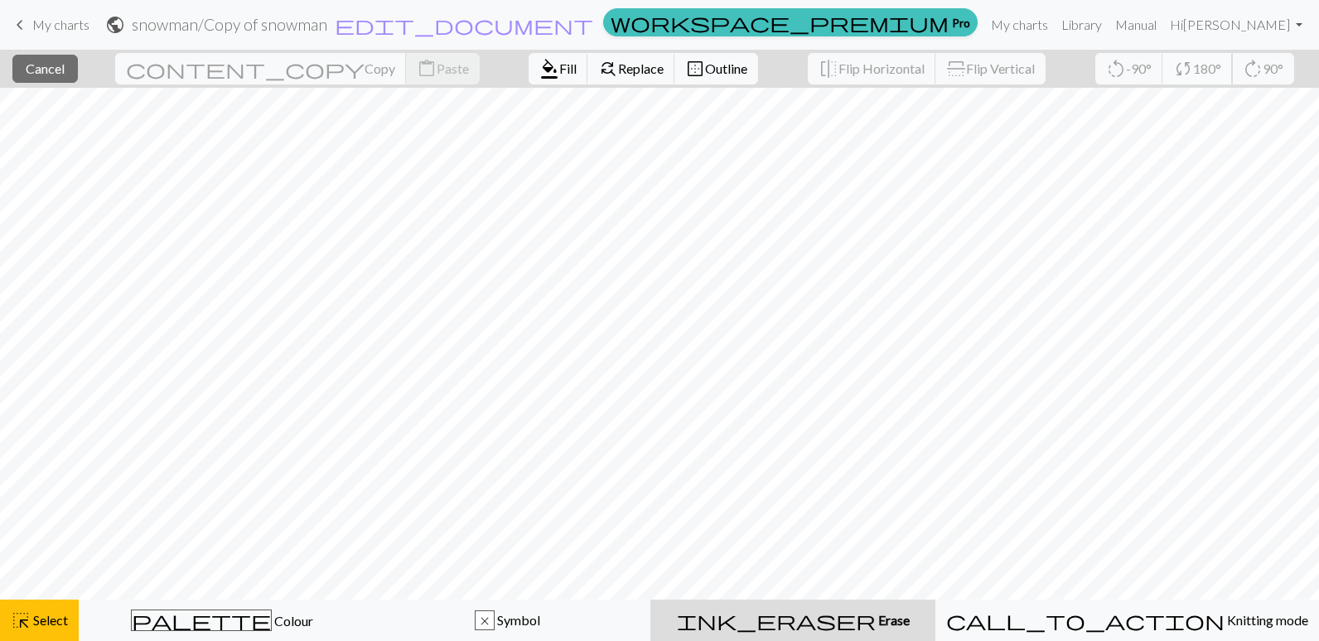
click at [1165, 56] on button "sync 180°" at bounding box center [1197, 68] width 70 height 31
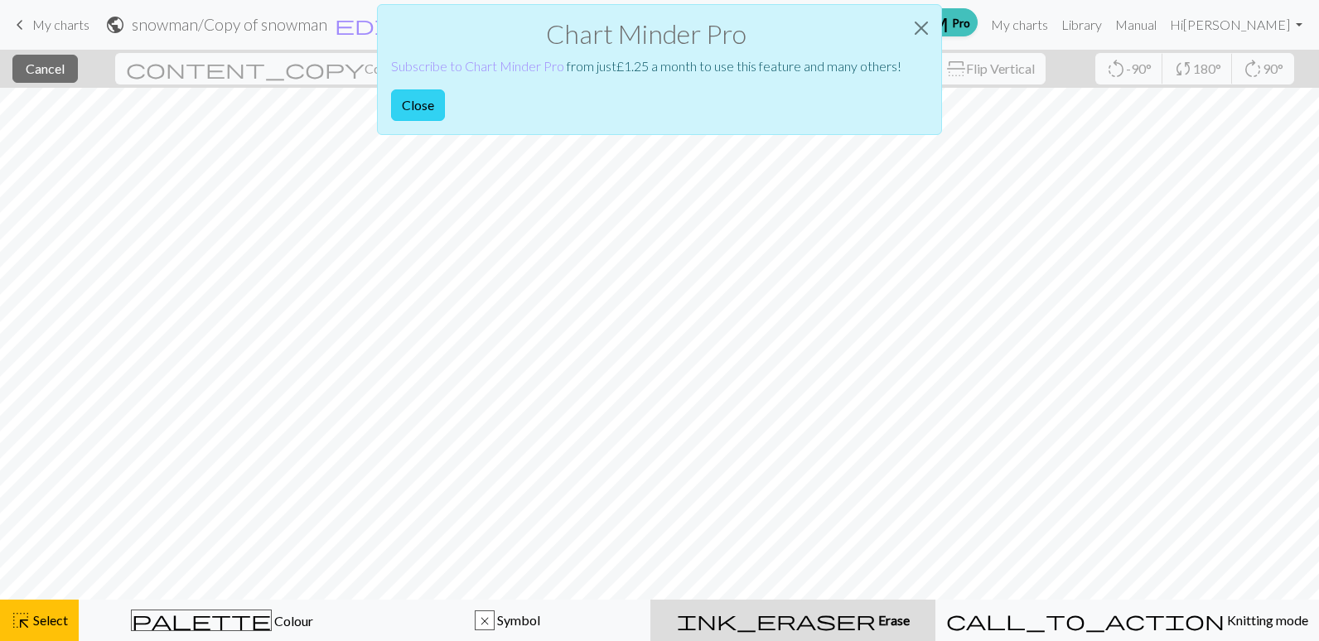
click at [417, 105] on button "Close" at bounding box center [418, 104] width 54 height 31
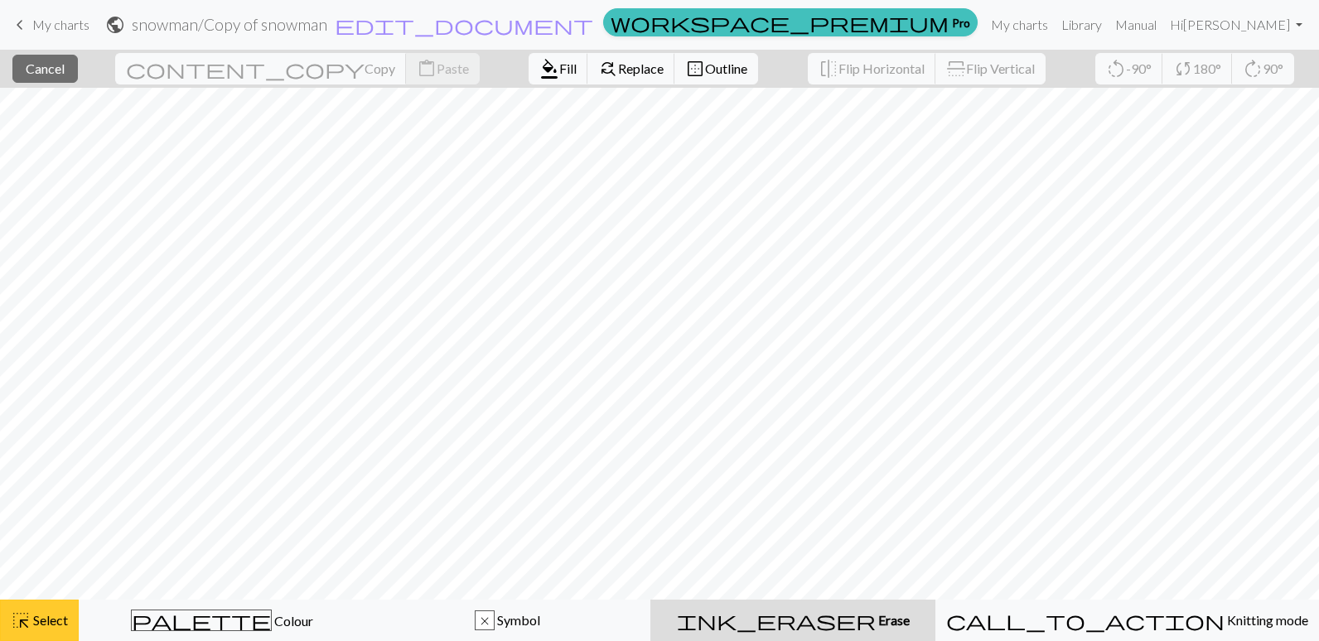
click at [50, 620] on span "Select" at bounding box center [49, 620] width 37 height 16
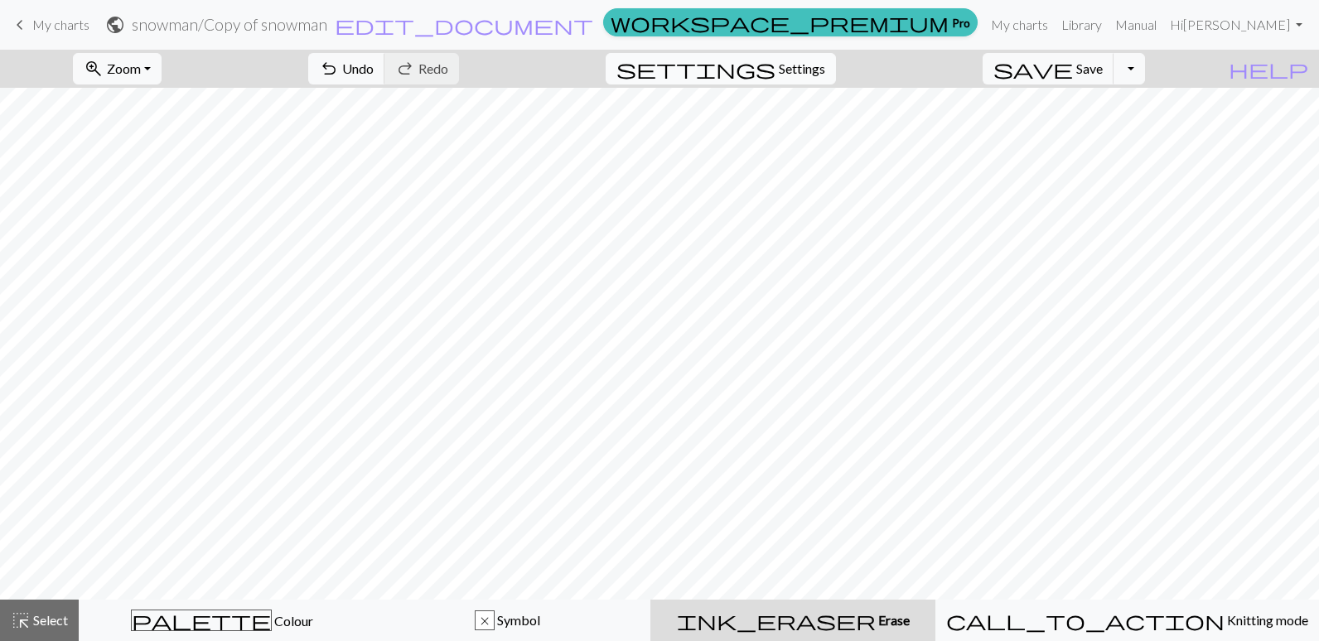
click at [814, 69] on span "Settings" at bounding box center [802, 69] width 46 height 20
select select "aran"
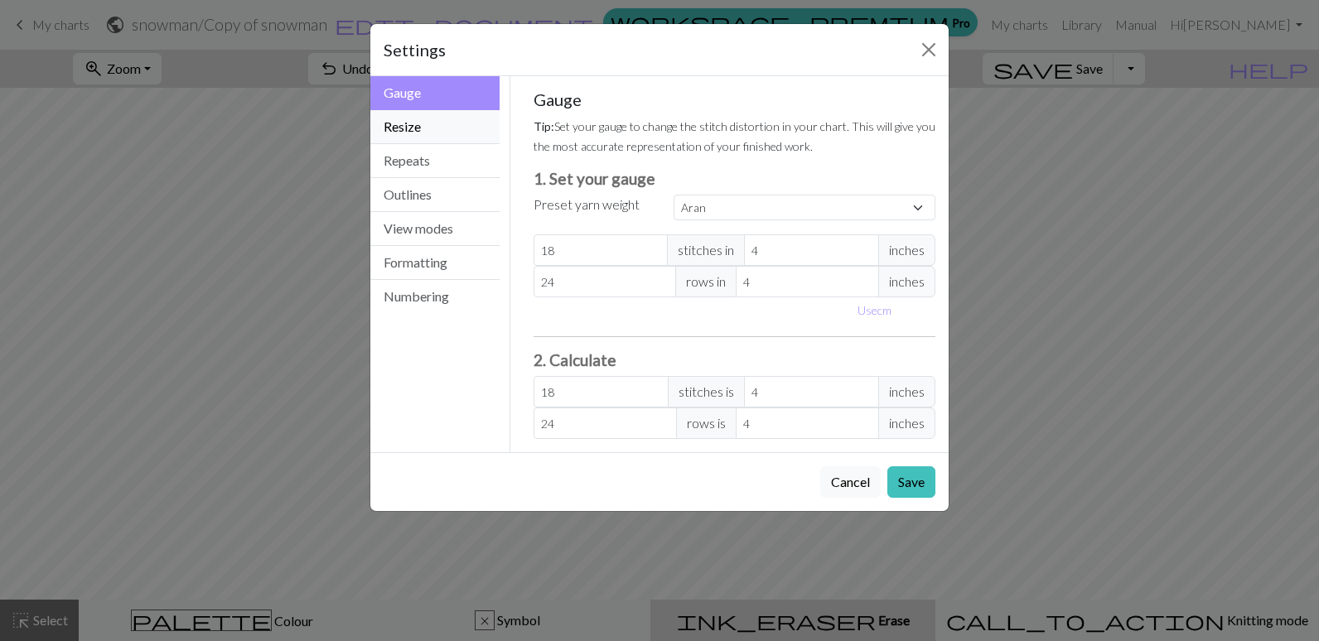
click at [427, 122] on button "Resize" at bounding box center [434, 127] width 129 height 34
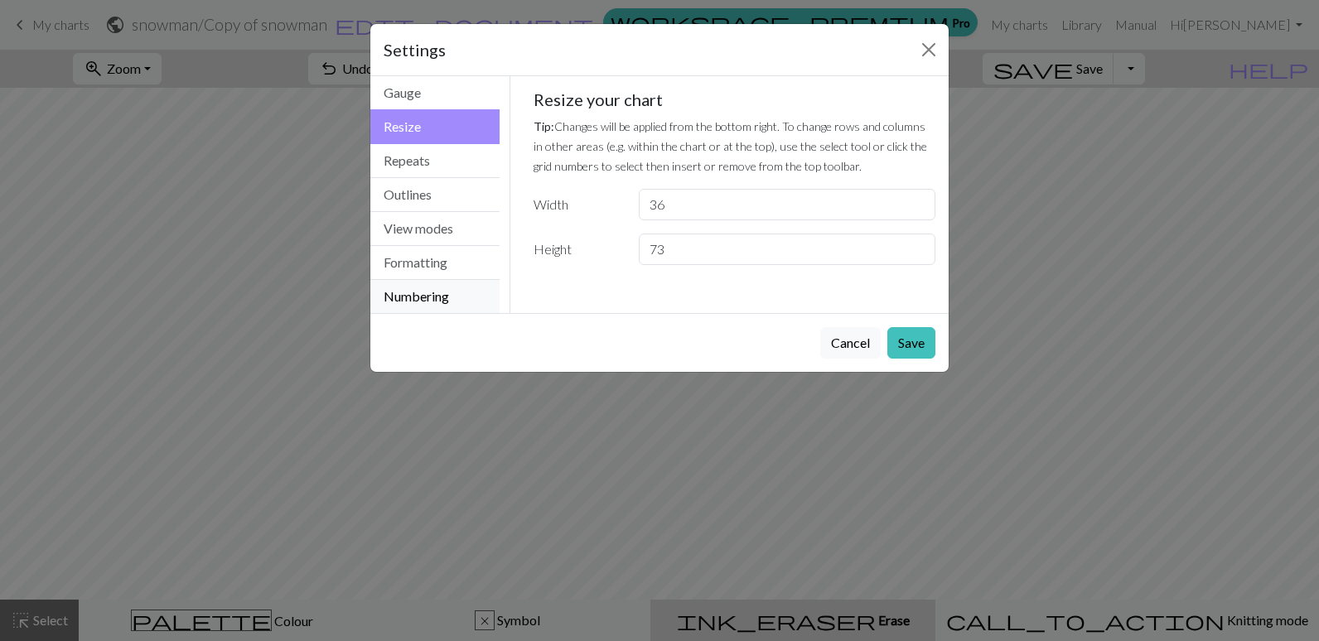
click at [421, 290] on button "Numbering" at bounding box center [434, 296] width 129 height 33
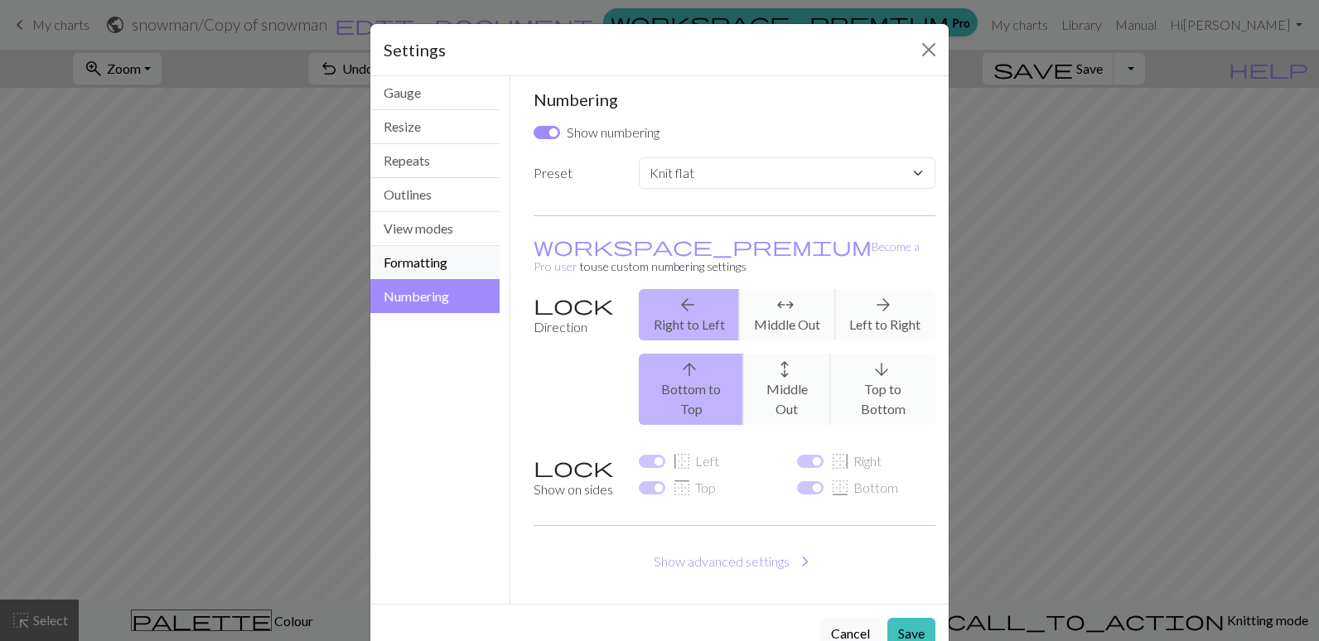
click at [453, 263] on button "Formatting" at bounding box center [434, 263] width 129 height 34
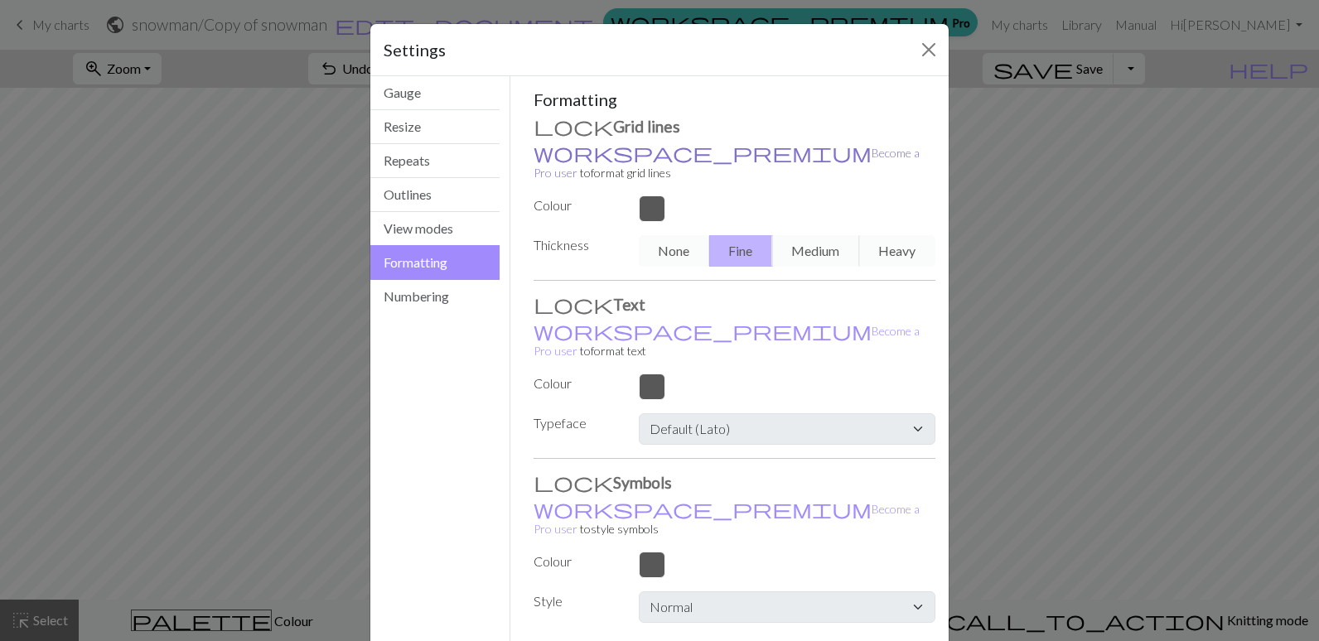
click at [586, 157] on link "workspace_premium Become a Pro user" at bounding box center [726, 163] width 386 height 34
click at [930, 45] on button "Close" at bounding box center [928, 49] width 27 height 27
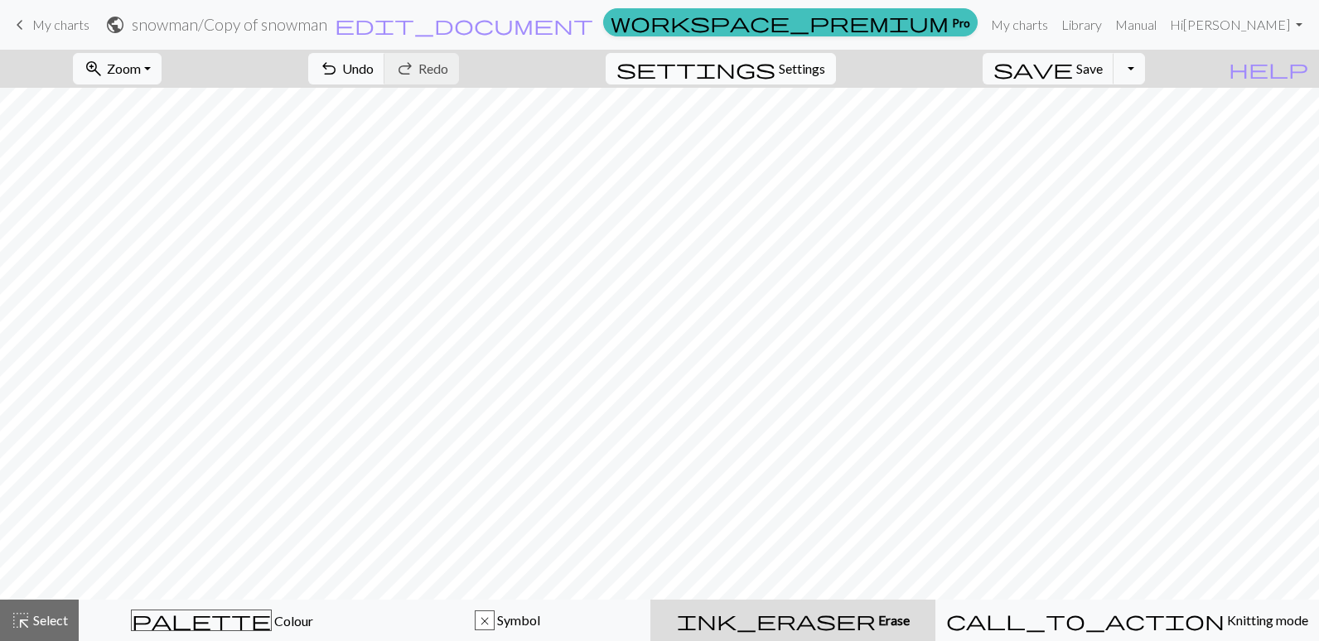
click at [807, 78] on span "Settings" at bounding box center [802, 69] width 46 height 20
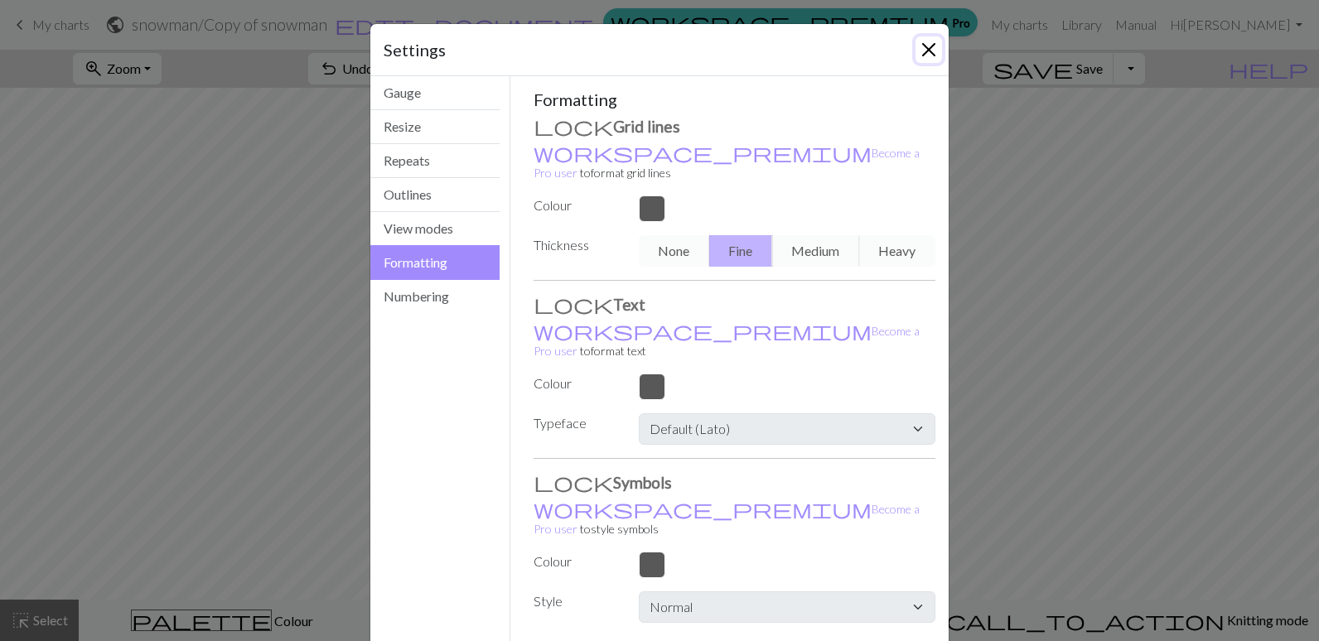
click at [921, 44] on button "Close" at bounding box center [928, 49] width 27 height 27
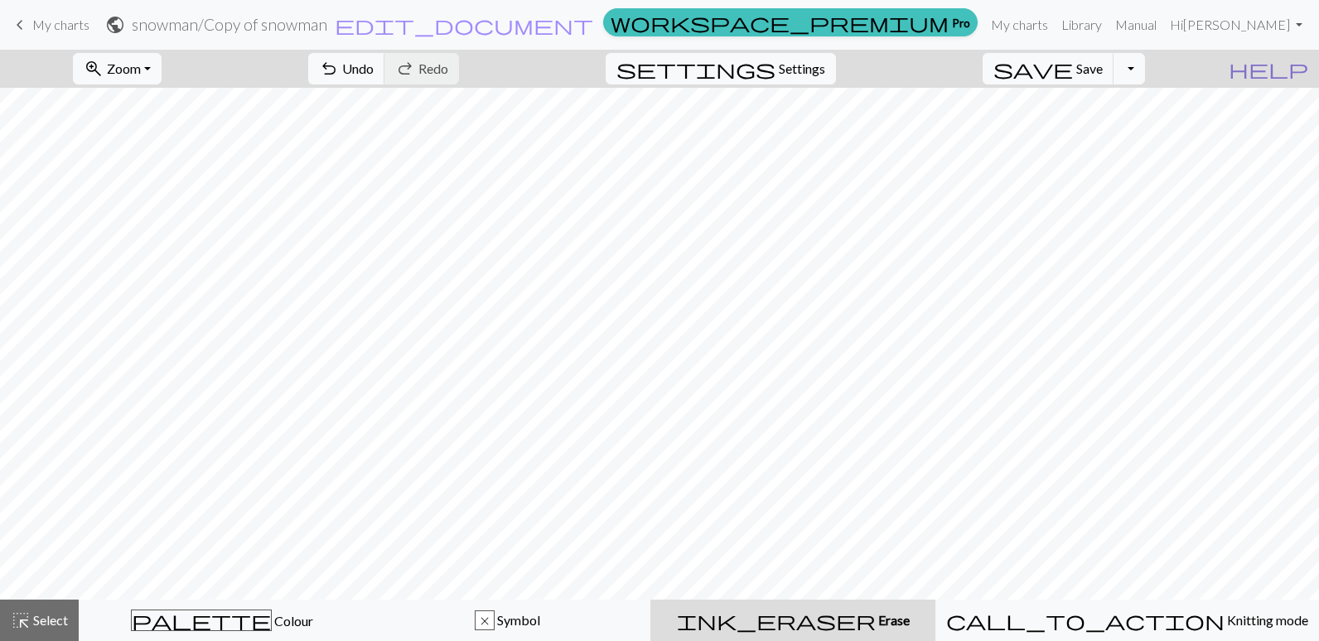
click at [1300, 67] on span "help" at bounding box center [1268, 68] width 80 height 23
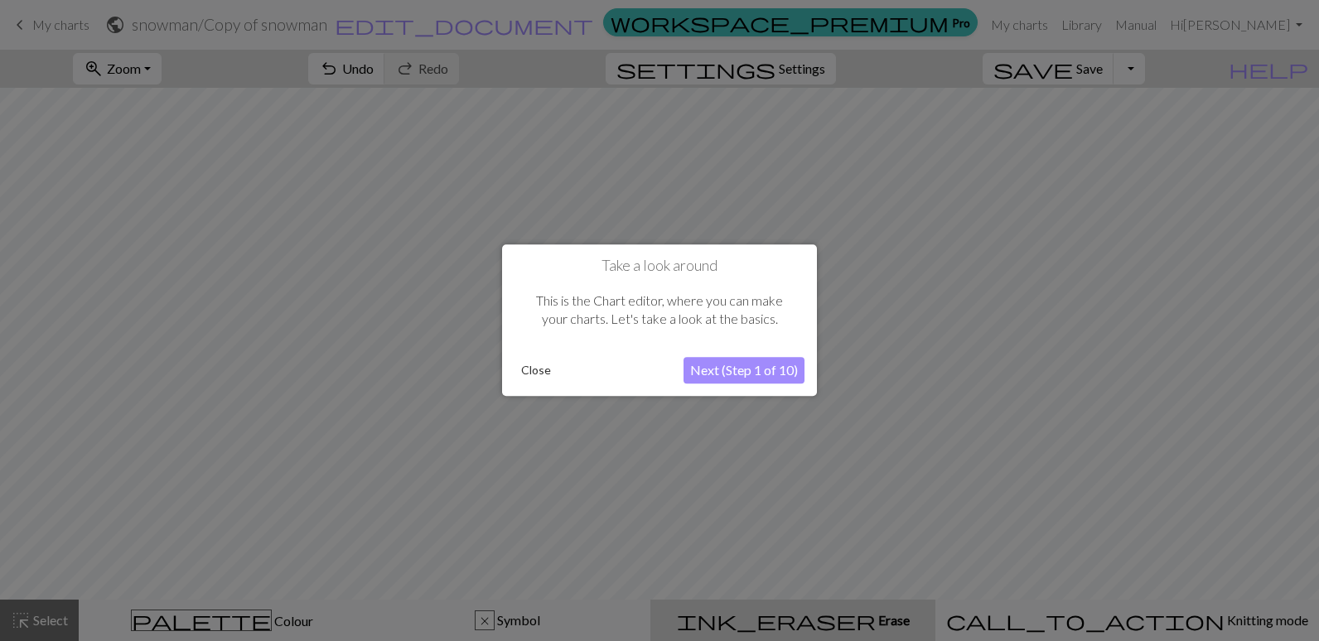
click at [531, 369] on button "Close" at bounding box center [535, 371] width 43 height 25
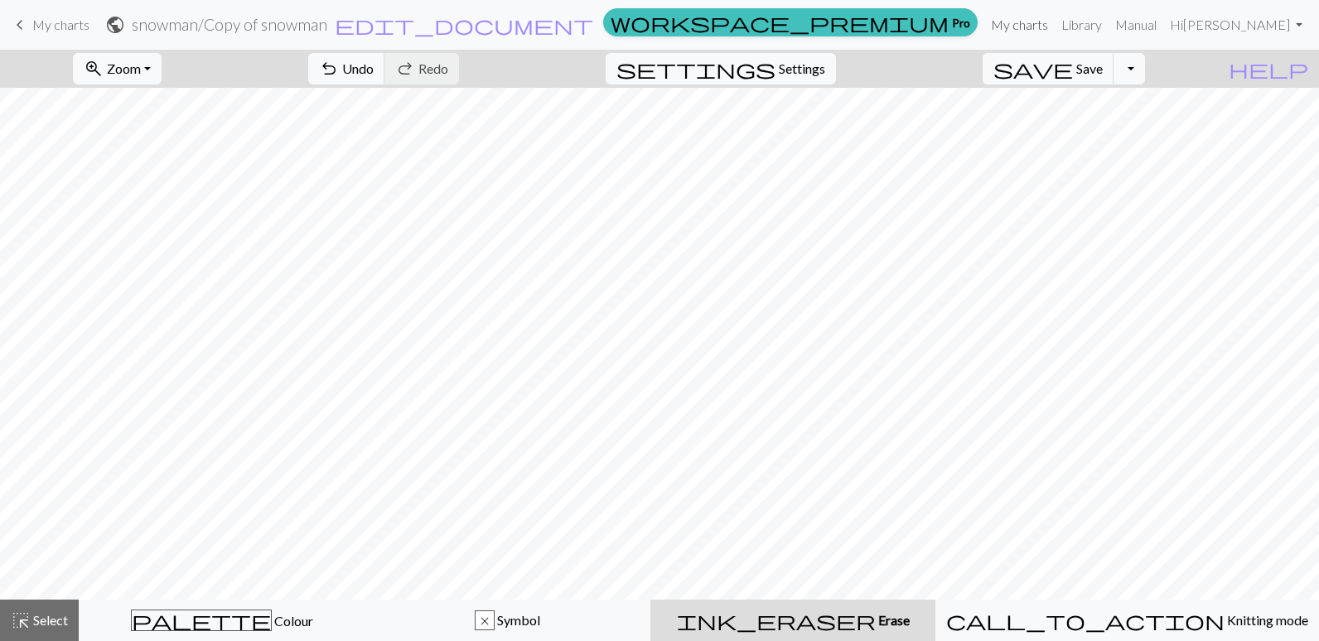
click at [1054, 22] on link "My charts" at bounding box center [1019, 24] width 70 height 33
click at [1145, 70] on button "Toggle Dropdown" at bounding box center [1128, 68] width 31 height 31
click at [1123, 132] on button "save_alt Download" at bounding box center [1007, 131] width 273 height 27
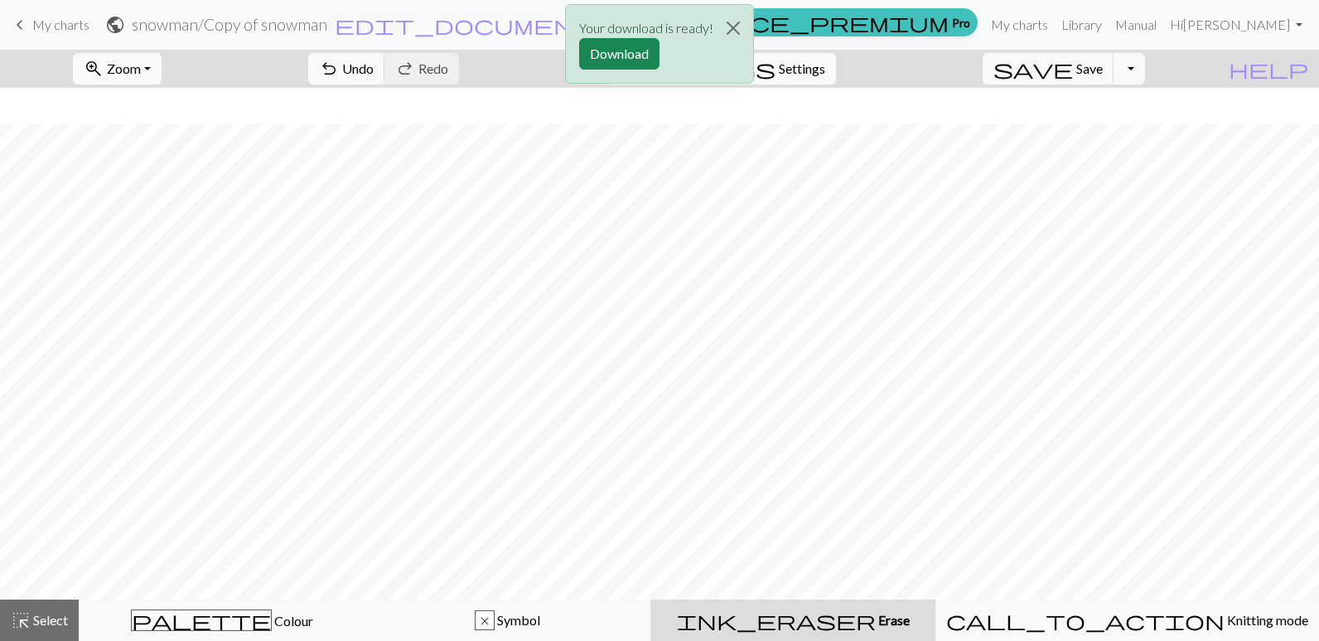
scroll to position [603, 0]
click at [1156, 74] on div "Your download is ready! Download" at bounding box center [659, 48] width 1319 height 97
click at [1123, 72] on div "Your download is ready! Download" at bounding box center [659, 48] width 1319 height 97
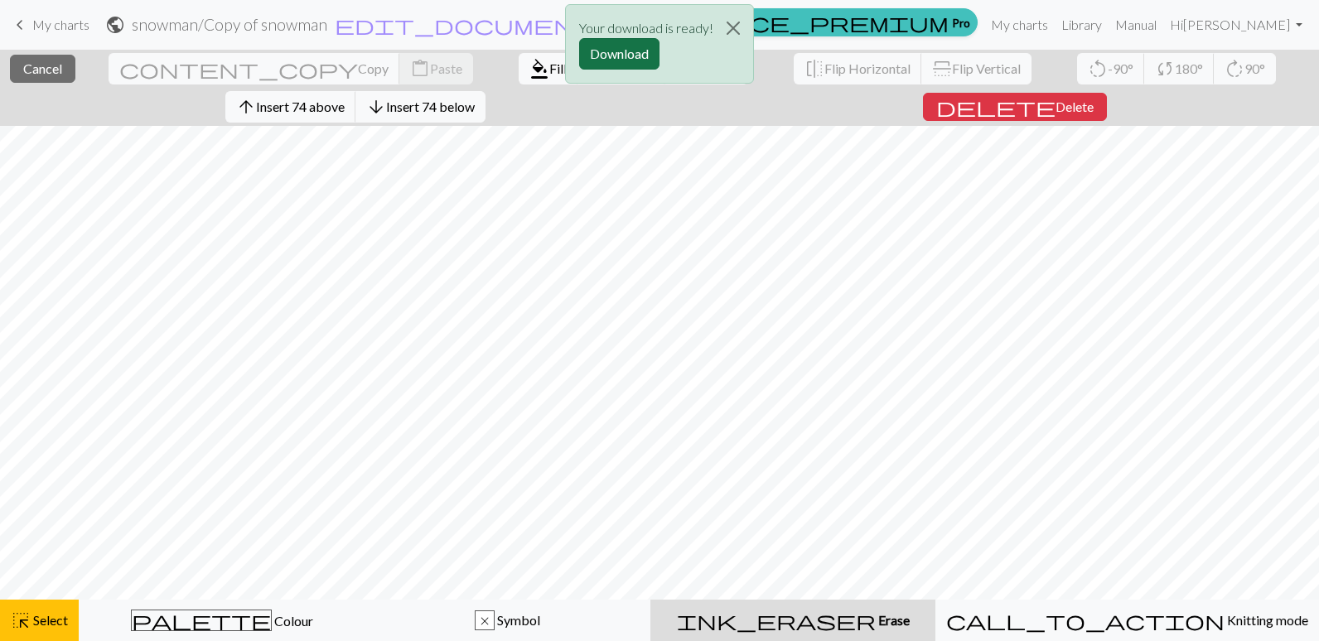
click at [626, 52] on button "Download" at bounding box center [619, 53] width 80 height 31
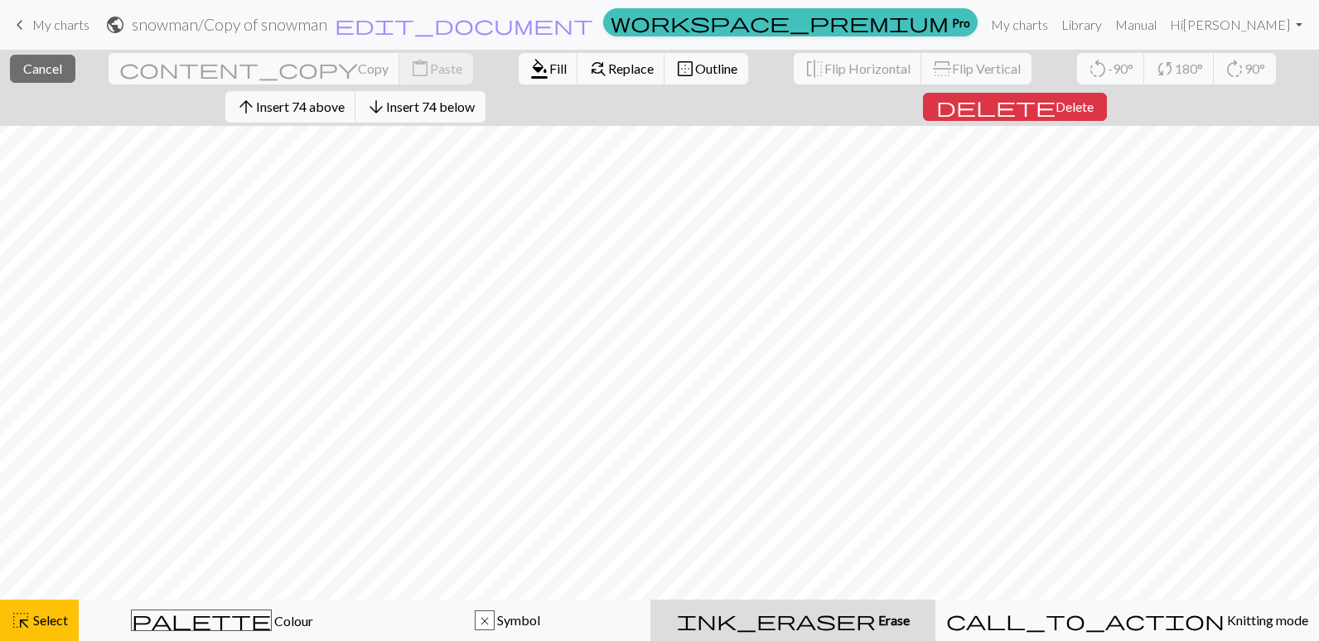
scroll to position [370, 0]
click at [923, 95] on button "delete Delete" at bounding box center [1015, 107] width 184 height 28
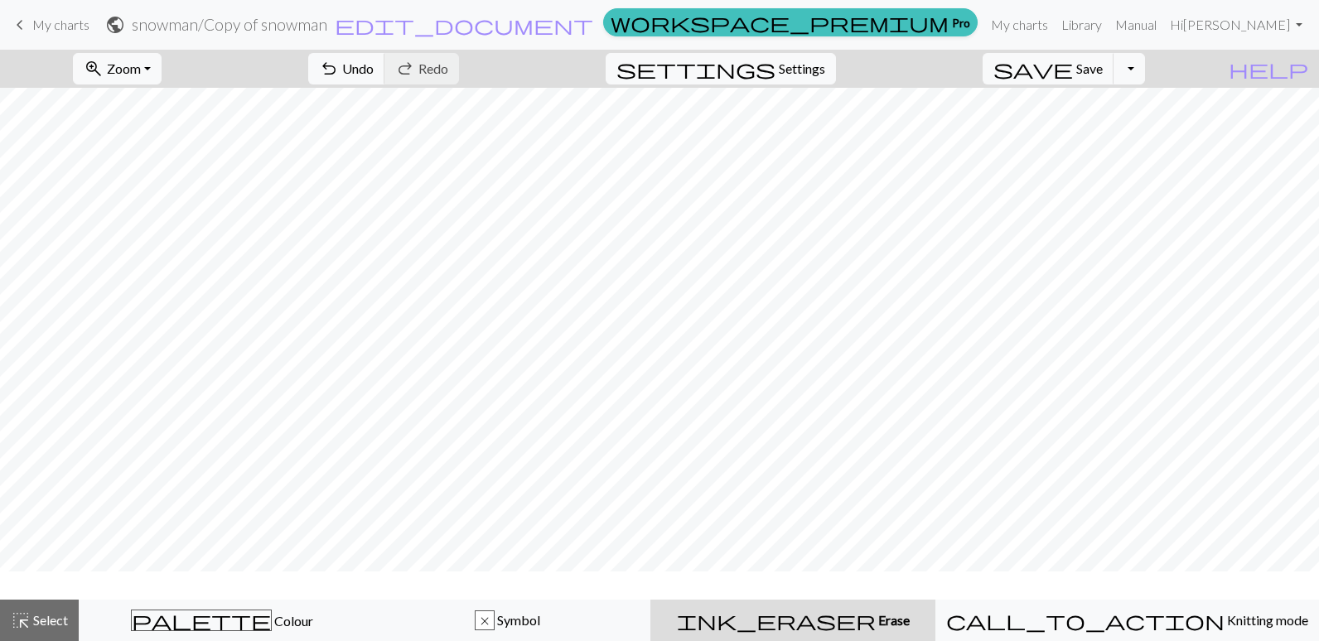
scroll to position [0, 0]
click at [374, 71] on span "Undo" at bounding box center [357, 68] width 31 height 16
click at [1145, 71] on button "Toggle Dropdown" at bounding box center [1128, 68] width 31 height 31
click at [1144, 106] on button "file_copy Save a copy" at bounding box center [1007, 105] width 273 height 27
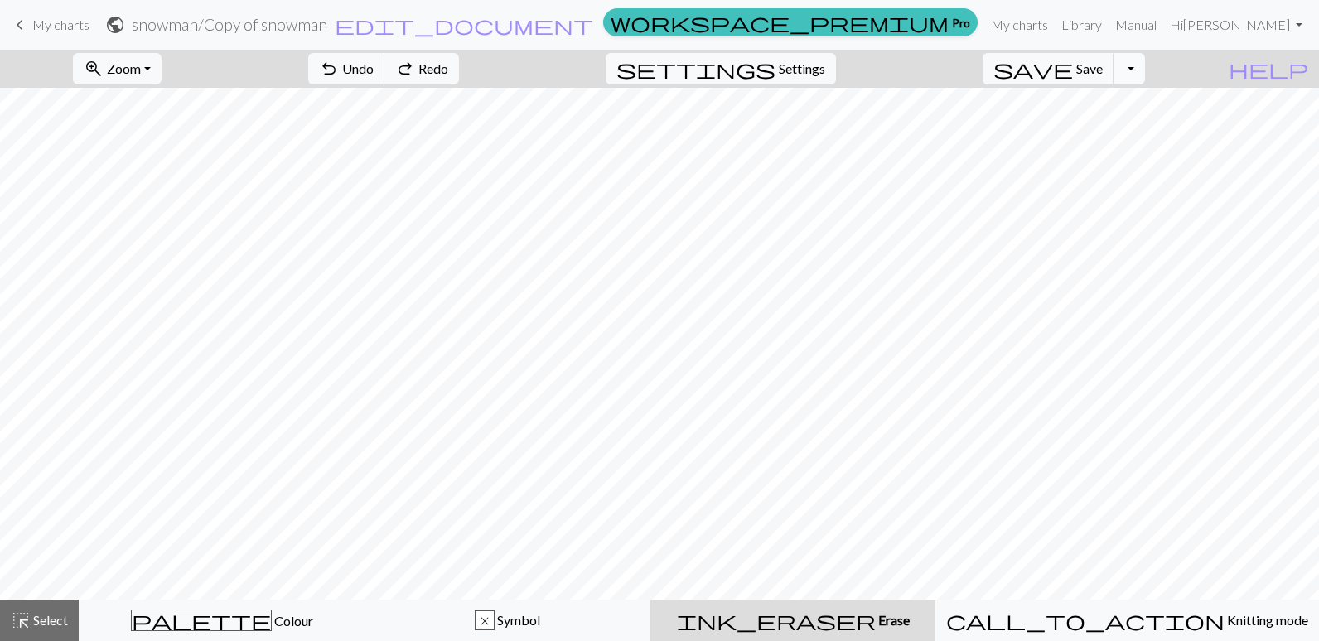
click at [1145, 68] on button "Toggle Dropdown" at bounding box center [1128, 68] width 31 height 31
click at [1132, 106] on button "file_copy Save a copy" at bounding box center [1007, 105] width 273 height 27
click at [1145, 69] on button "Toggle Dropdown" at bounding box center [1128, 68] width 31 height 31
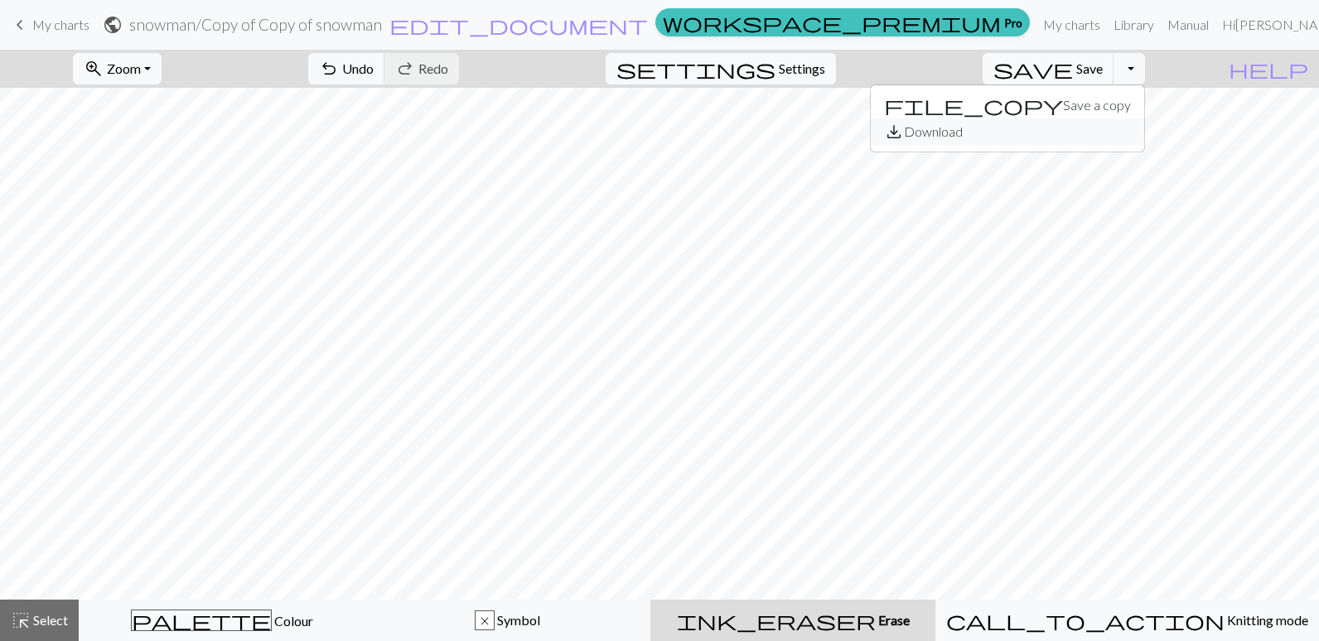
click at [1136, 132] on button "save_alt Download" at bounding box center [1007, 131] width 273 height 27
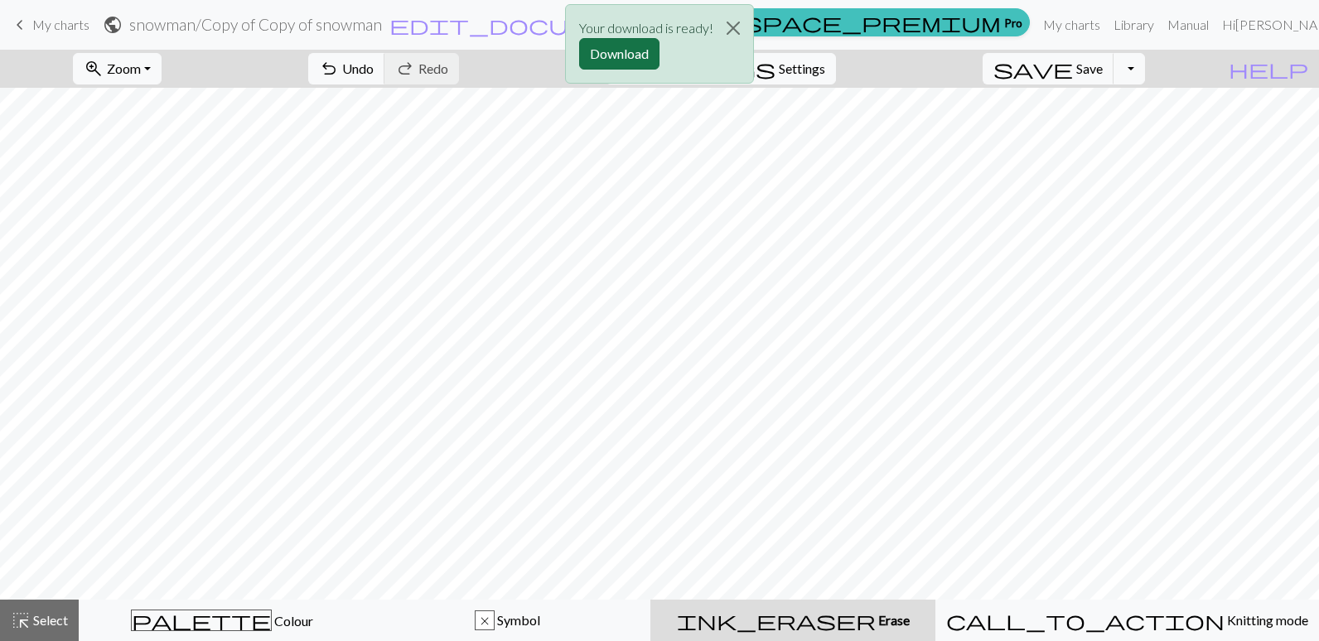
click at [601, 53] on button "Download" at bounding box center [619, 53] width 80 height 31
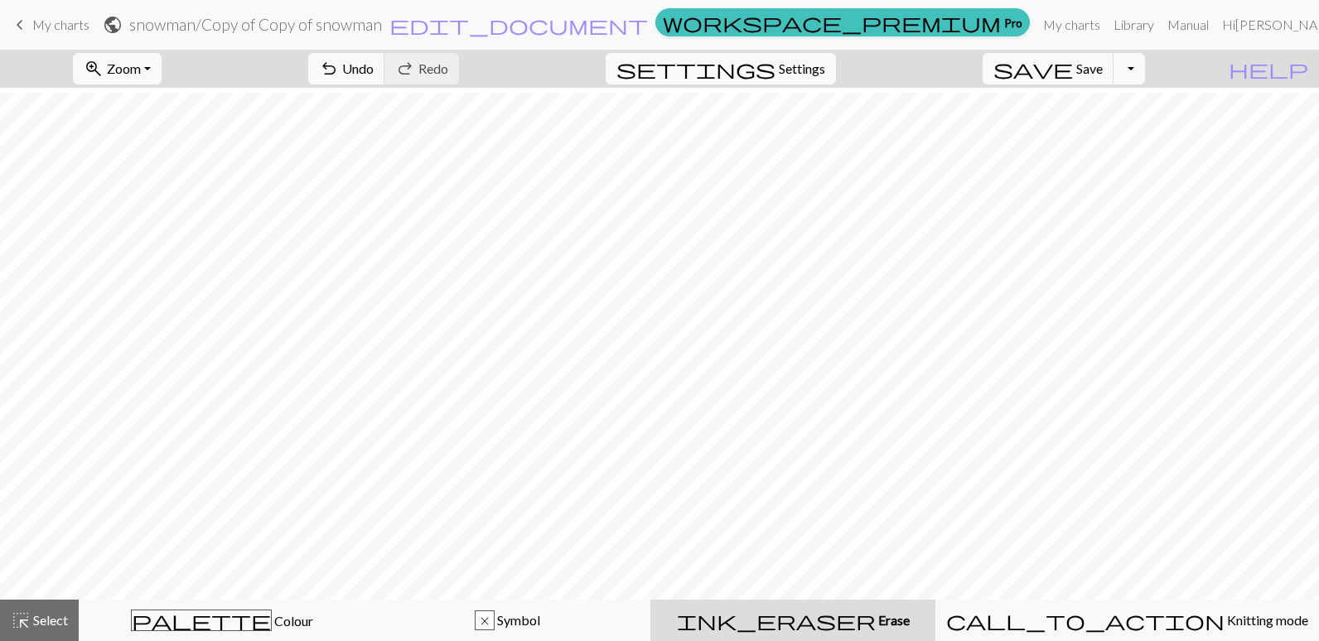
scroll to position [497, 0]
drag, startPoint x: 225, startPoint y: 587, endPoint x: 176, endPoint y: 69, distance: 520.8
click at [162, 69] on button "zoom_in Zoom Zoom" at bounding box center [117, 68] width 89 height 31
